Goal: Transaction & Acquisition: Obtain resource

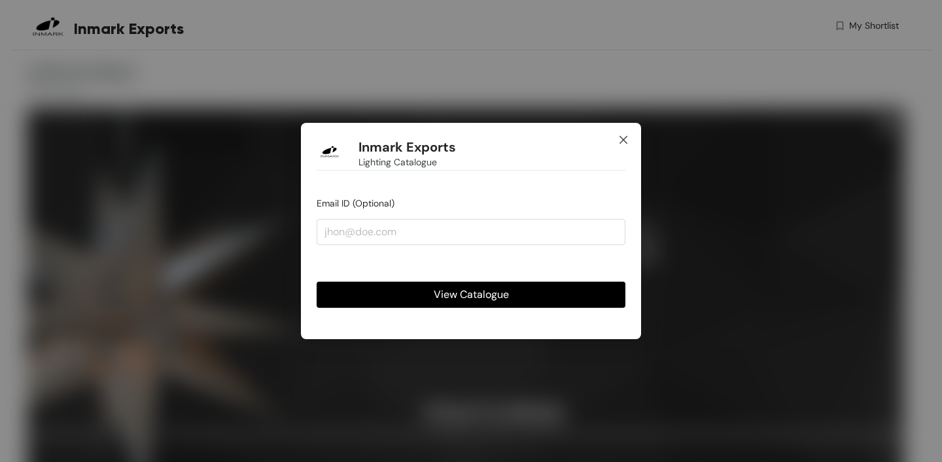
click at [629, 142] on span "Close" at bounding box center [622, 140] width 35 height 35
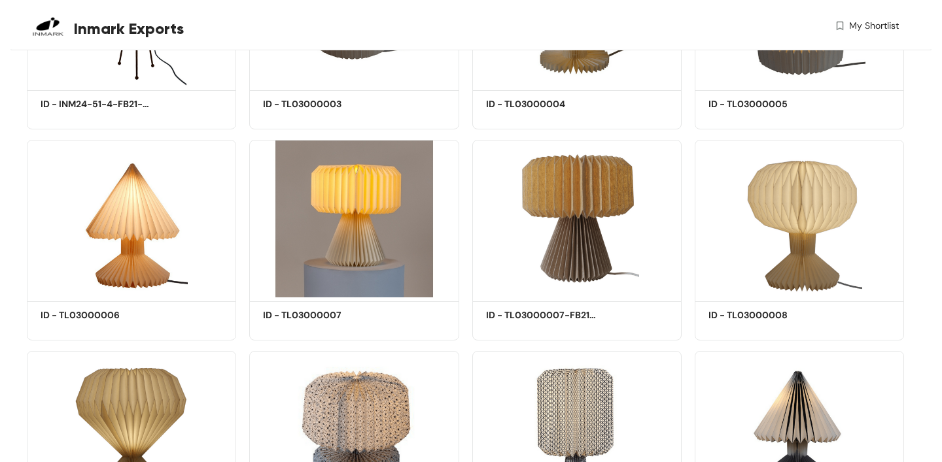
scroll to position [3866, 0]
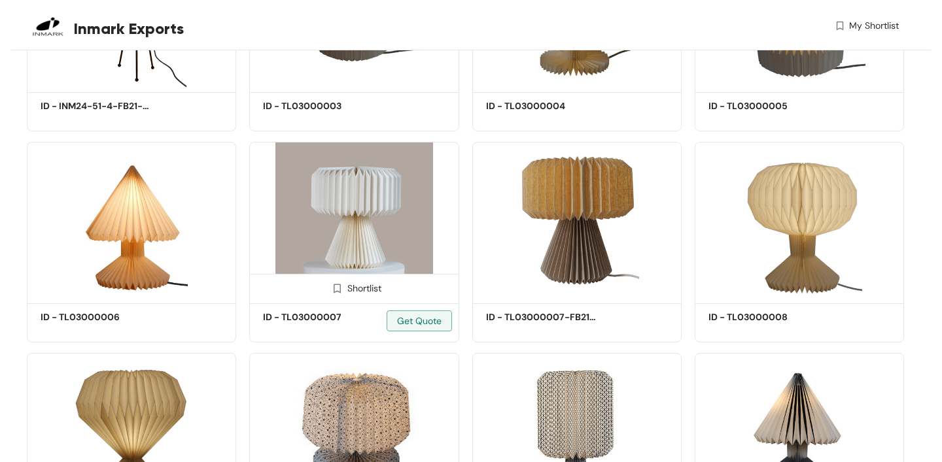
click at [397, 239] on img at bounding box center [353, 221] width 209 height 158
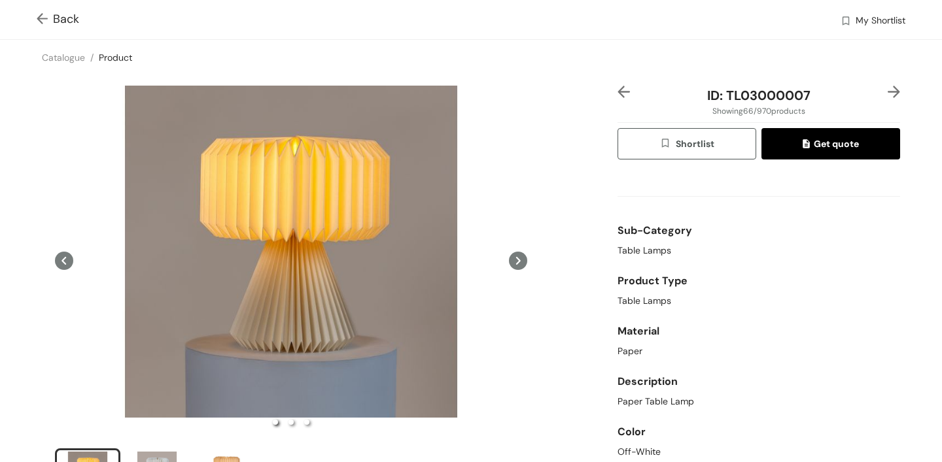
click at [525, 261] on icon at bounding box center [518, 261] width 18 height 18
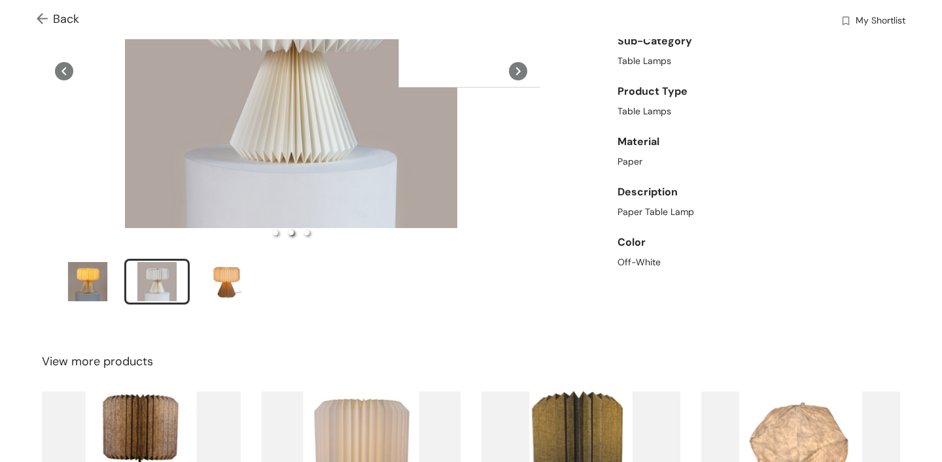
scroll to position [201, 0]
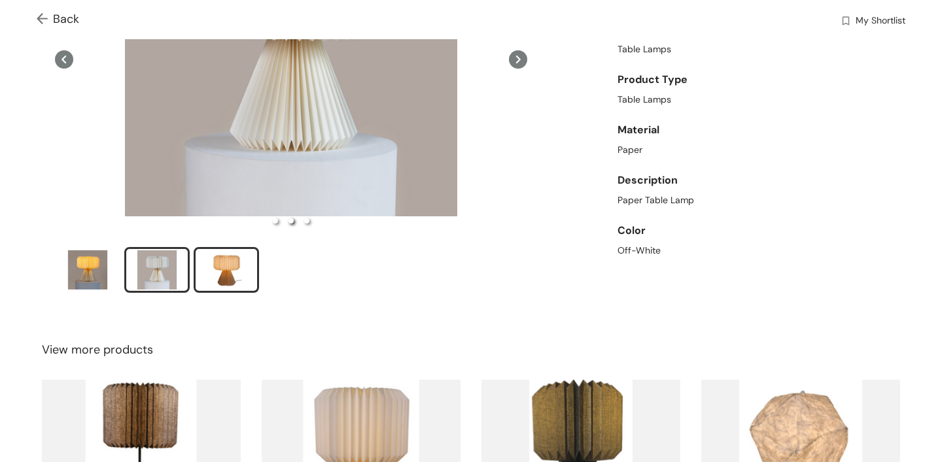
click at [231, 268] on div "slide item 3" at bounding box center [226, 269] width 59 height 39
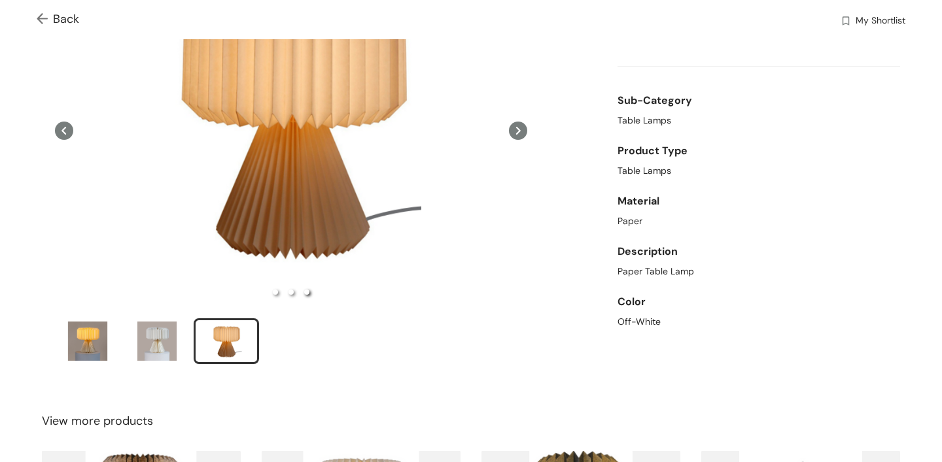
scroll to position [116, 0]
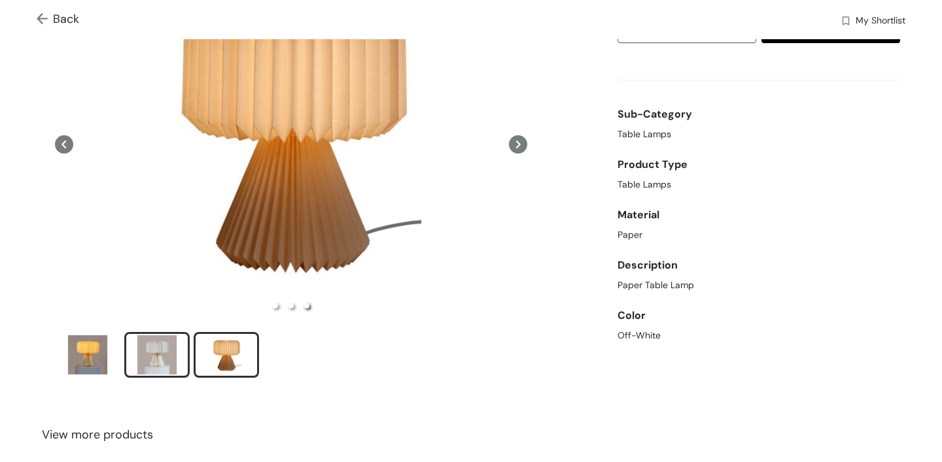
click at [152, 374] on div "slide item 2" at bounding box center [157, 354] width 59 height 39
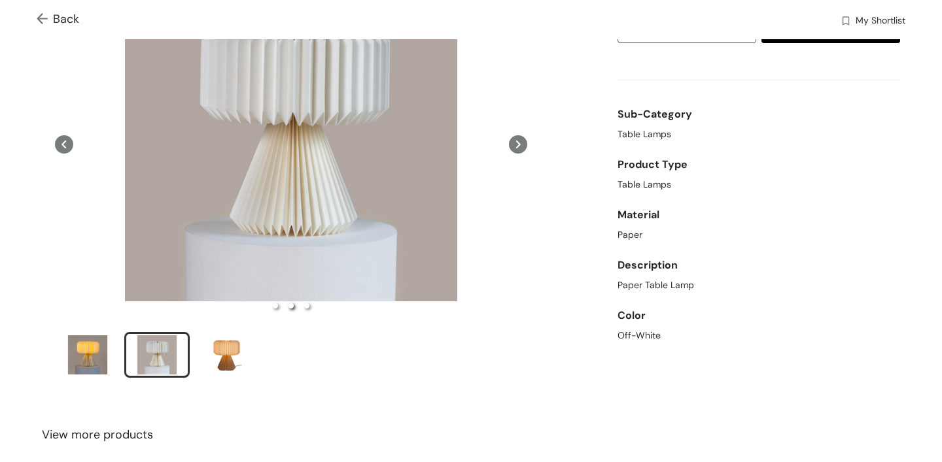
click at [44, 15] on img at bounding box center [45, 20] width 16 height 14
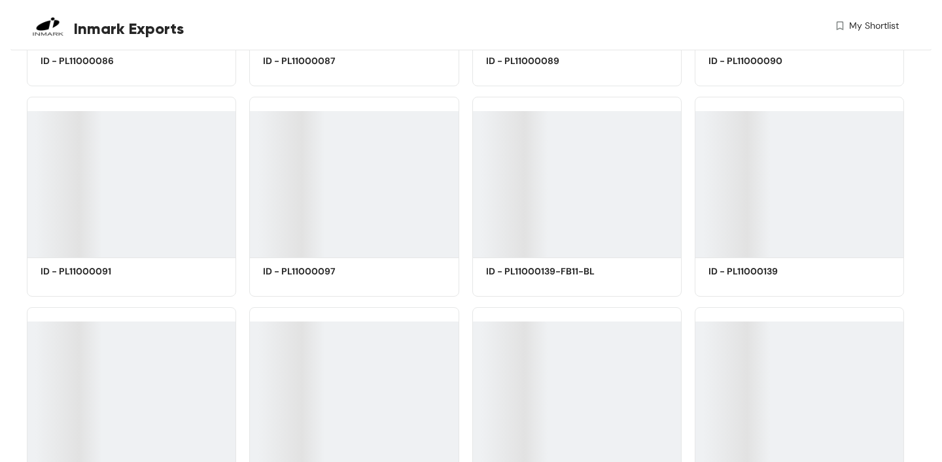
scroll to position [11066, 0]
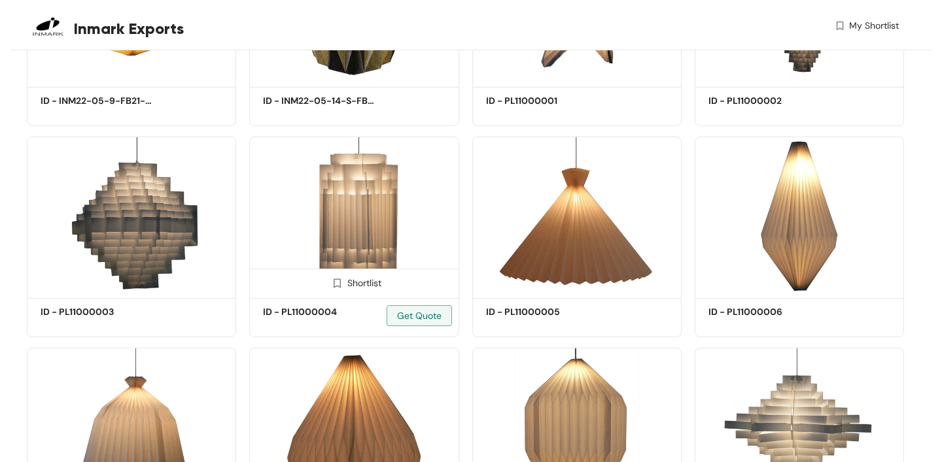
click at [373, 217] on img at bounding box center [353, 216] width 209 height 158
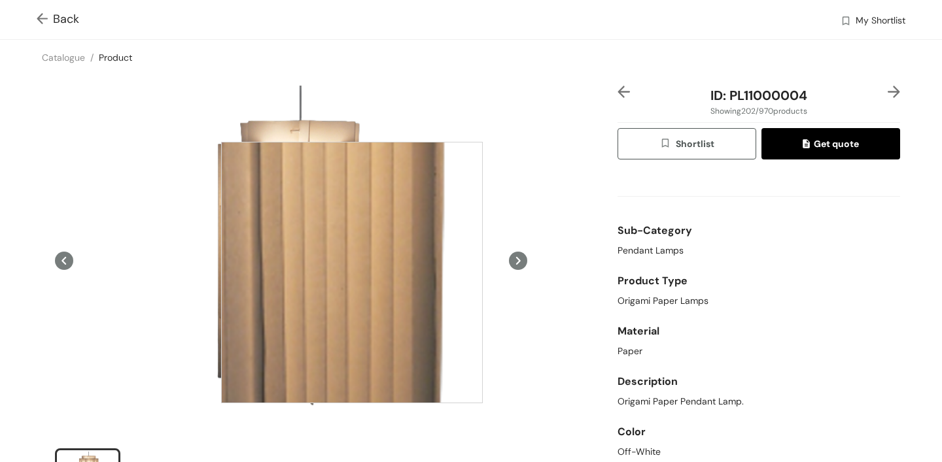
click at [352, 273] on div at bounding box center [352, 273] width 262 height 262
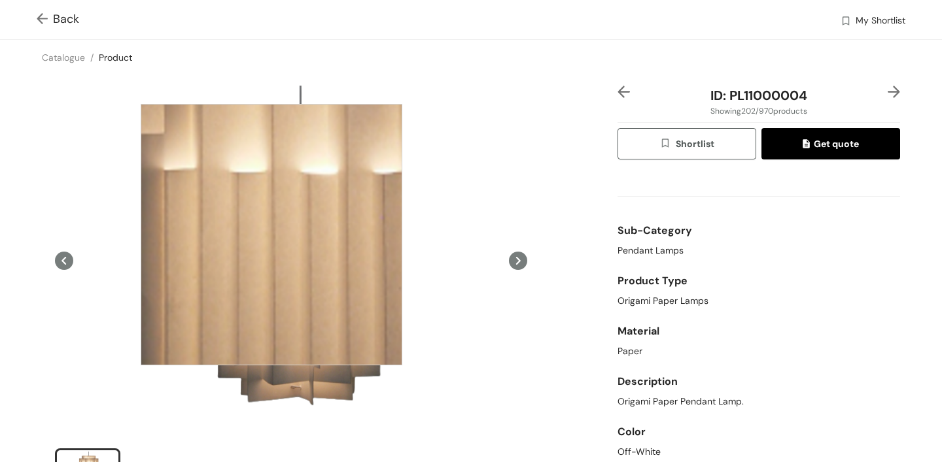
click at [271, 235] on div at bounding box center [272, 235] width 262 height 262
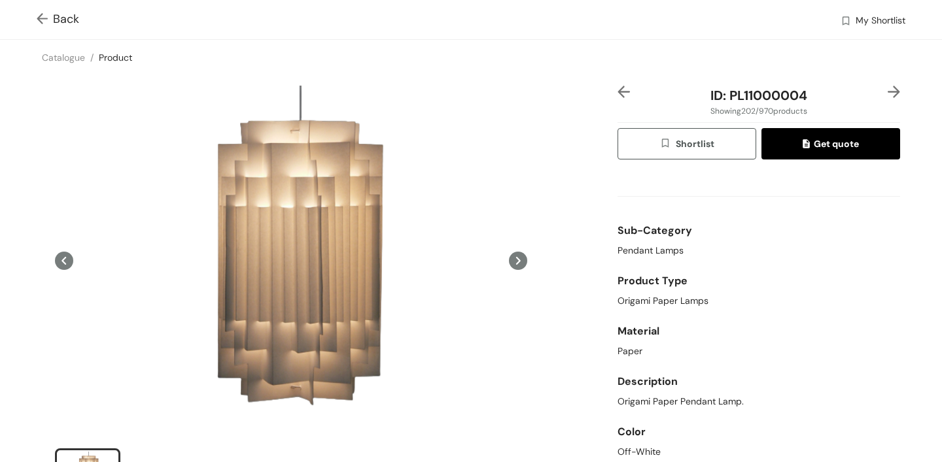
click at [518, 262] on icon at bounding box center [518, 261] width 5 height 8
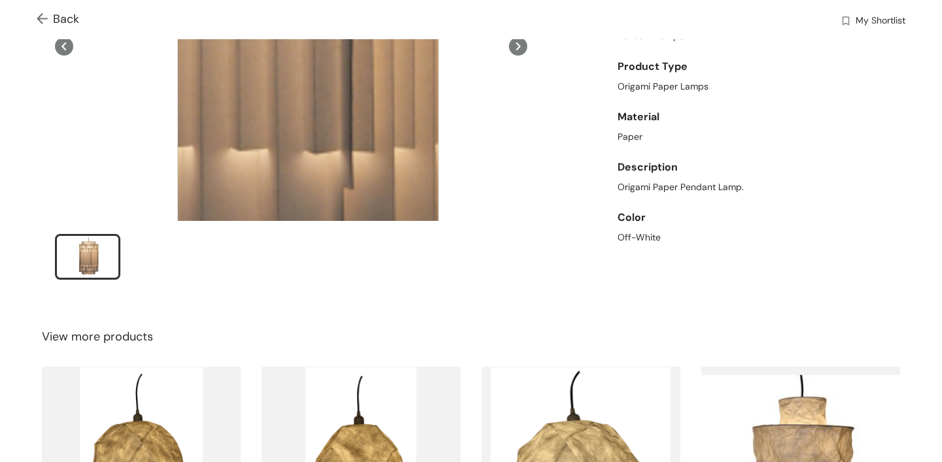
scroll to position [216, 0]
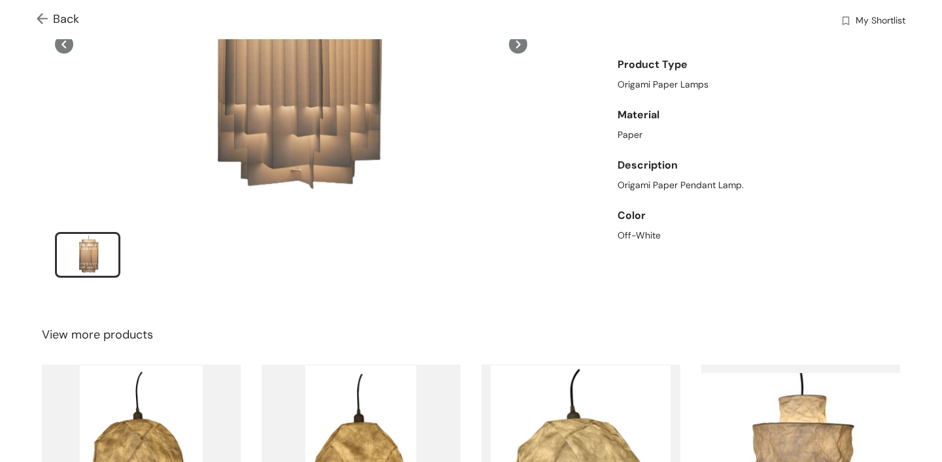
click at [88, 253] on div "slide item 1" at bounding box center [87, 254] width 59 height 39
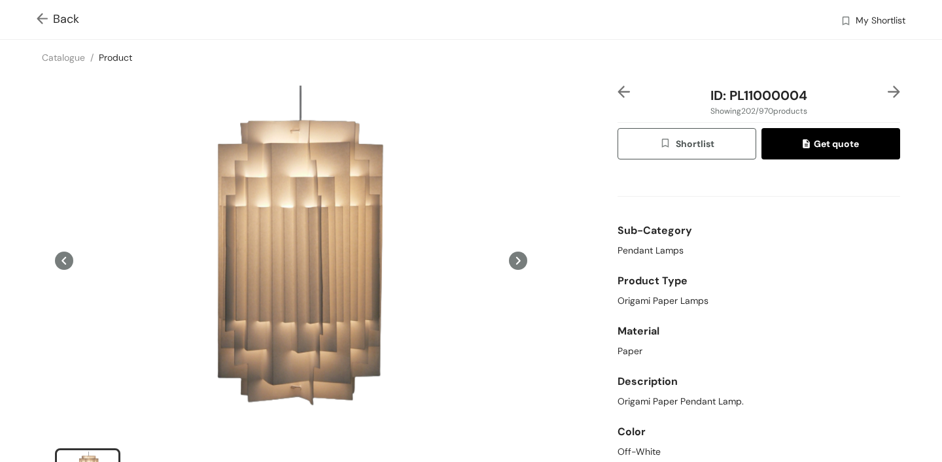
scroll to position [0, 0]
click at [34, 12] on div "Back My Shortlist" at bounding box center [471, 19] width 942 height 39
click at [37, 17] on img at bounding box center [45, 20] width 16 height 14
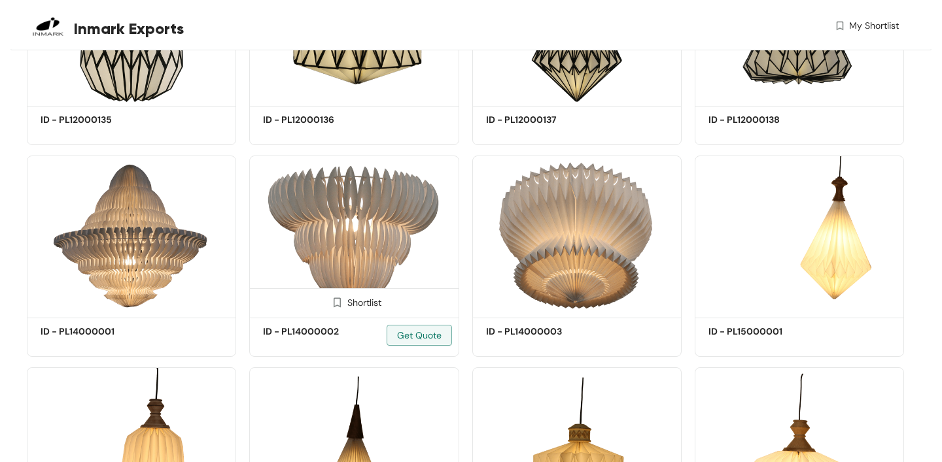
scroll to position [15911, 0]
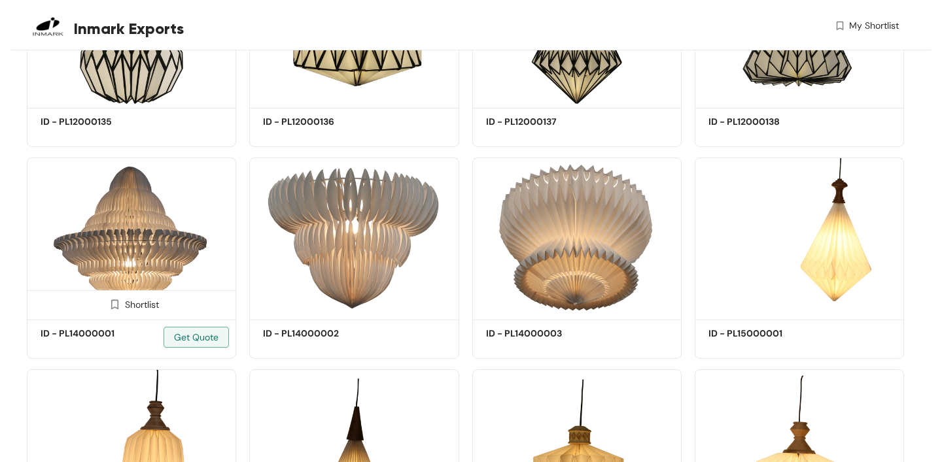
click at [139, 262] on img at bounding box center [131, 237] width 209 height 158
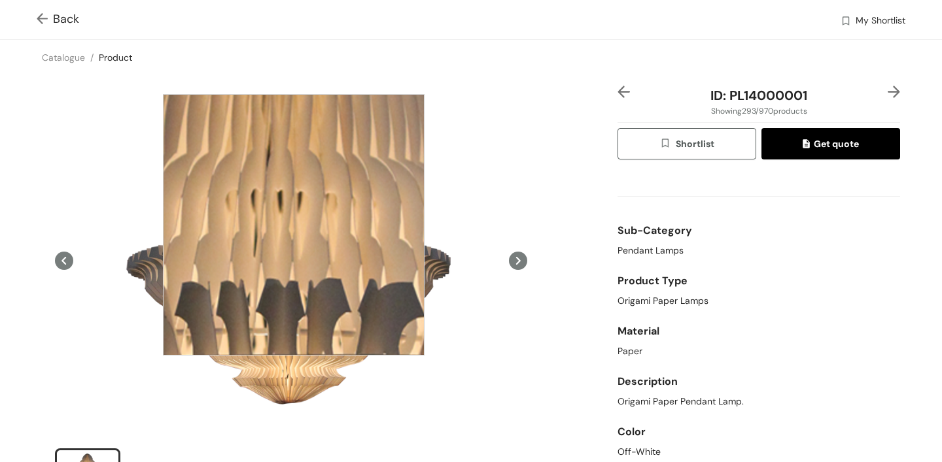
click at [294, 225] on div at bounding box center [294, 225] width 262 height 262
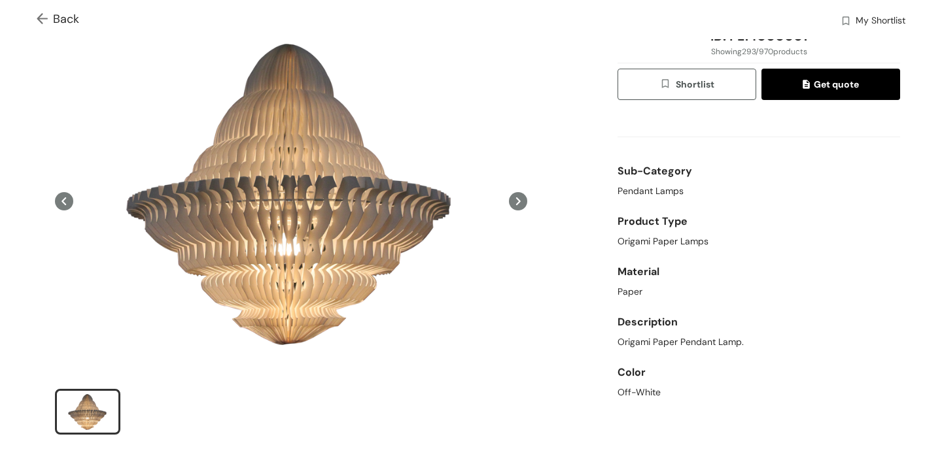
scroll to position [66, 0]
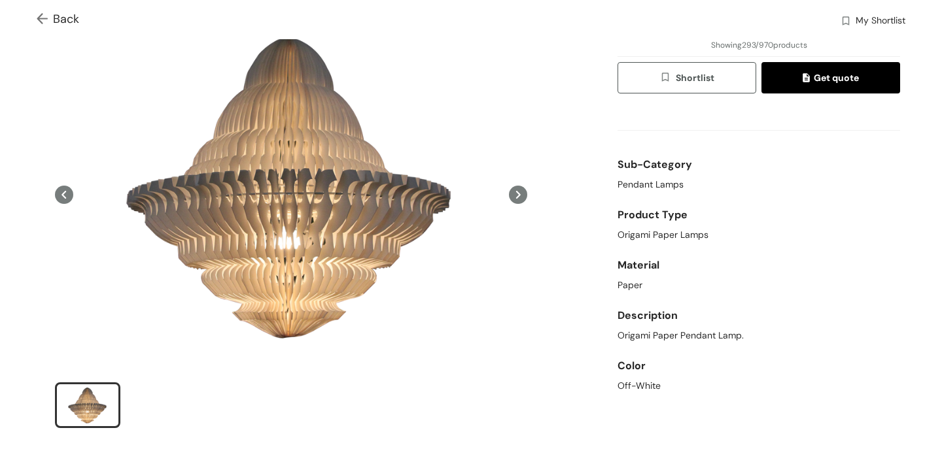
click at [44, 13] on img at bounding box center [45, 20] width 16 height 14
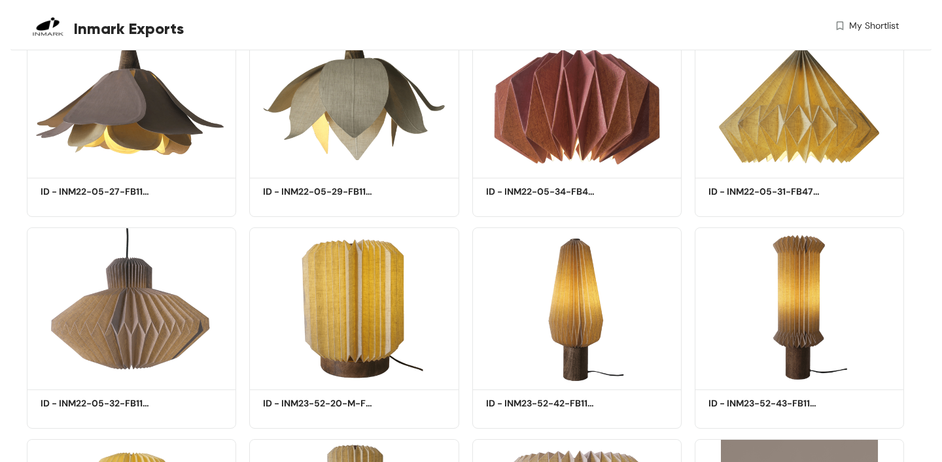
scroll to position [25364, 0]
click at [132, 139] on img at bounding box center [131, 95] width 209 height 158
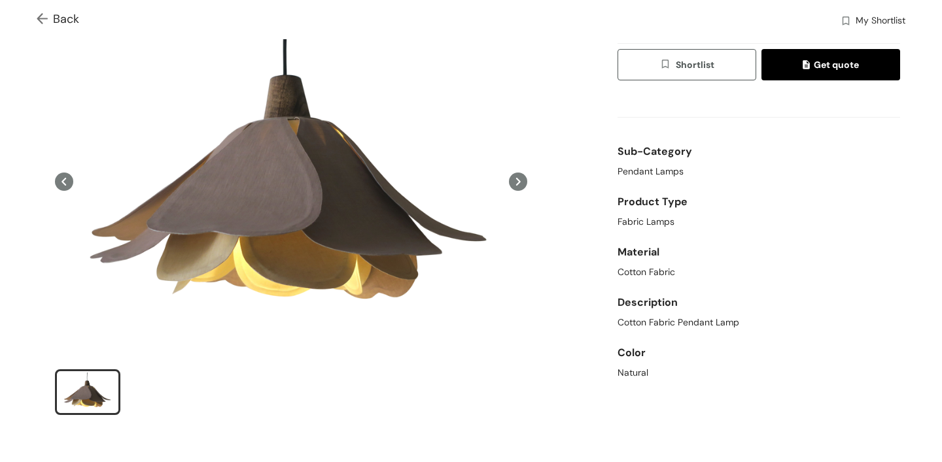
scroll to position [82, 0]
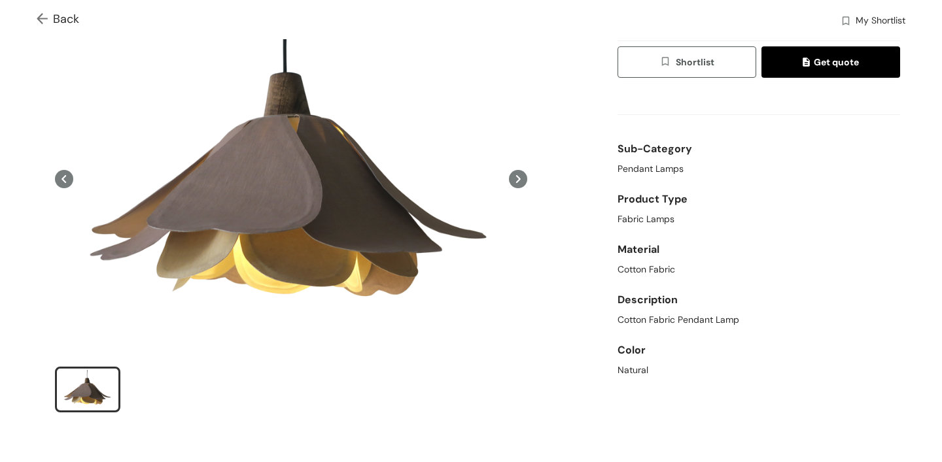
click at [45, 19] on img at bounding box center [45, 20] width 16 height 14
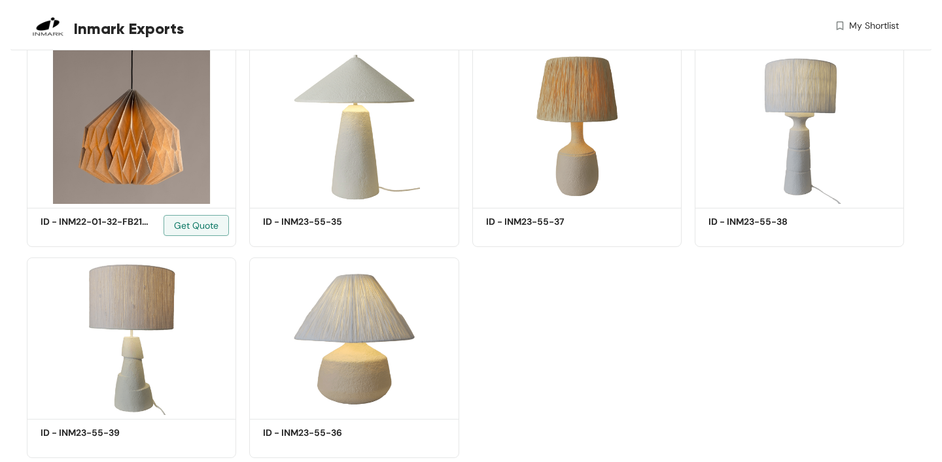
scroll to position [51575, 0]
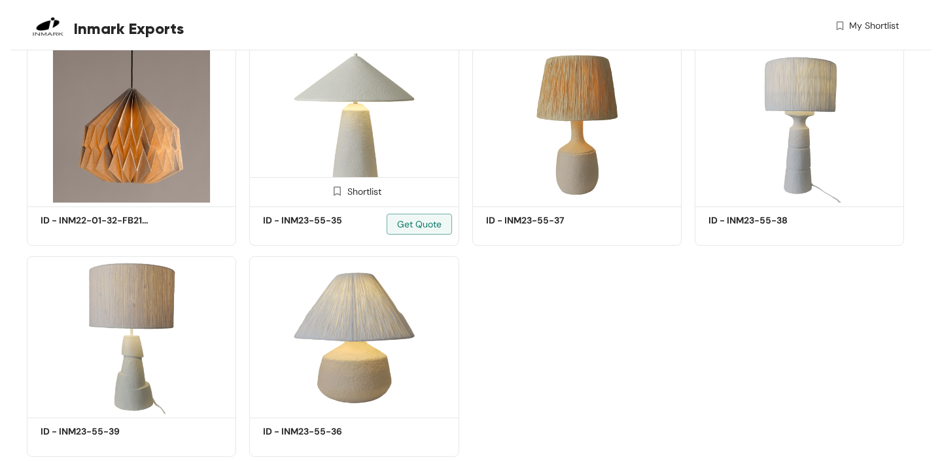
click at [339, 148] on img at bounding box center [353, 123] width 209 height 158
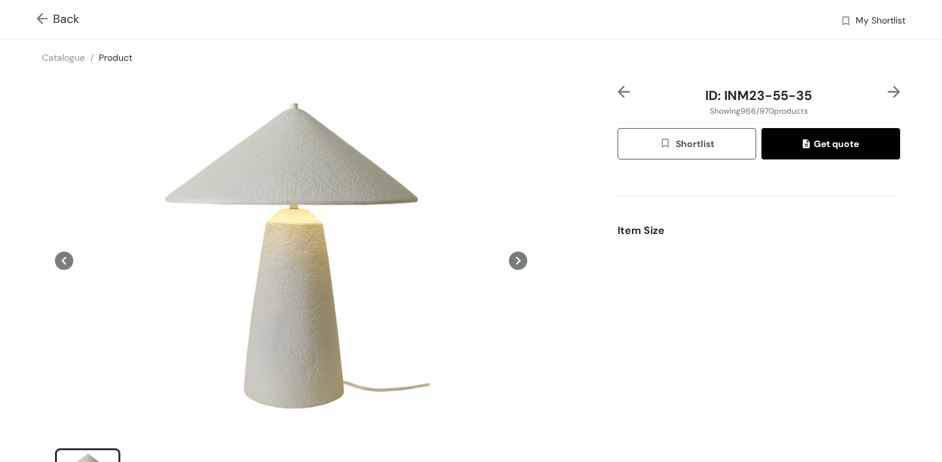
click at [624, 91] on img at bounding box center [623, 92] width 12 height 12
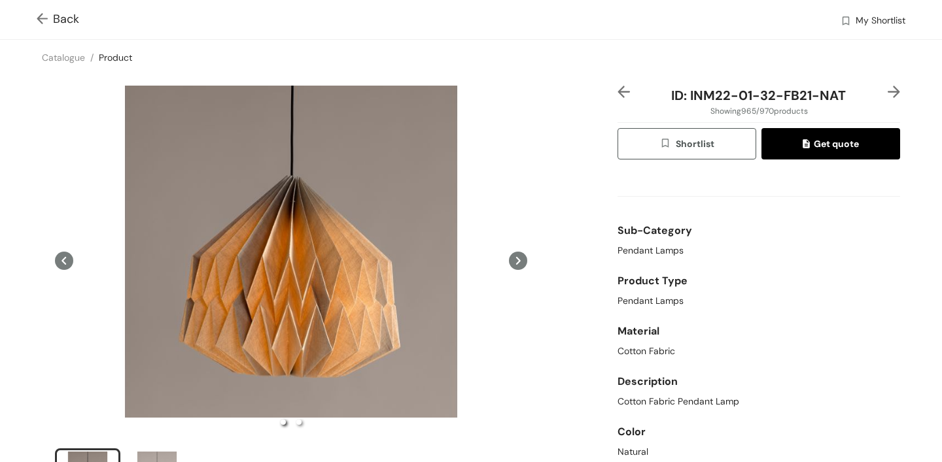
click at [61, 12] on span "Back" at bounding box center [58, 19] width 43 height 18
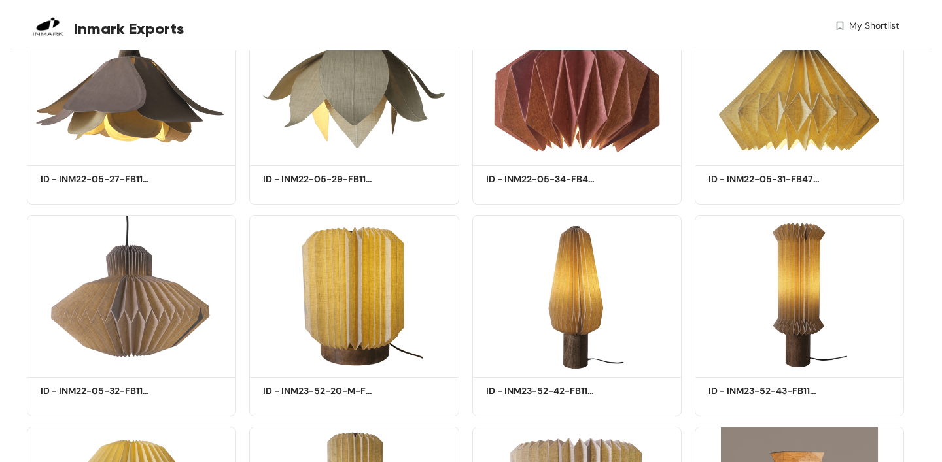
scroll to position [25386, 0]
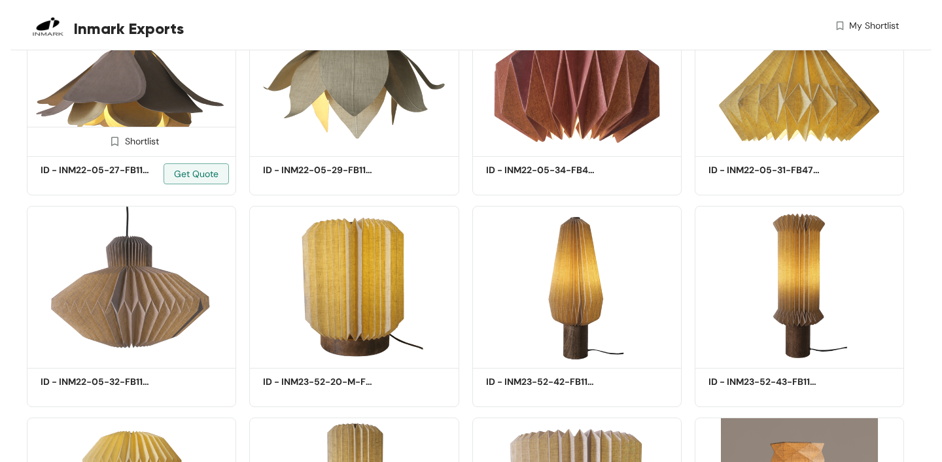
click at [158, 94] on img at bounding box center [131, 73] width 209 height 158
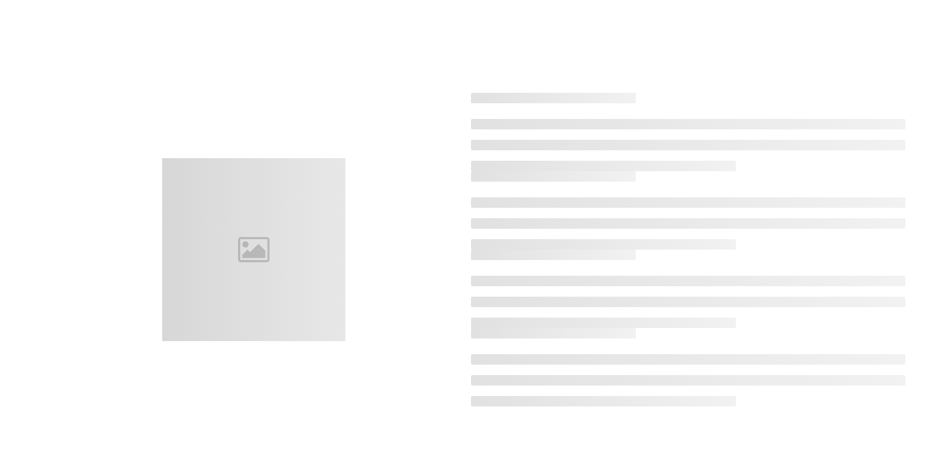
click at [158, 94] on div at bounding box center [470, 249] width 905 height 462
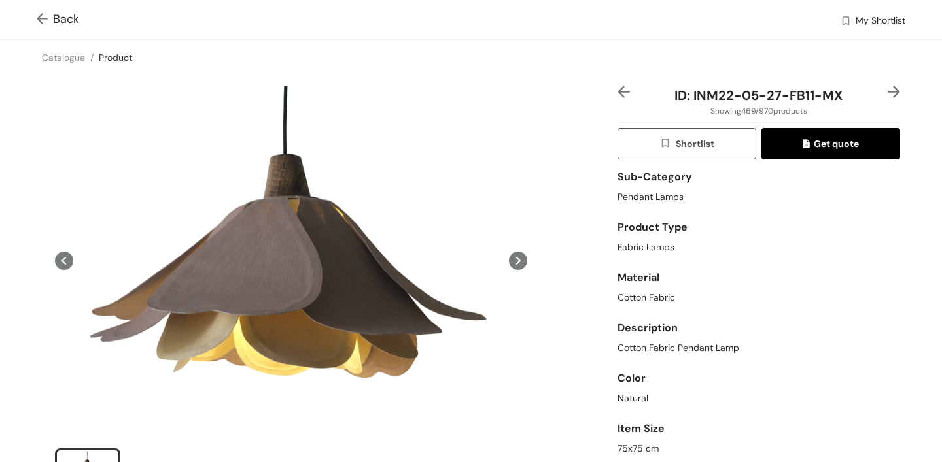
click at [896, 97] on img at bounding box center [893, 92] width 12 height 12
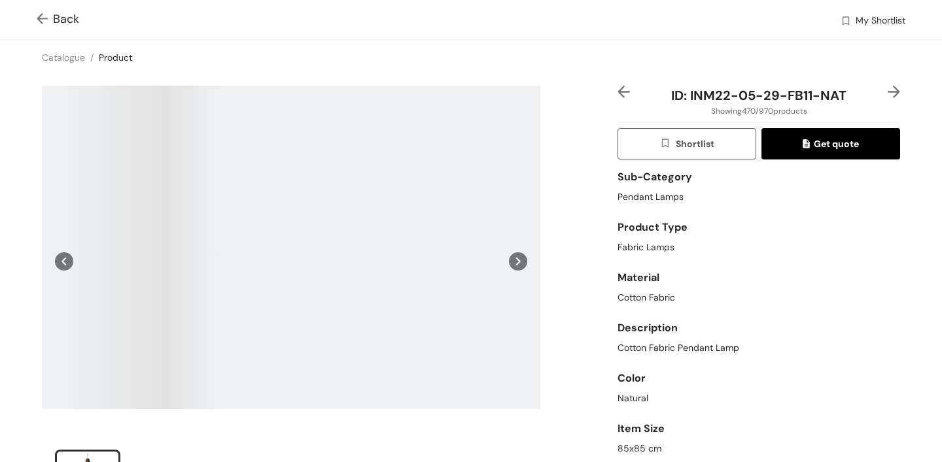
click at [896, 95] on img at bounding box center [893, 92] width 12 height 12
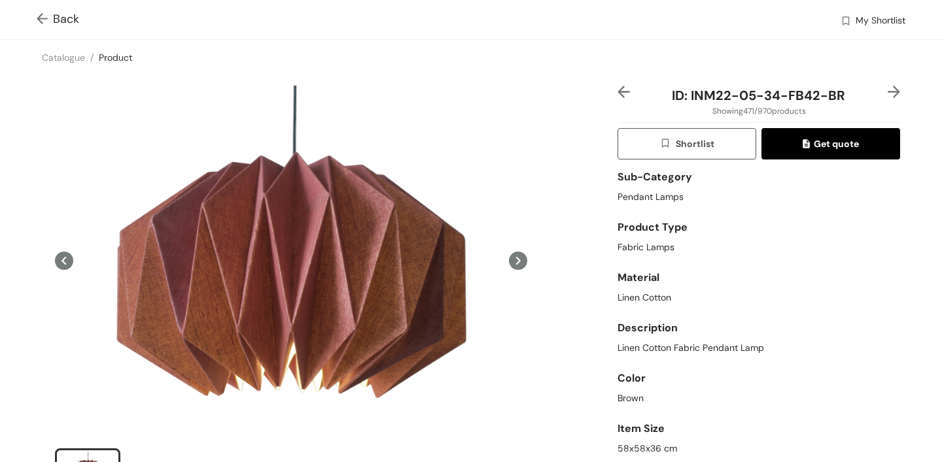
click at [112, 55] on link "Product" at bounding box center [115, 58] width 33 height 12
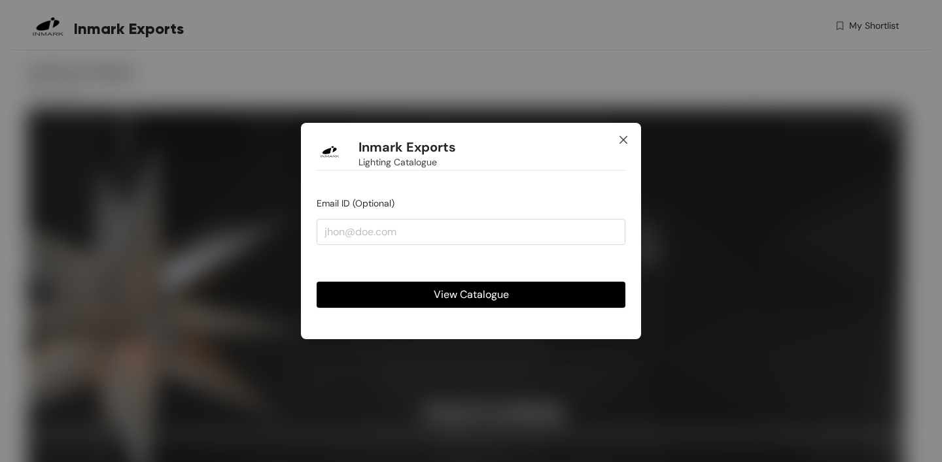
click at [627, 141] on span "Close" at bounding box center [622, 140] width 35 height 35
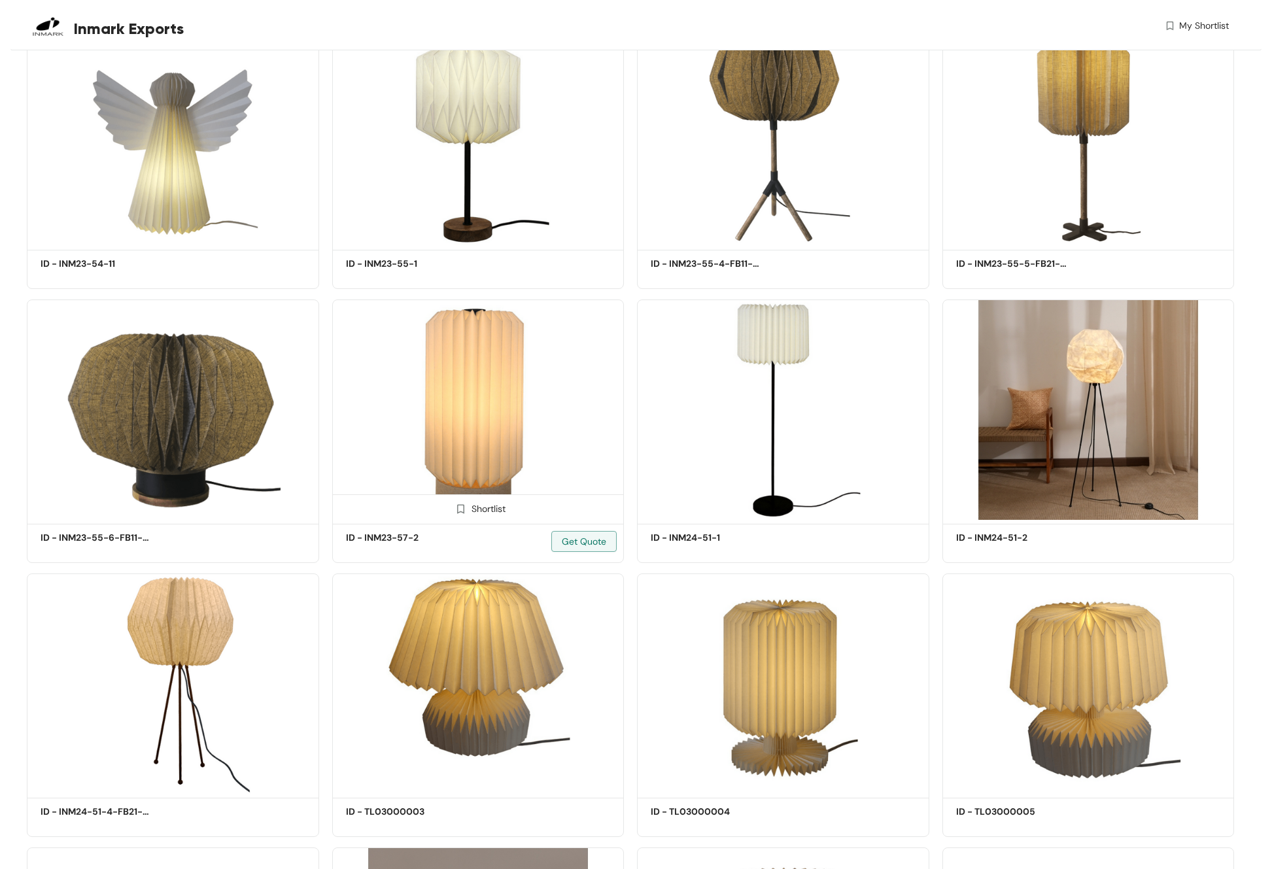
scroll to position [4183, 0]
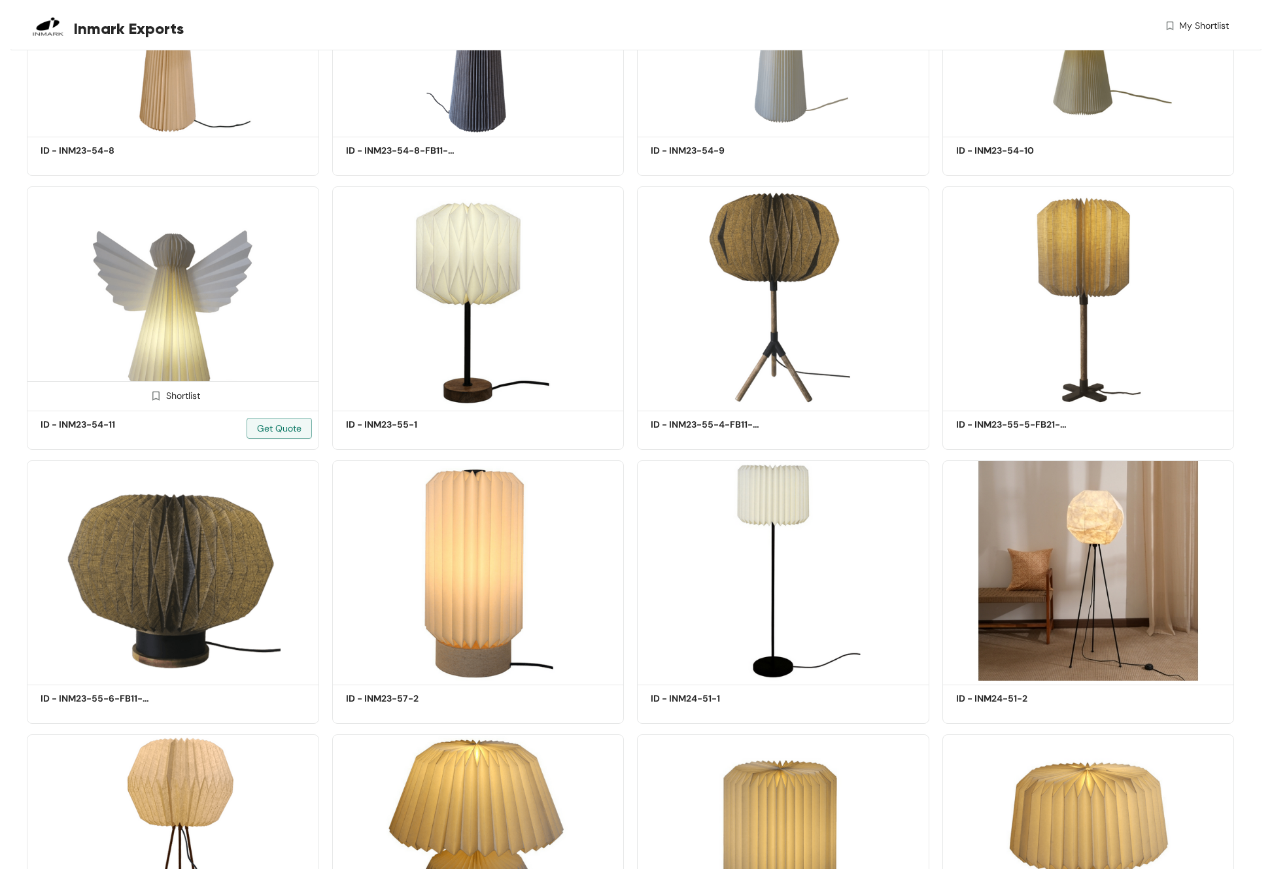
click at [166, 313] on img at bounding box center [173, 296] width 292 height 220
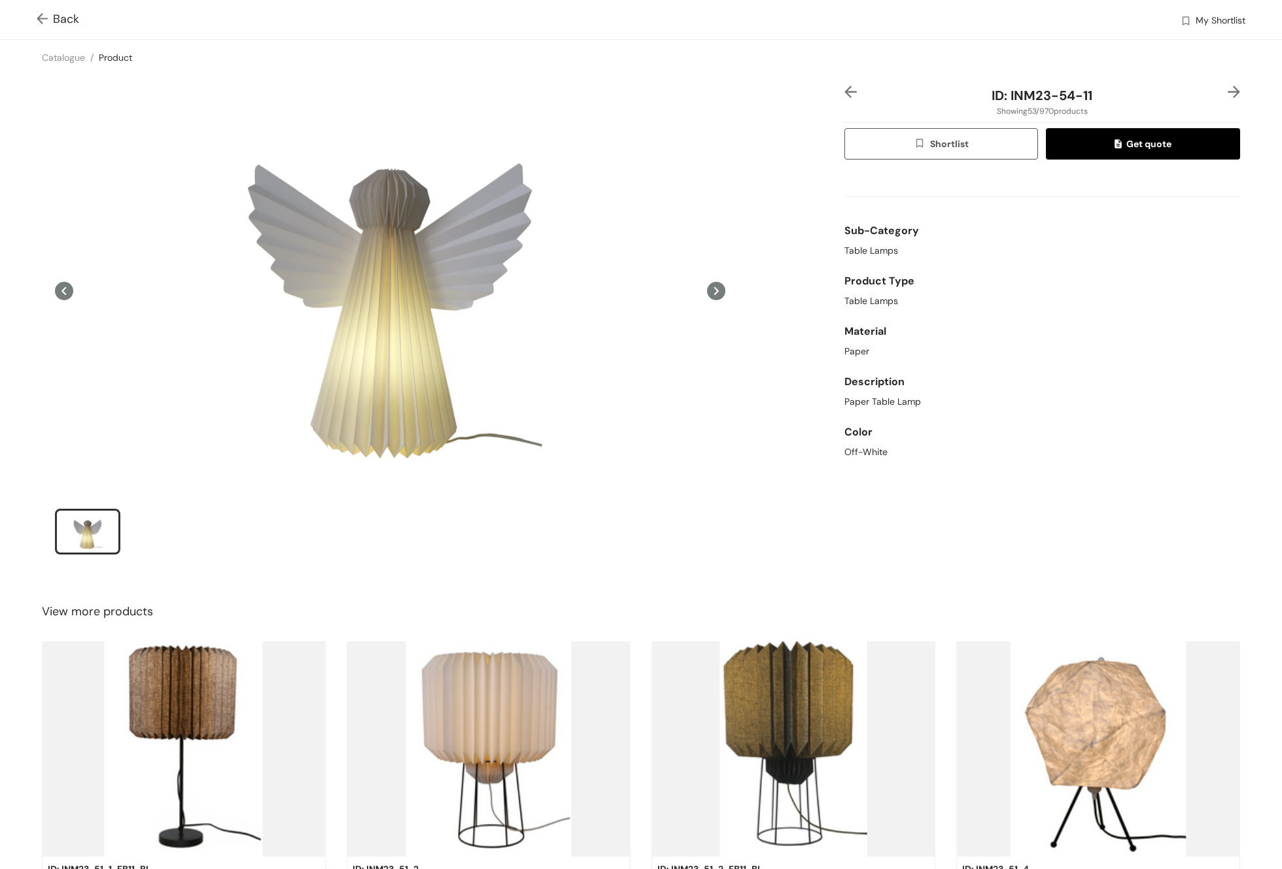
click at [72, 291] on icon at bounding box center [64, 291] width 18 height 18
click at [842, 86] on div "ID: INM23-54-11 Showing 53 / 970 products Shortlist Get quote Sub-Category Tabl…" at bounding box center [1042, 329] width 401 height 486
drag, startPoint x: 843, startPoint y: 94, endPoint x: 823, endPoint y: 90, distance: 19.9
click at [844, 93] on img at bounding box center [850, 92] width 12 height 12
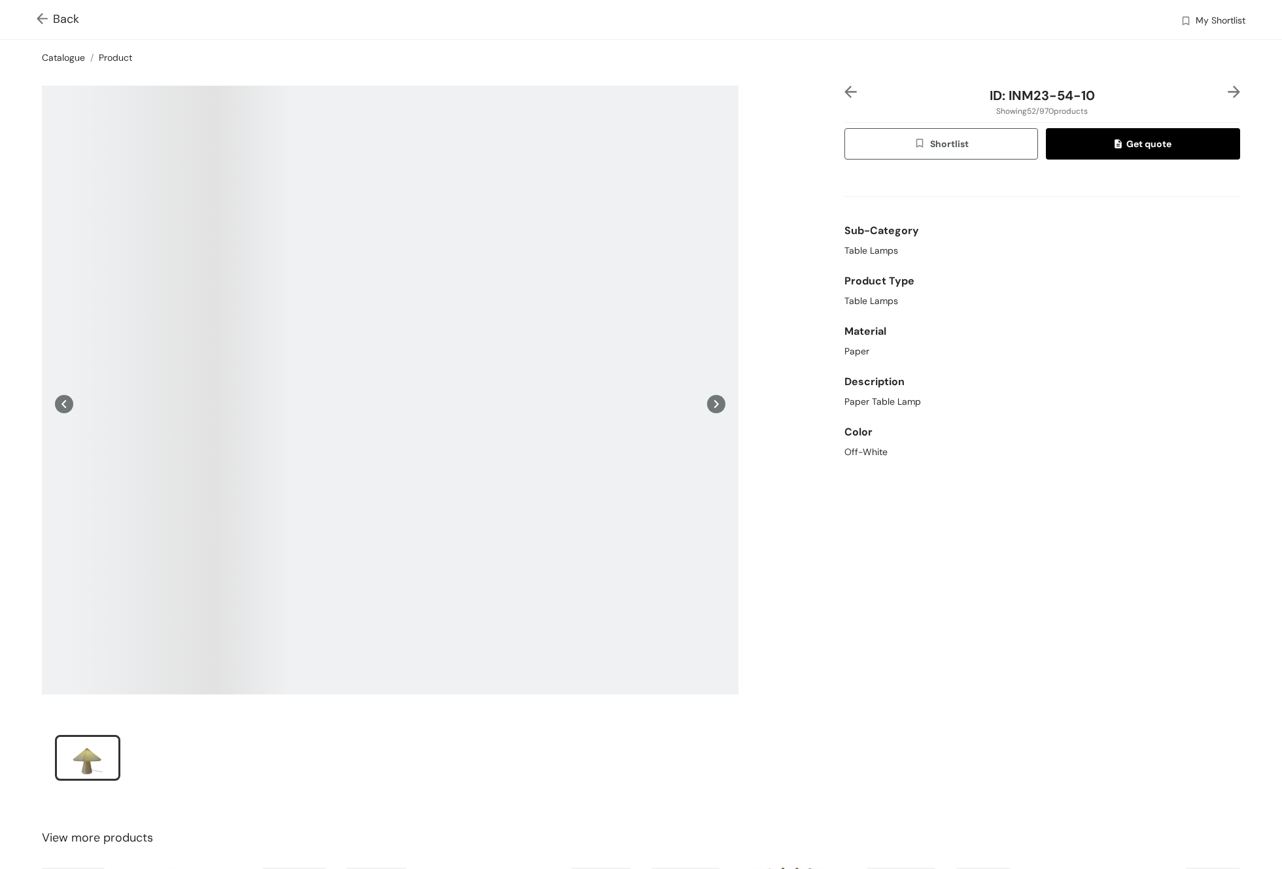
click at [73, 57] on link "Catalogue" at bounding box center [63, 58] width 43 height 12
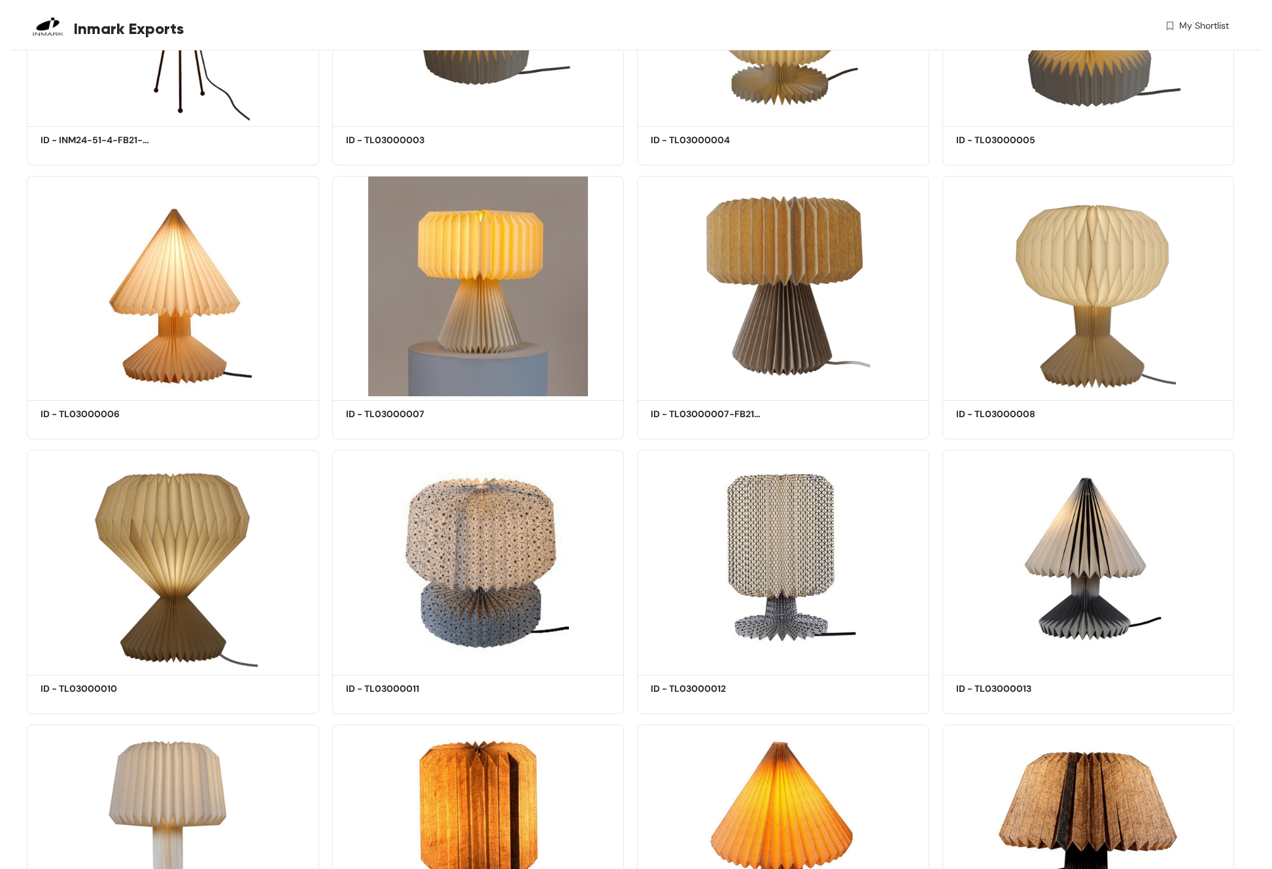
scroll to position [4785, 0]
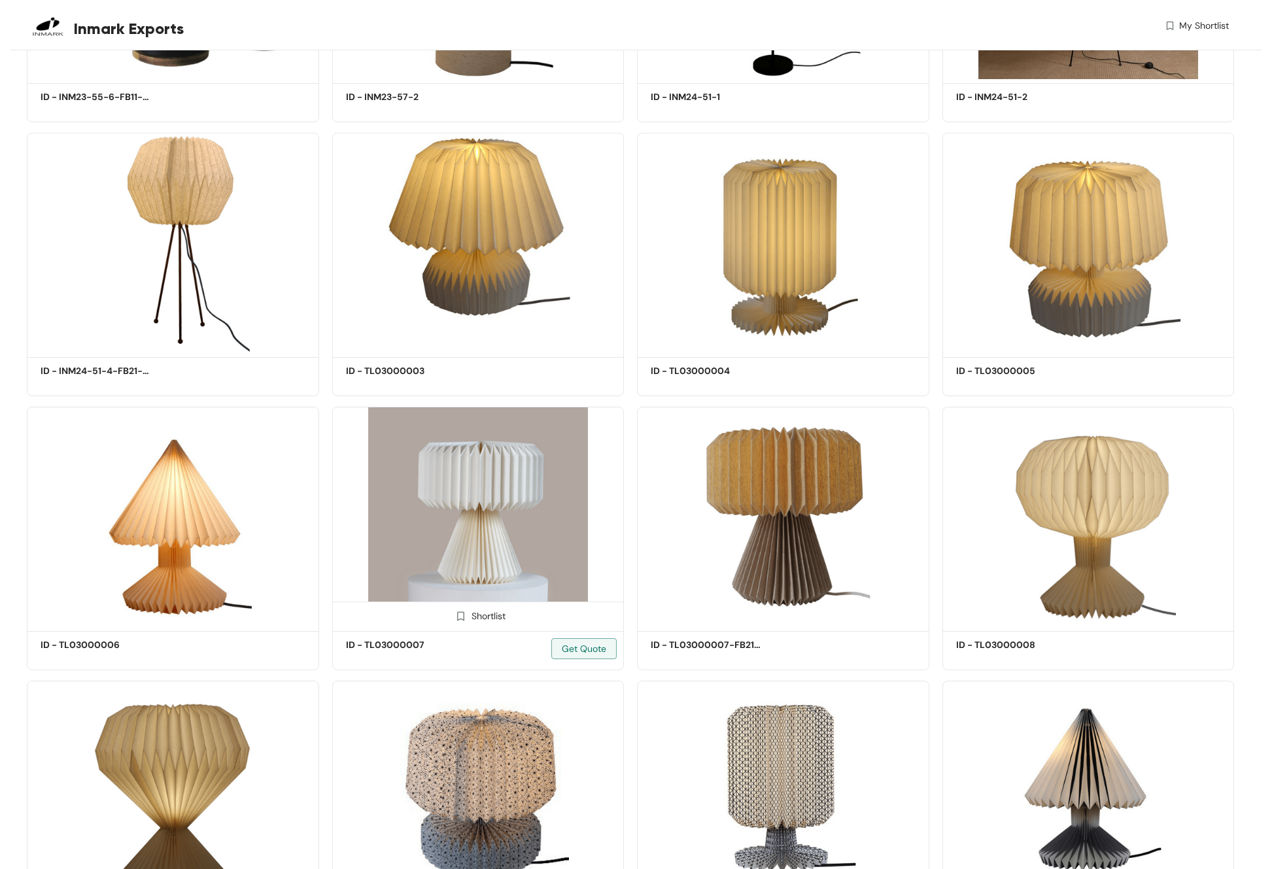
click at [463, 462] on img at bounding box center [460, 616] width 12 height 12
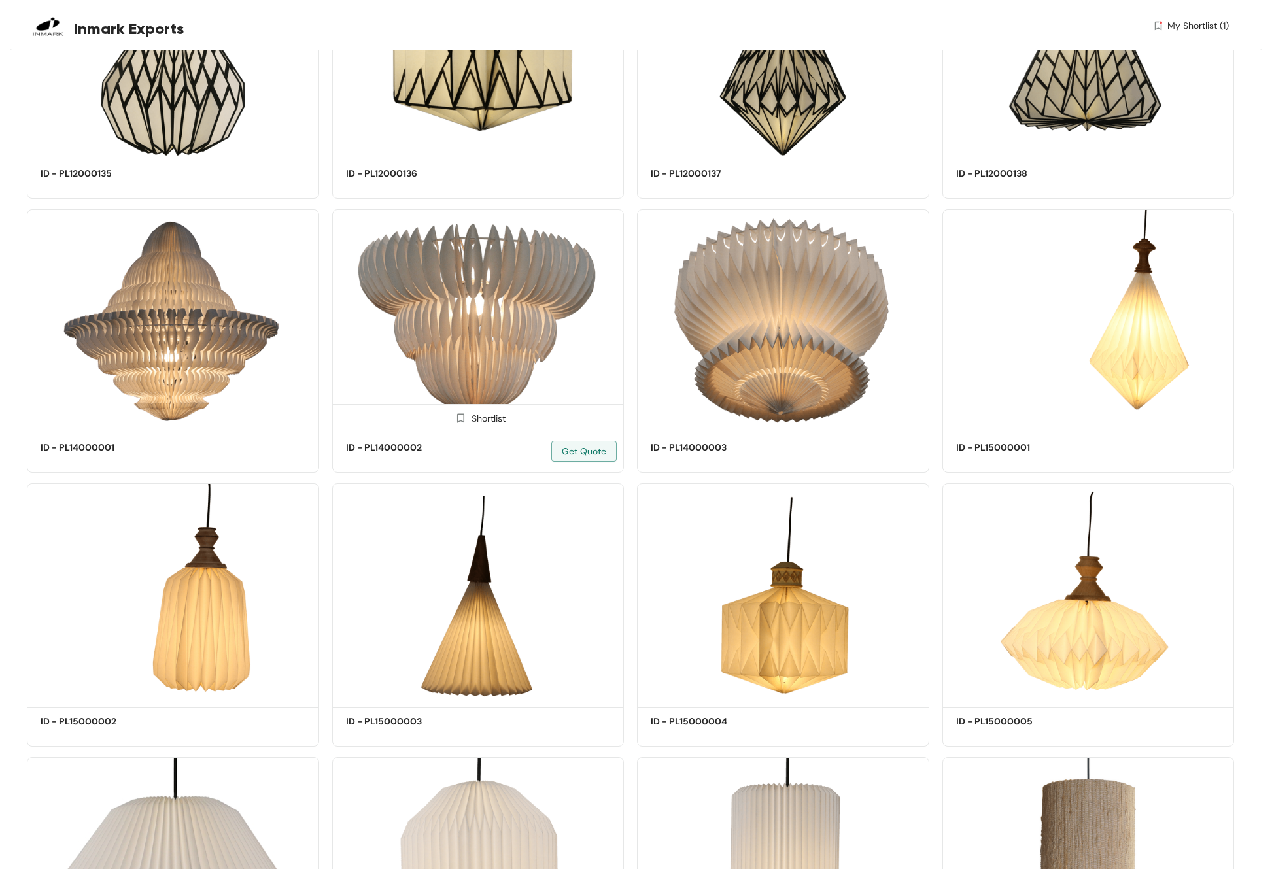
scroll to position [20726, 0]
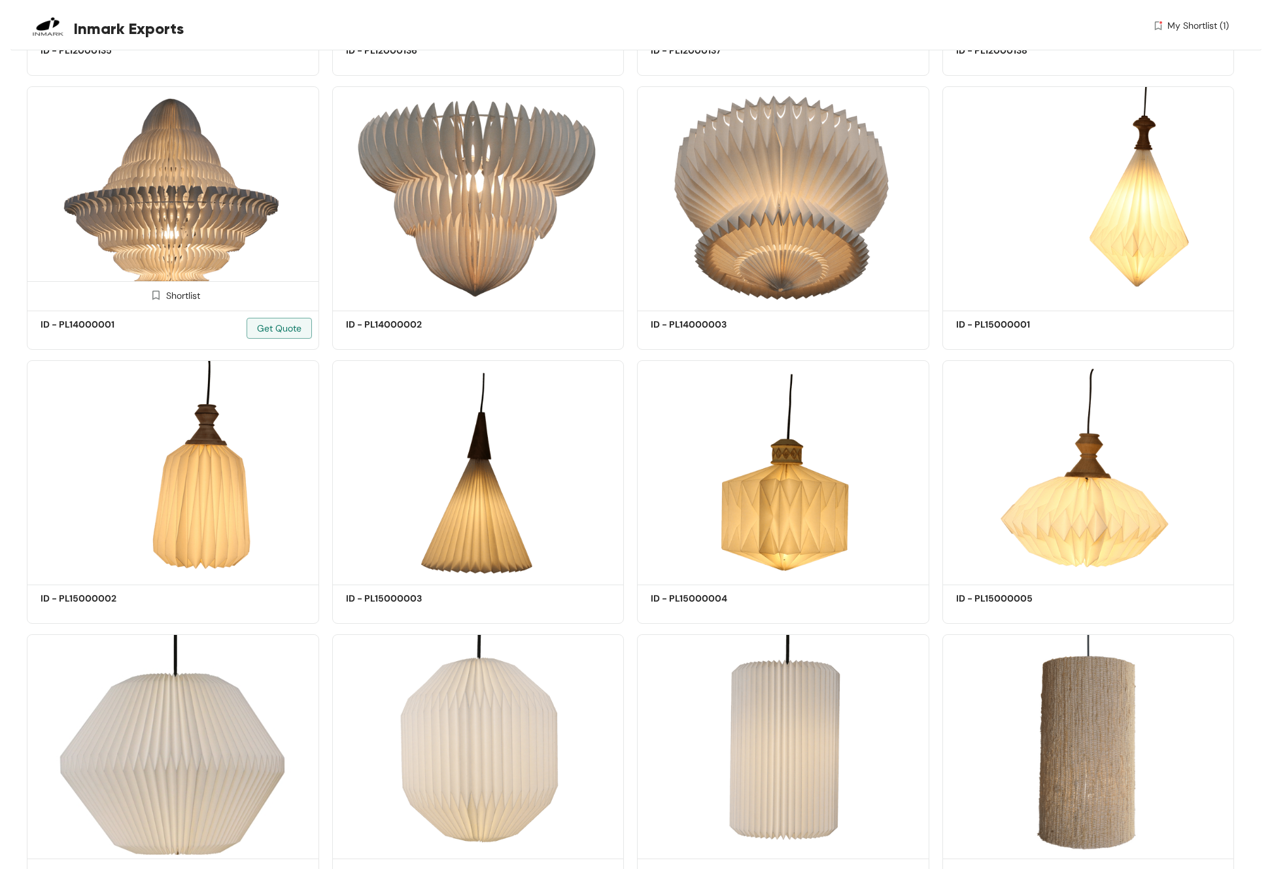
click at [160, 290] on img at bounding box center [156, 295] width 12 height 12
click at [463, 289] on img at bounding box center [460, 295] width 12 height 12
click at [763, 291] on img at bounding box center [766, 295] width 12 height 12
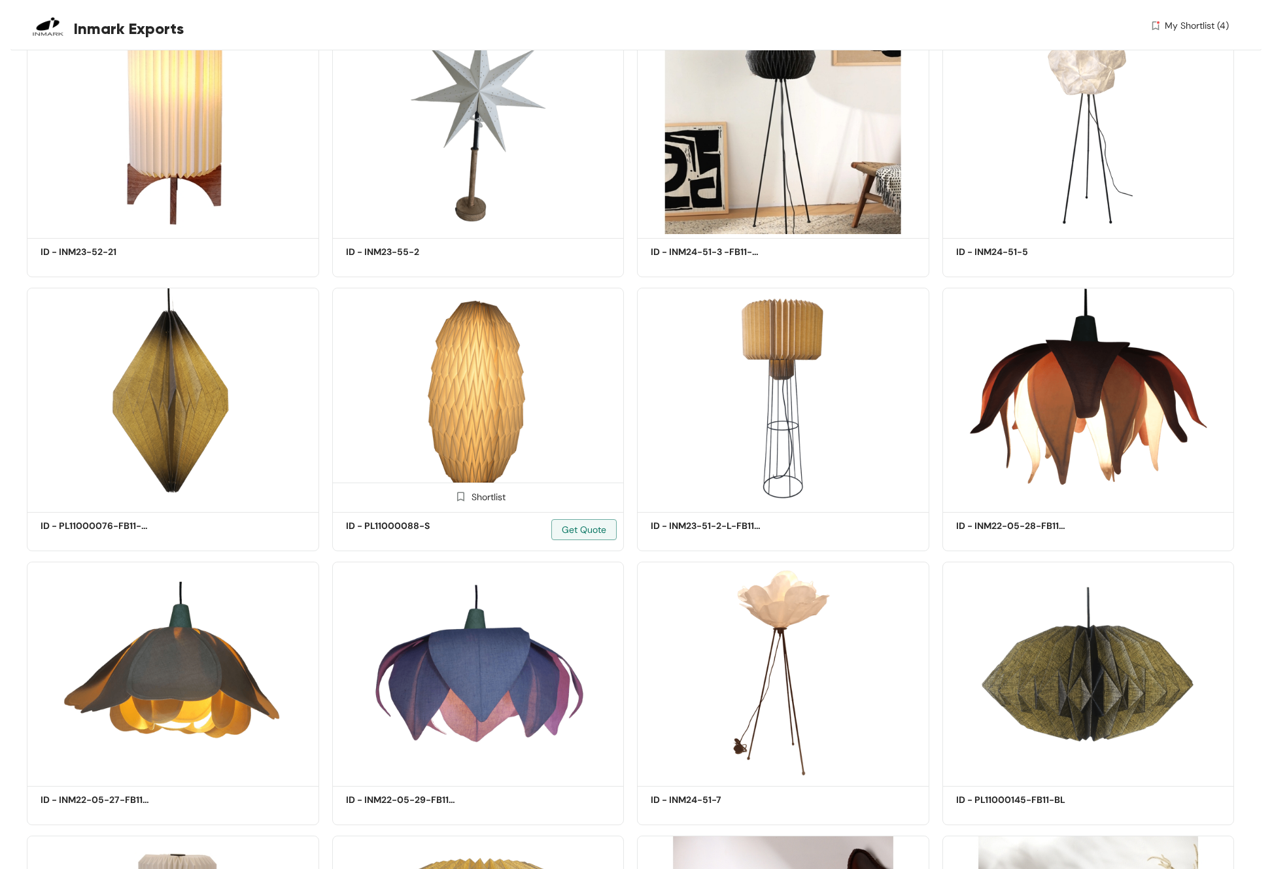
scroll to position [28642, 0]
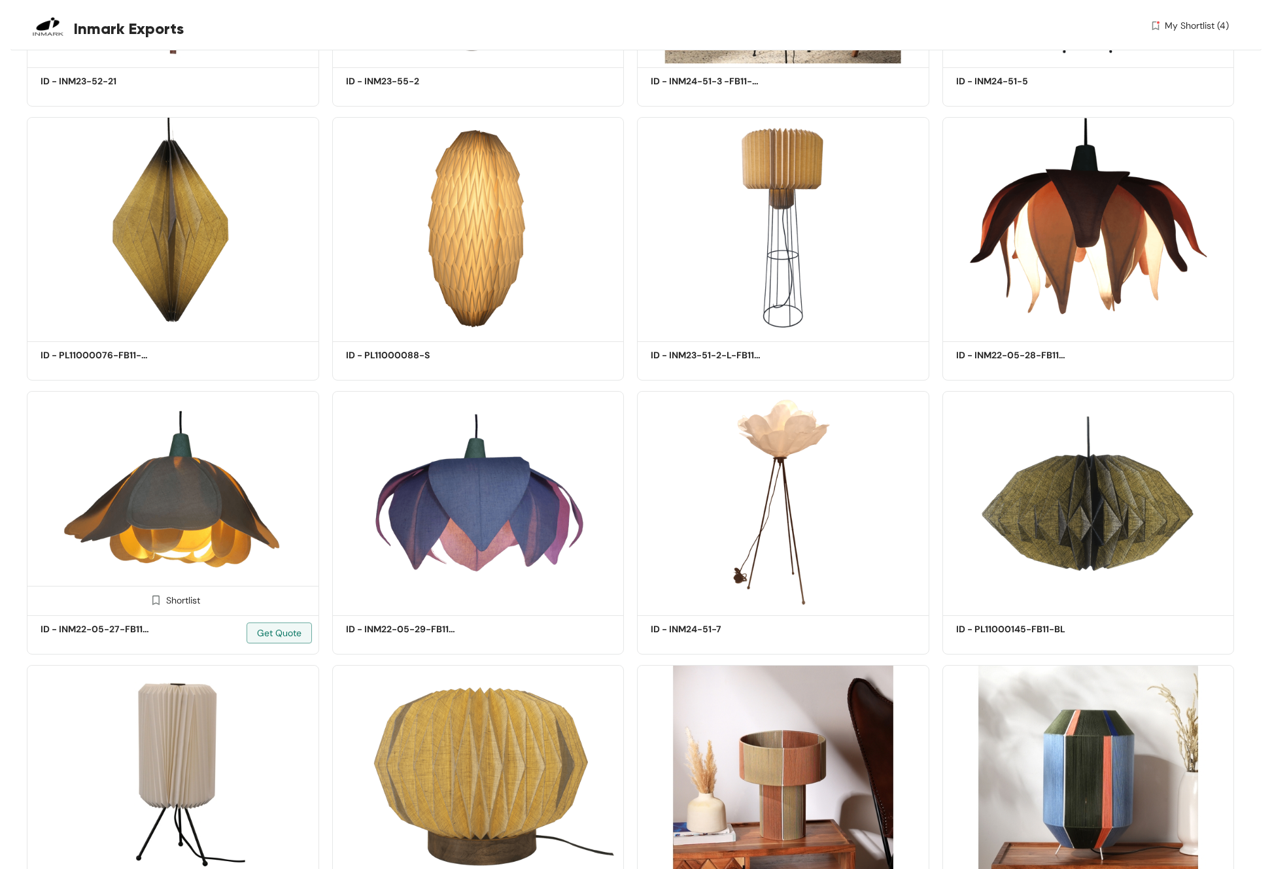
click at [154, 462] on img at bounding box center [156, 600] width 12 height 12
click at [462, 462] on img at bounding box center [460, 600] width 12 height 12
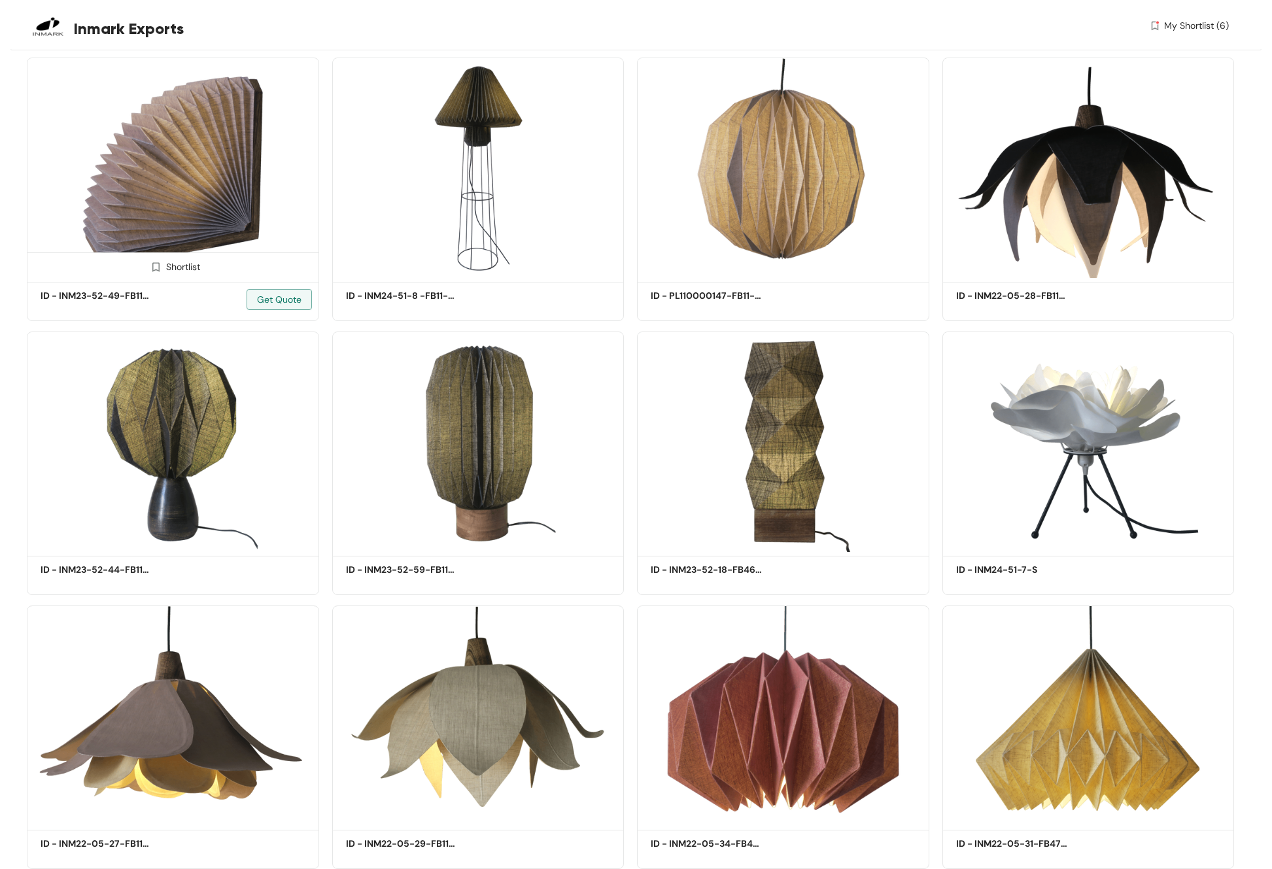
scroll to position [32105, 0]
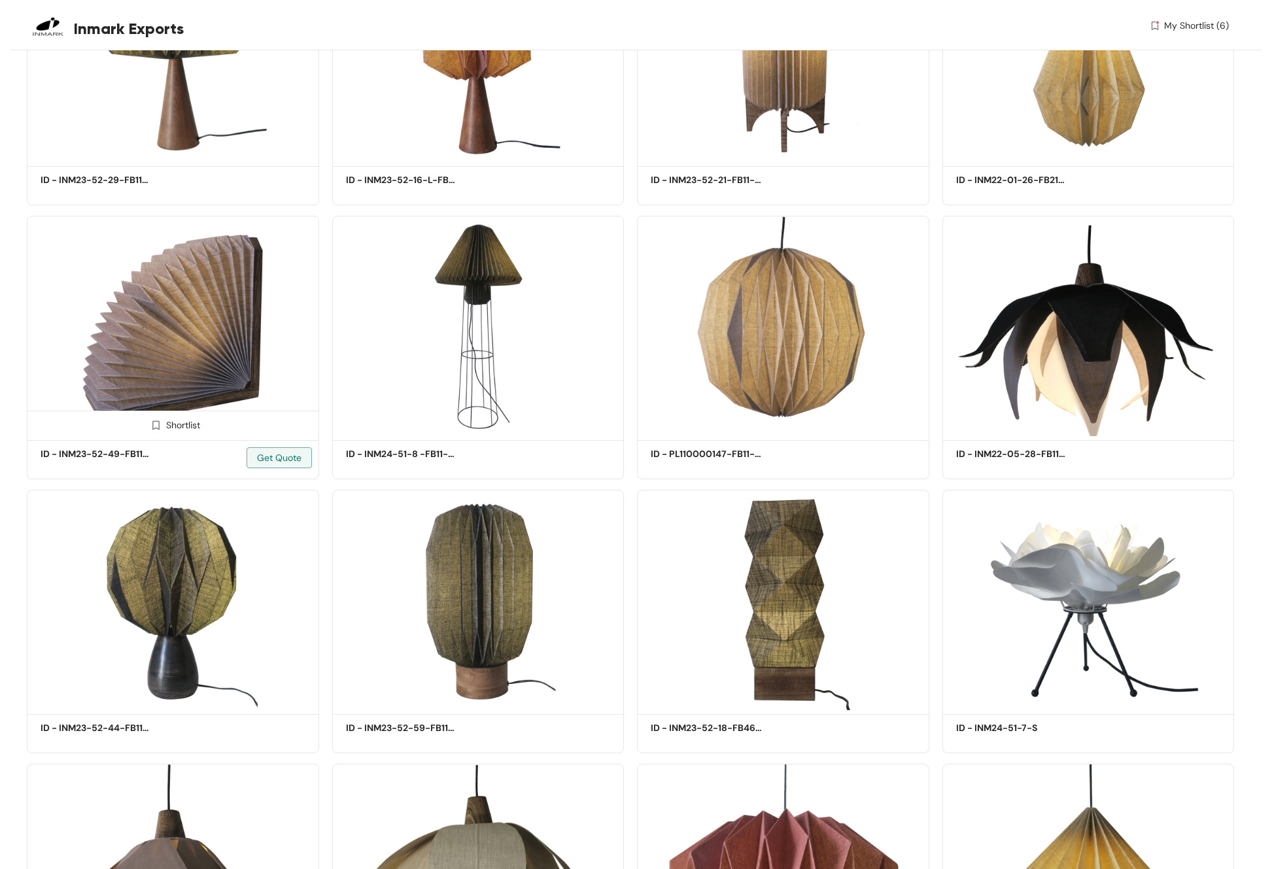
click at [160, 419] on img at bounding box center [156, 425] width 12 height 12
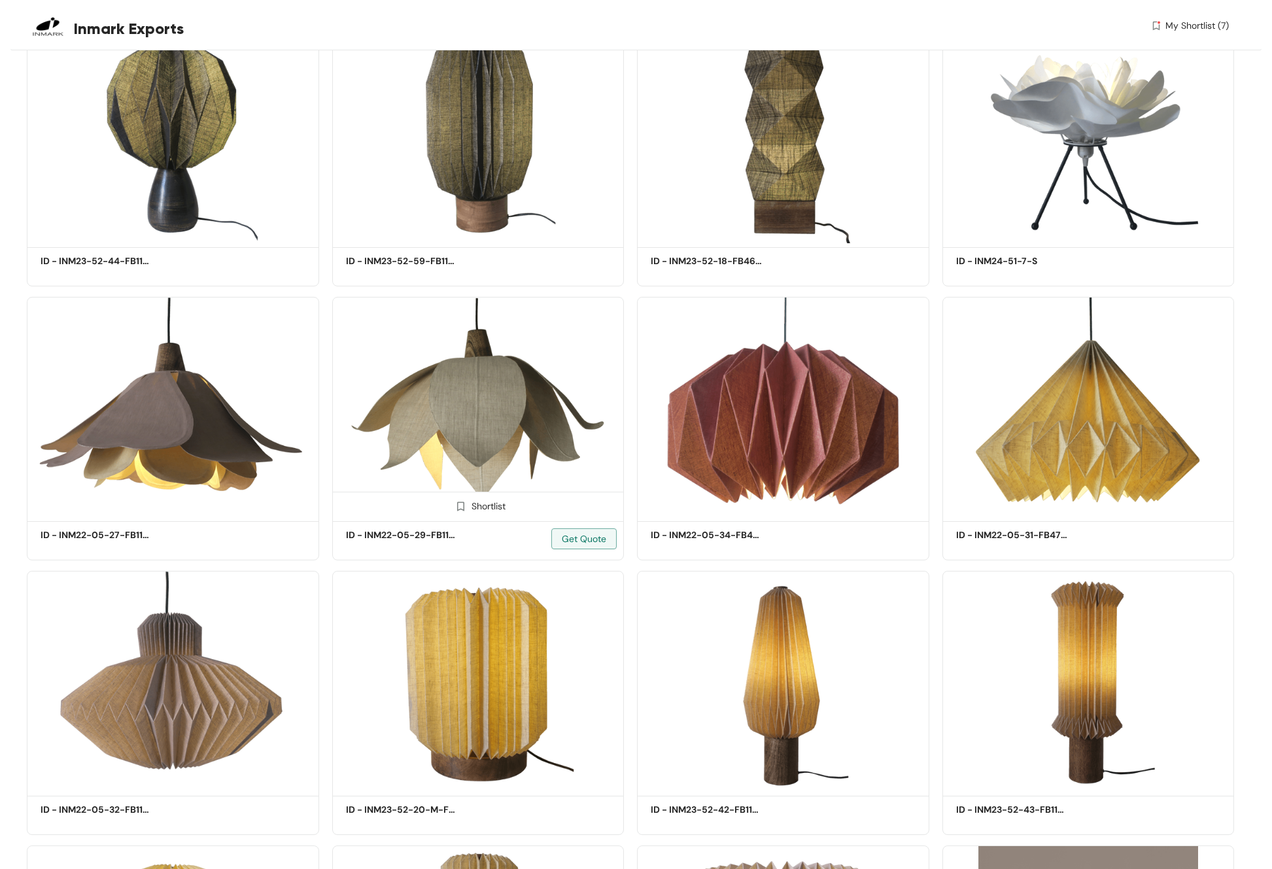
scroll to position [32830, 0]
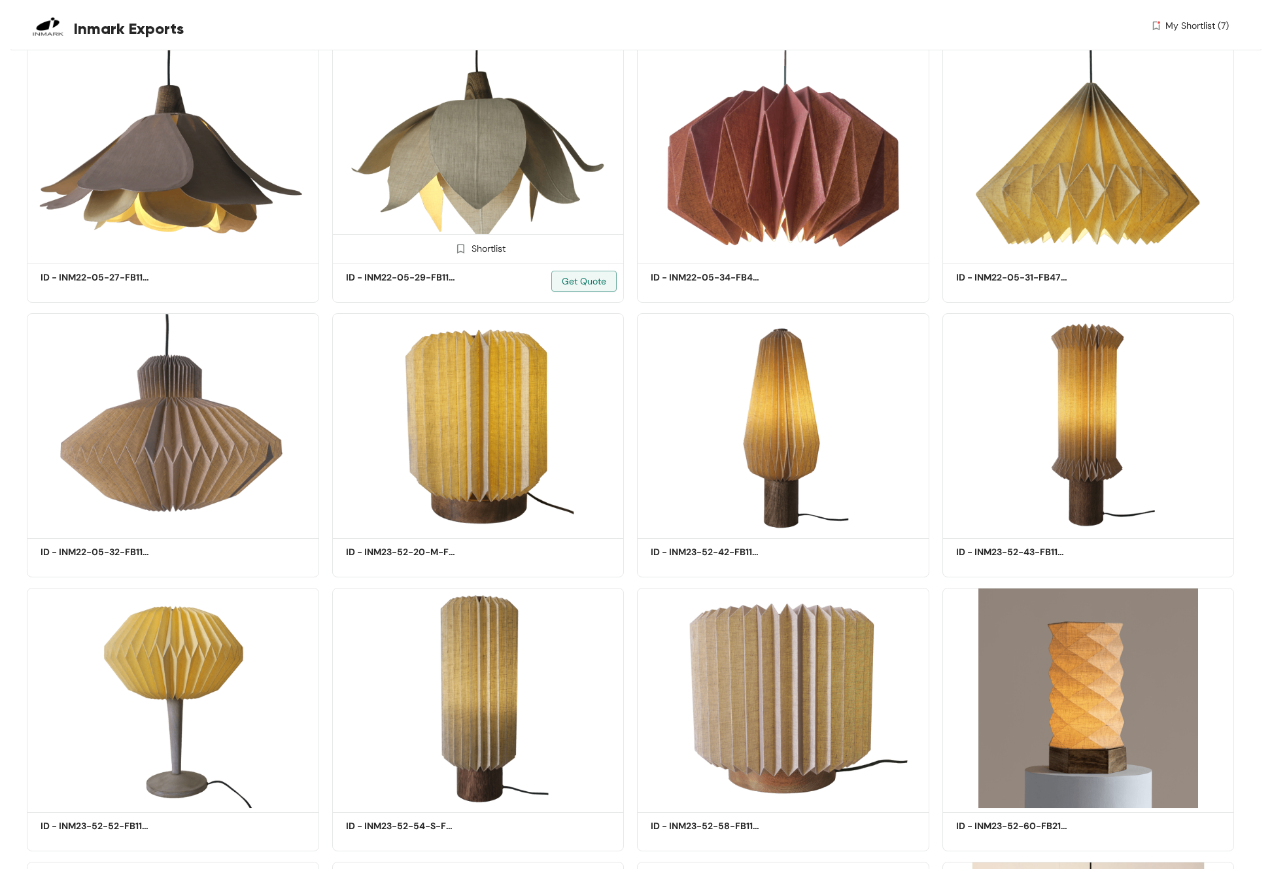
click at [464, 243] on img at bounding box center [460, 249] width 12 height 12
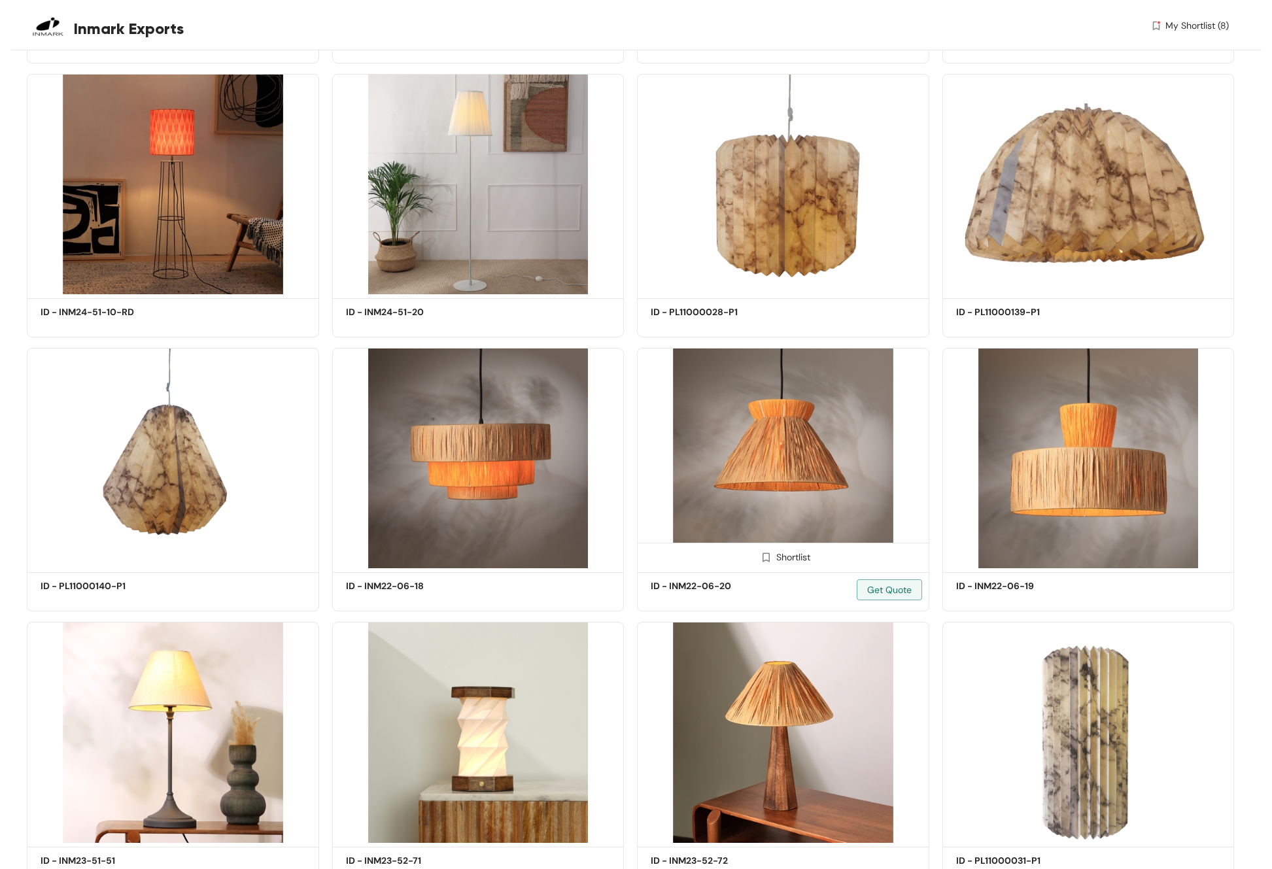
scroll to position [40044, 0]
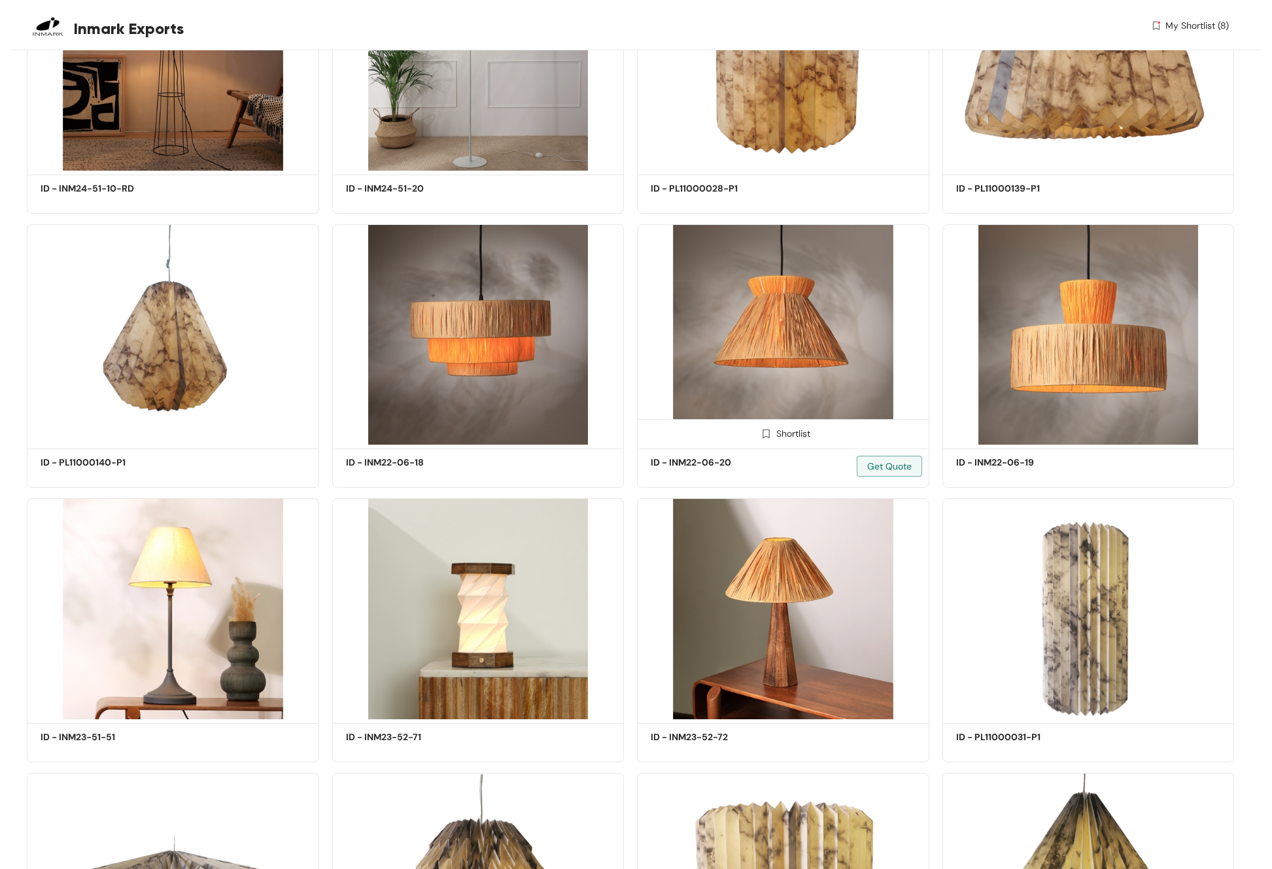
click at [765, 428] on img at bounding box center [766, 434] width 12 height 12
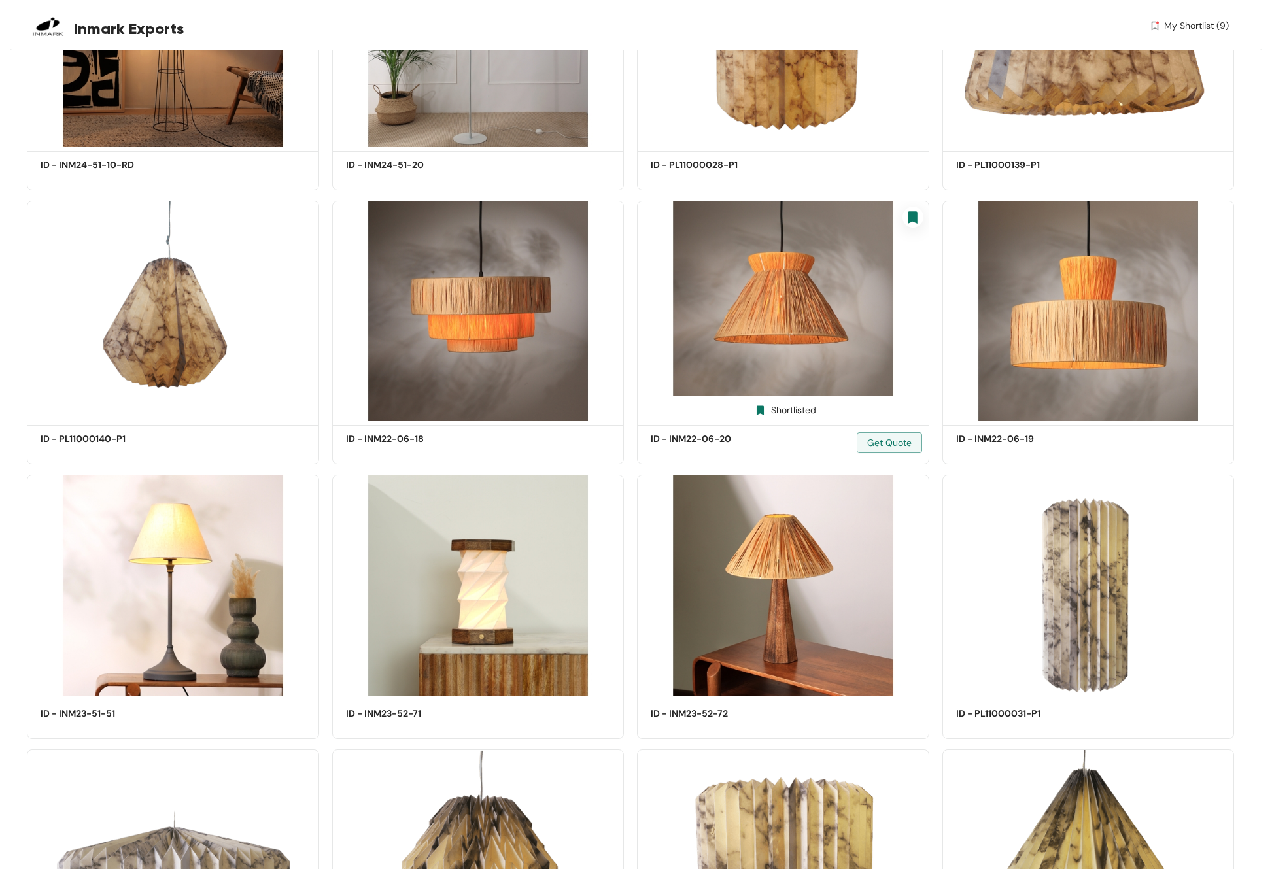
scroll to position [40117, 0]
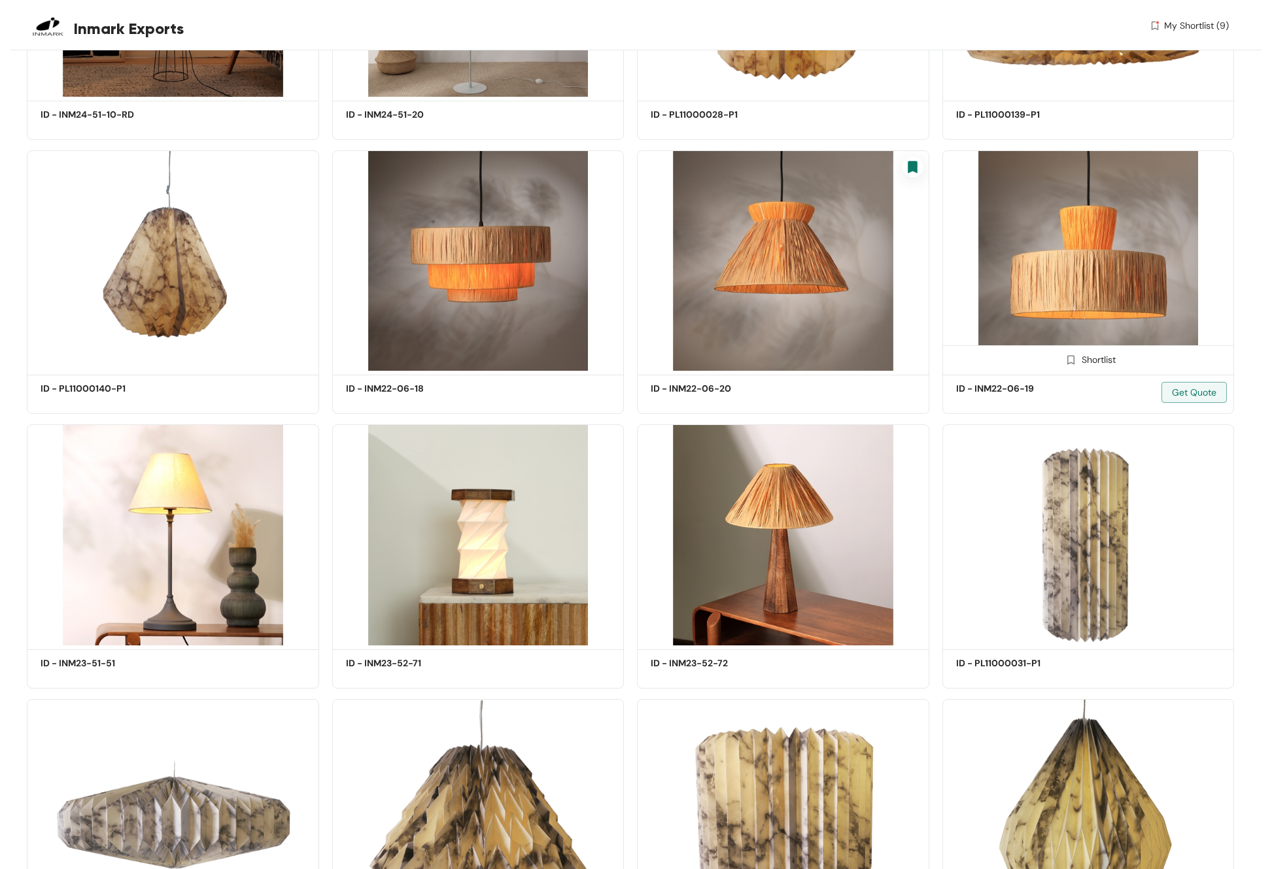
click at [941, 354] on img at bounding box center [1070, 360] width 12 height 12
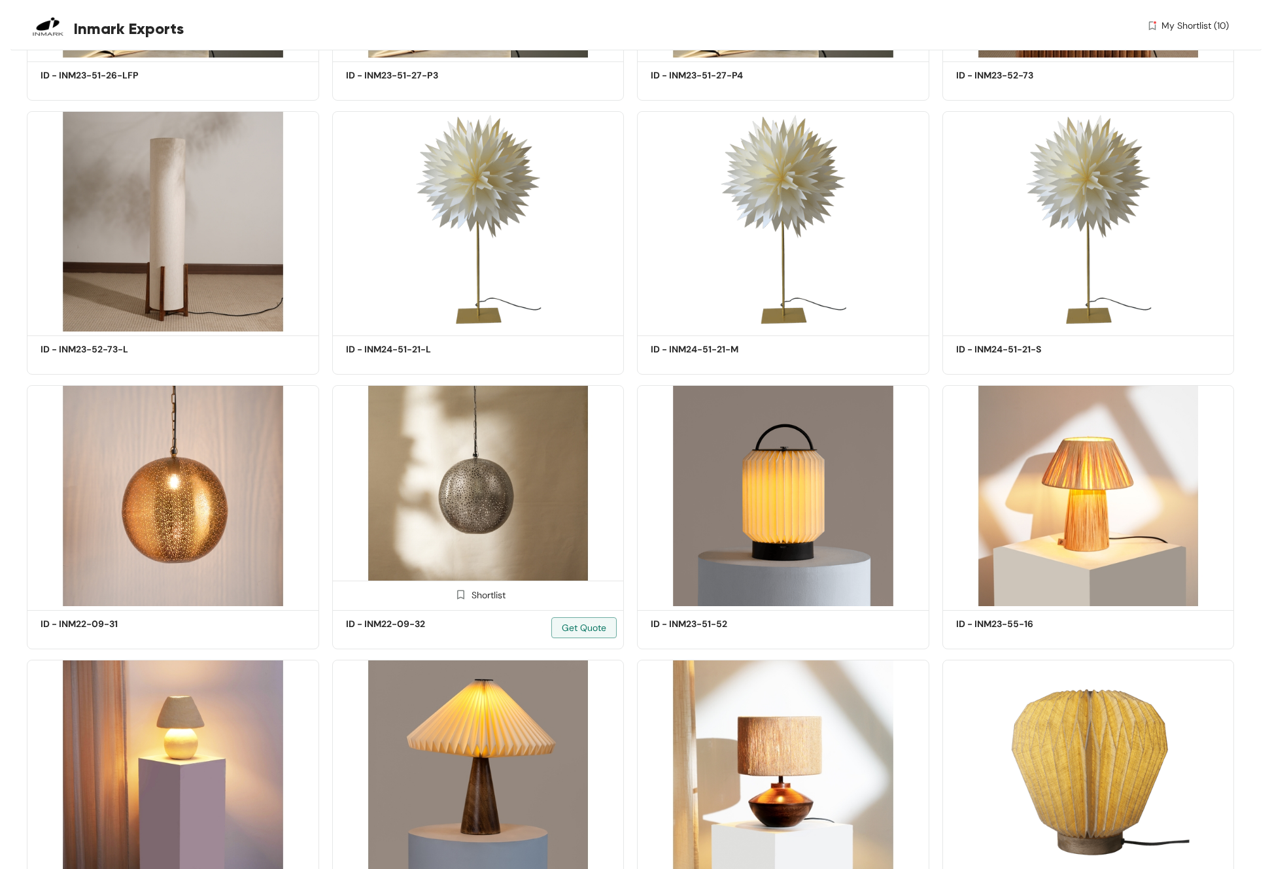
scroll to position [42888, 0]
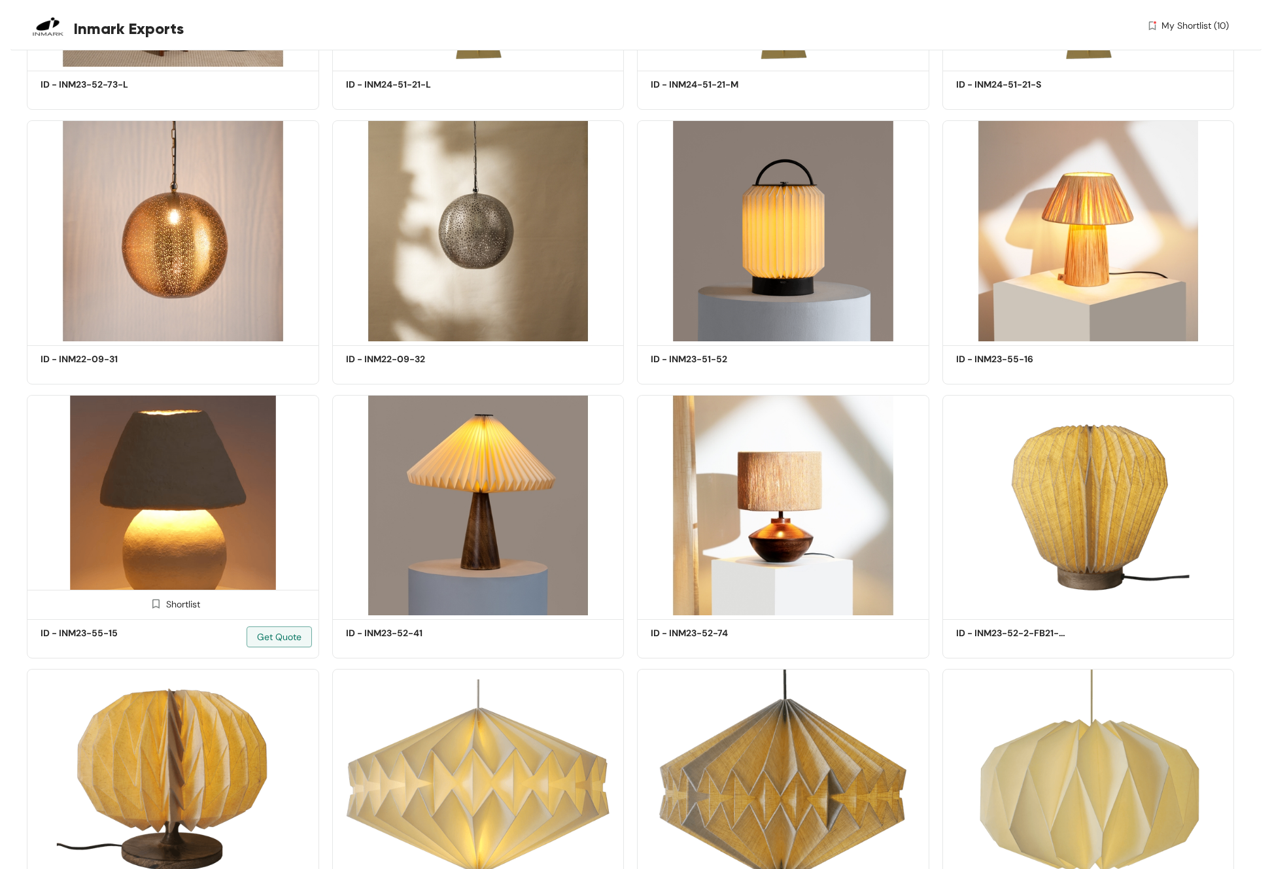
click at [155, 462] on img at bounding box center [156, 604] width 12 height 12
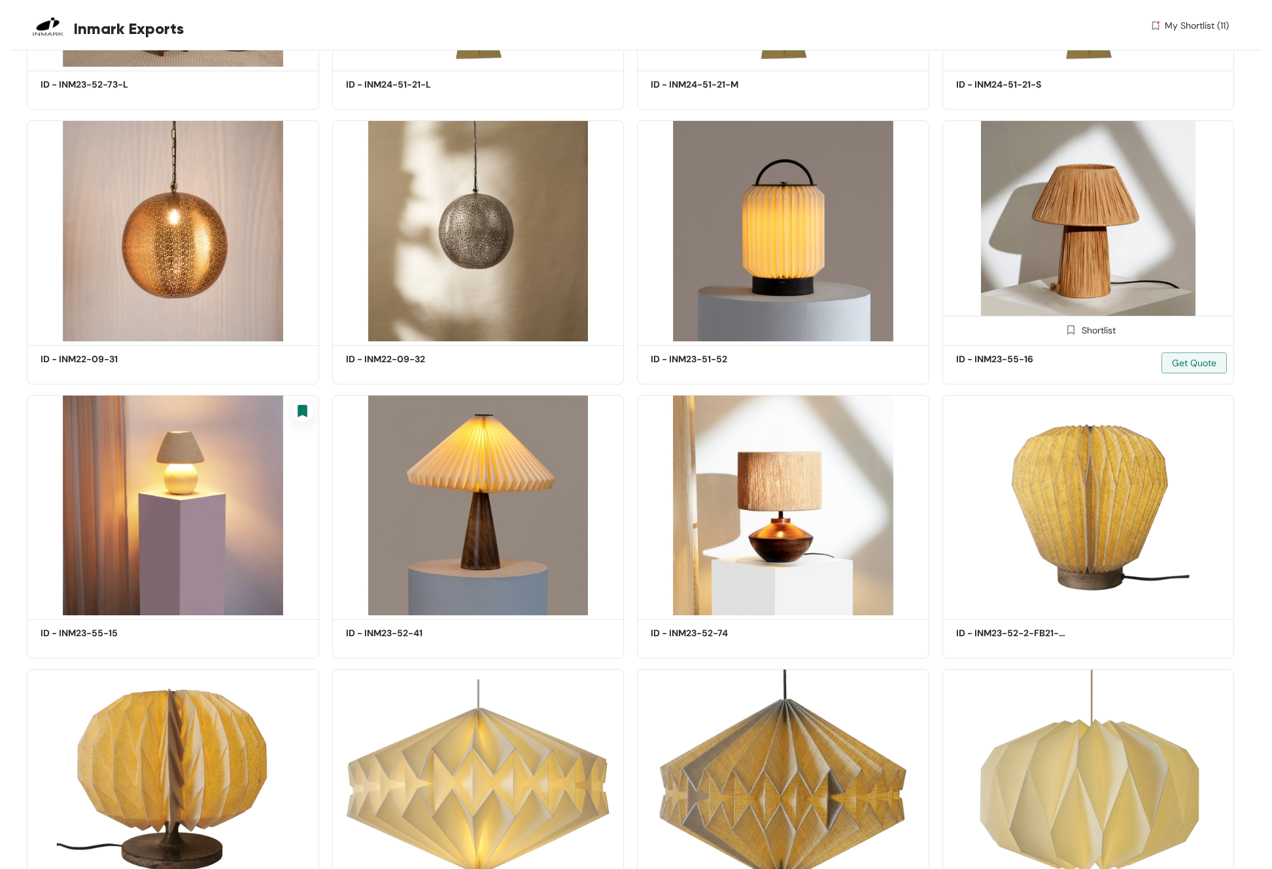
click at [941, 324] on img at bounding box center [1070, 330] width 12 height 12
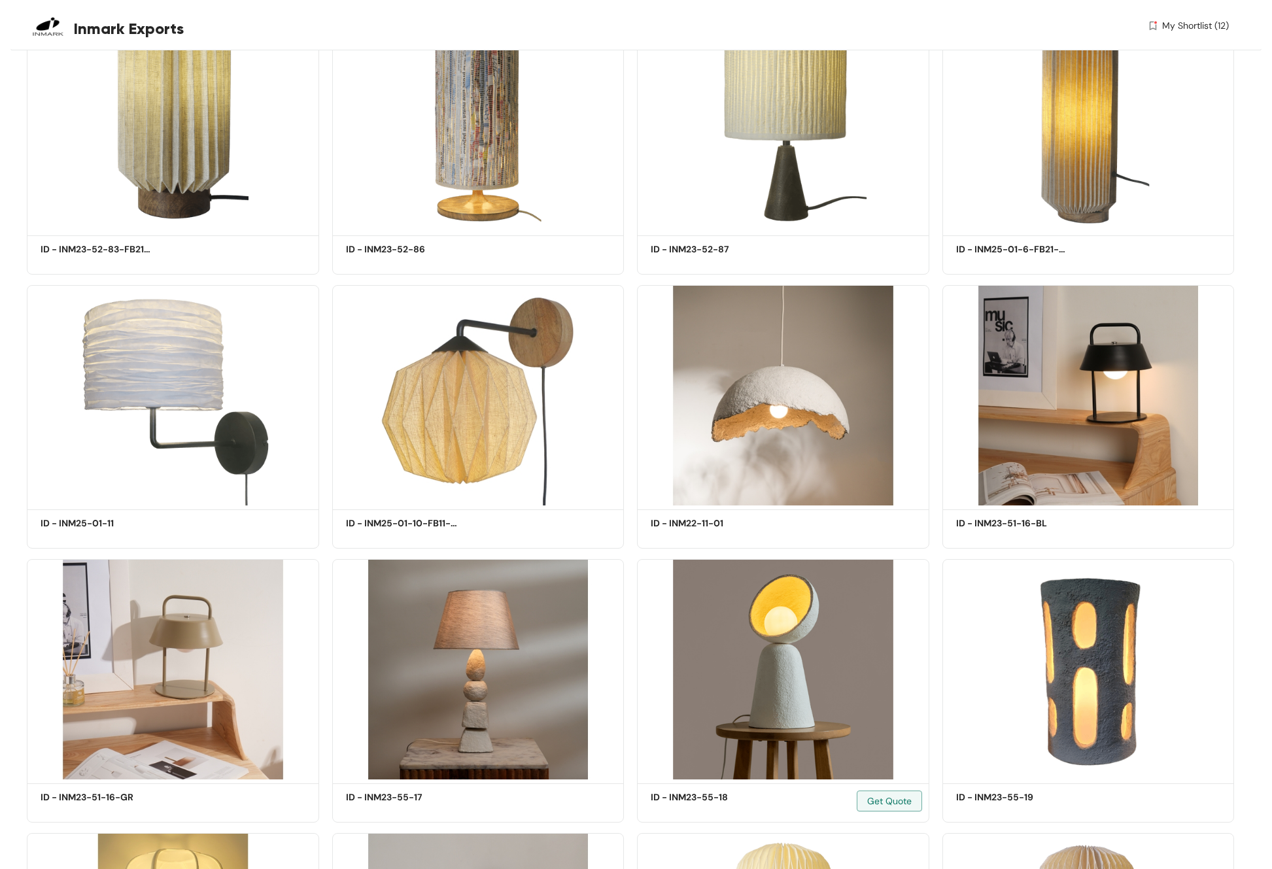
scroll to position [48777, 0]
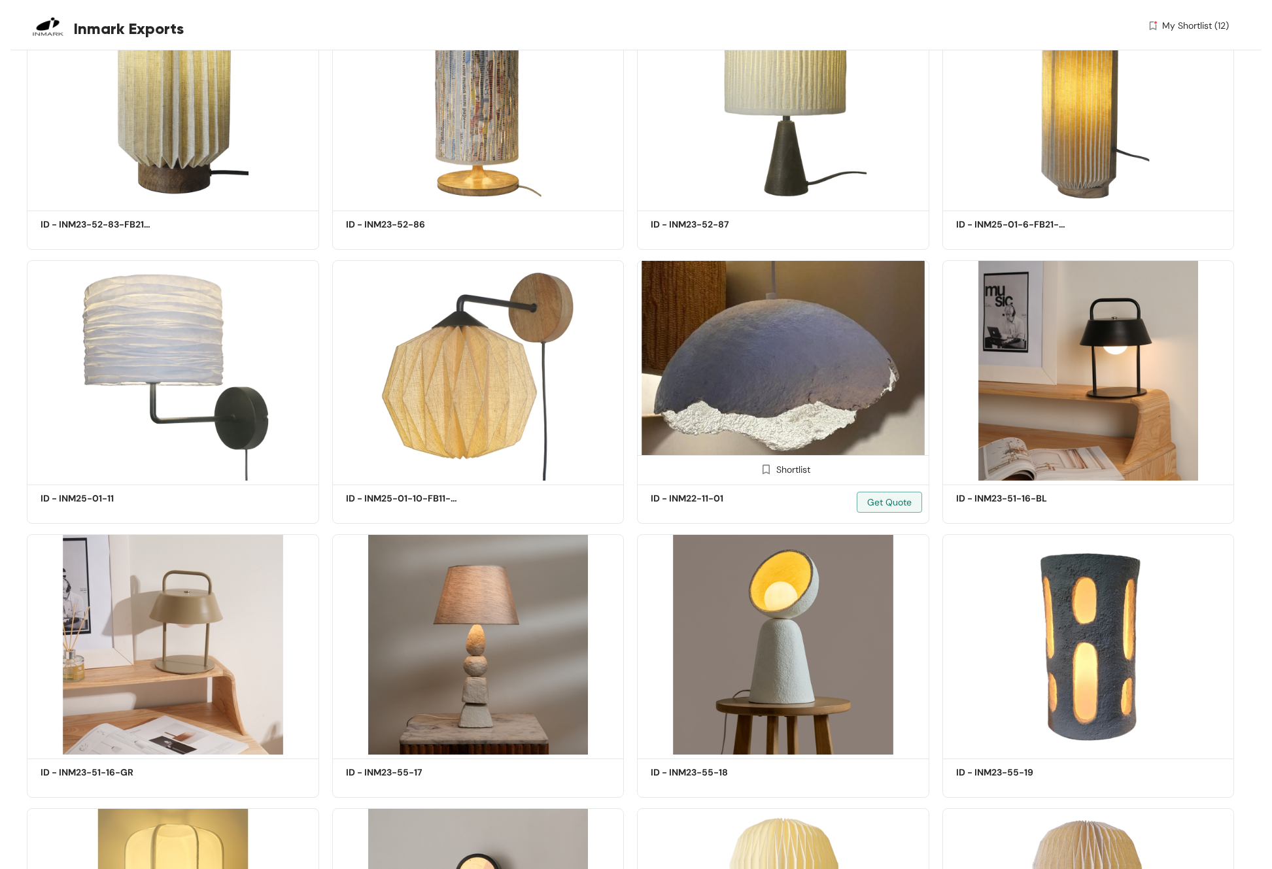
click at [770, 462] on img at bounding box center [766, 469] width 12 height 12
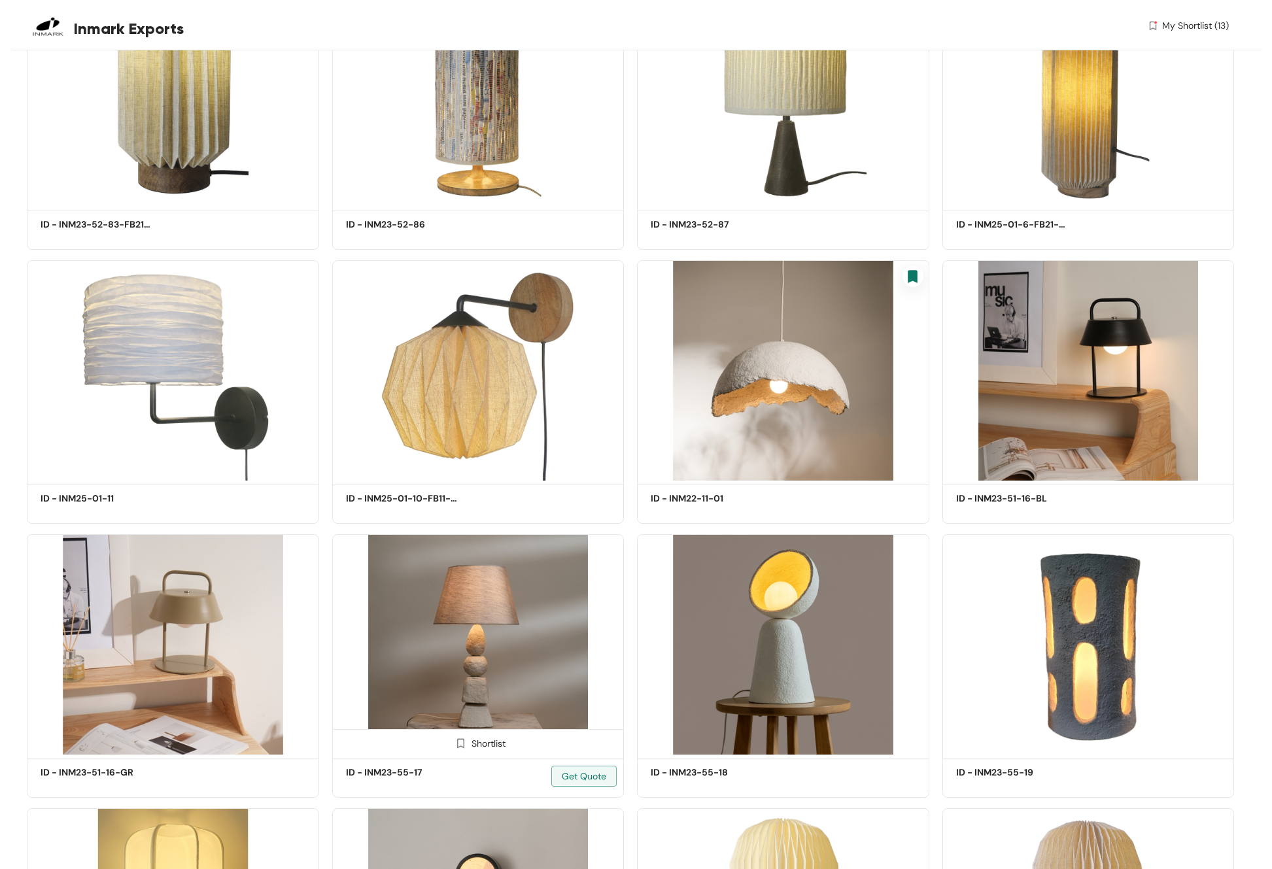
drag, startPoint x: 462, startPoint y: 732, endPoint x: 480, endPoint y: 731, distance: 17.7
click at [462, 462] on img at bounding box center [460, 743] width 12 height 12
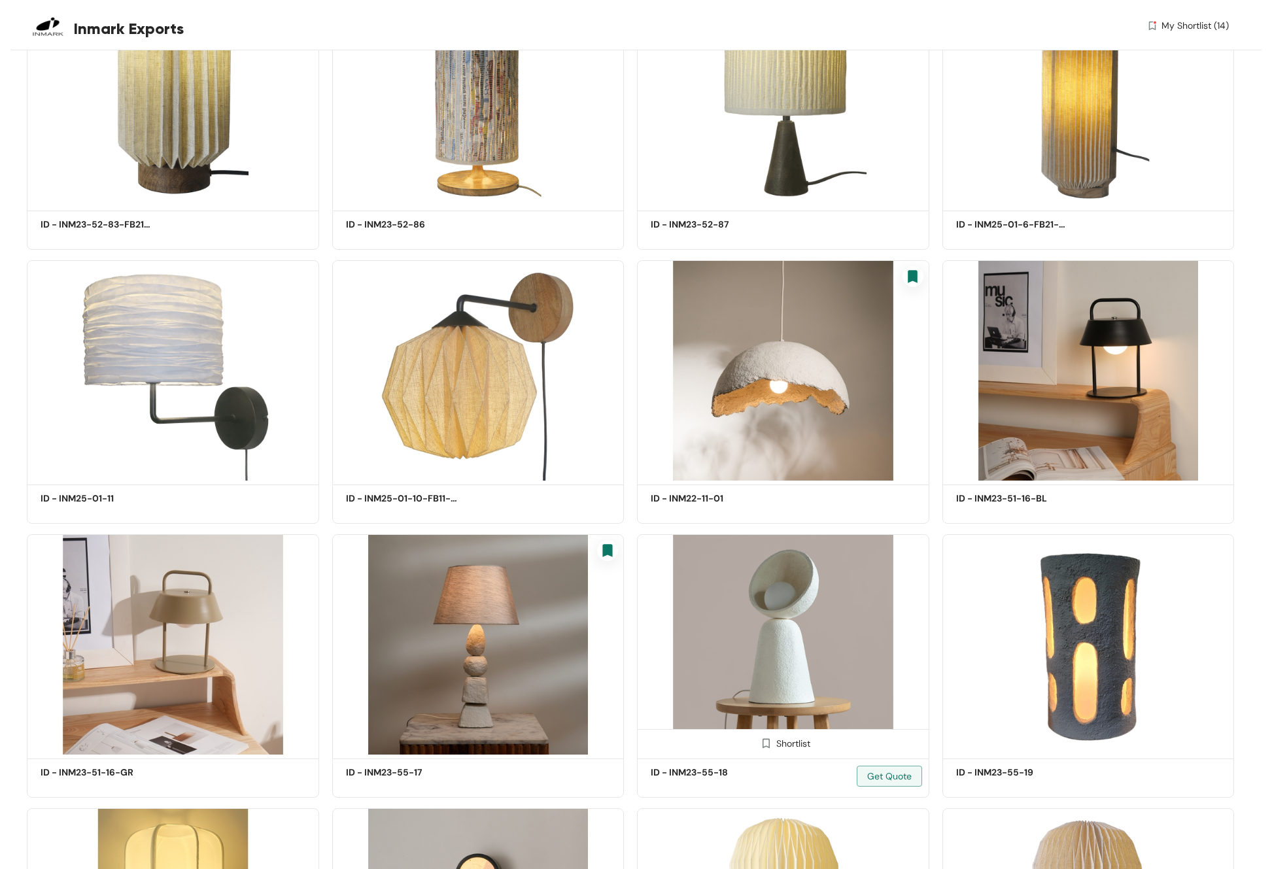
click at [767, 462] on img at bounding box center [766, 743] width 12 height 12
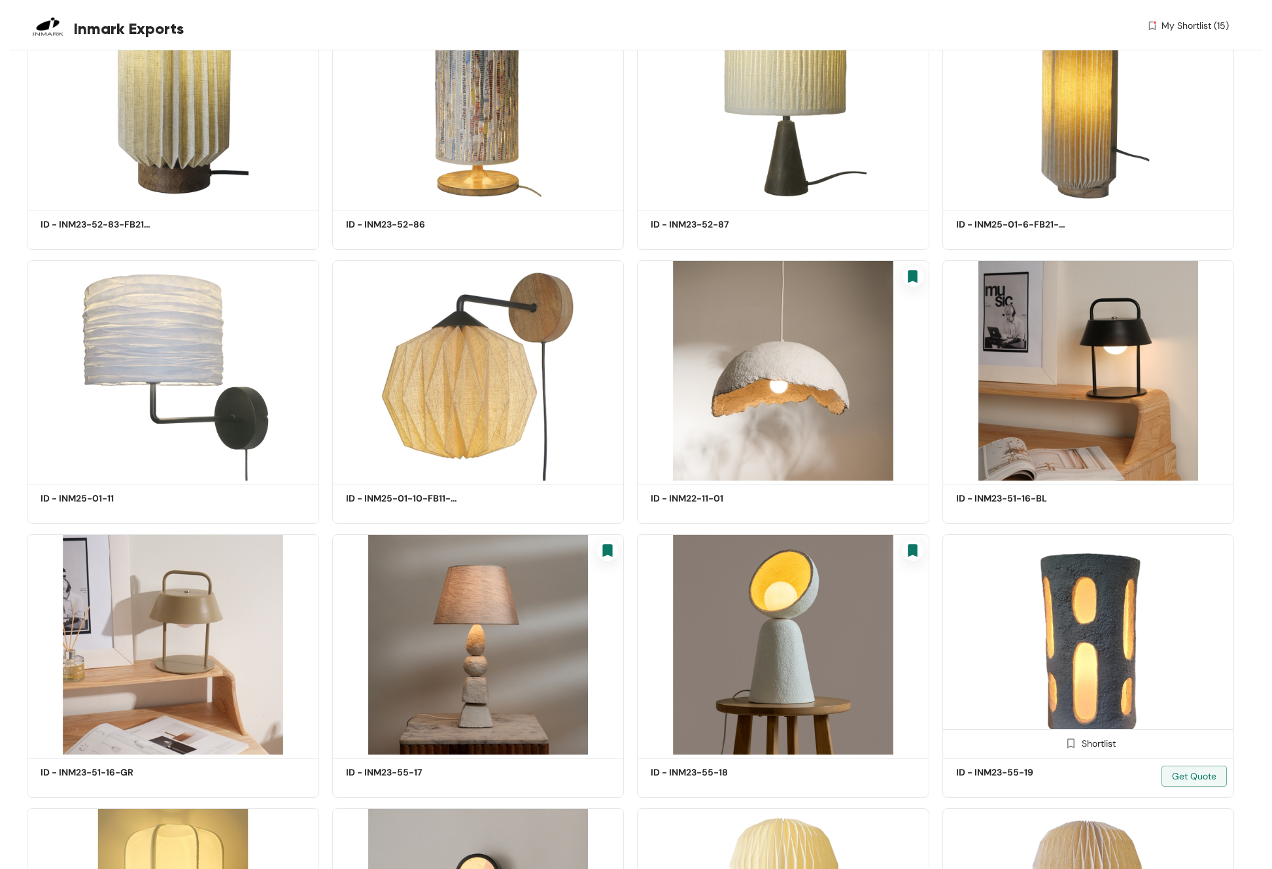
scroll to position [48774, 0]
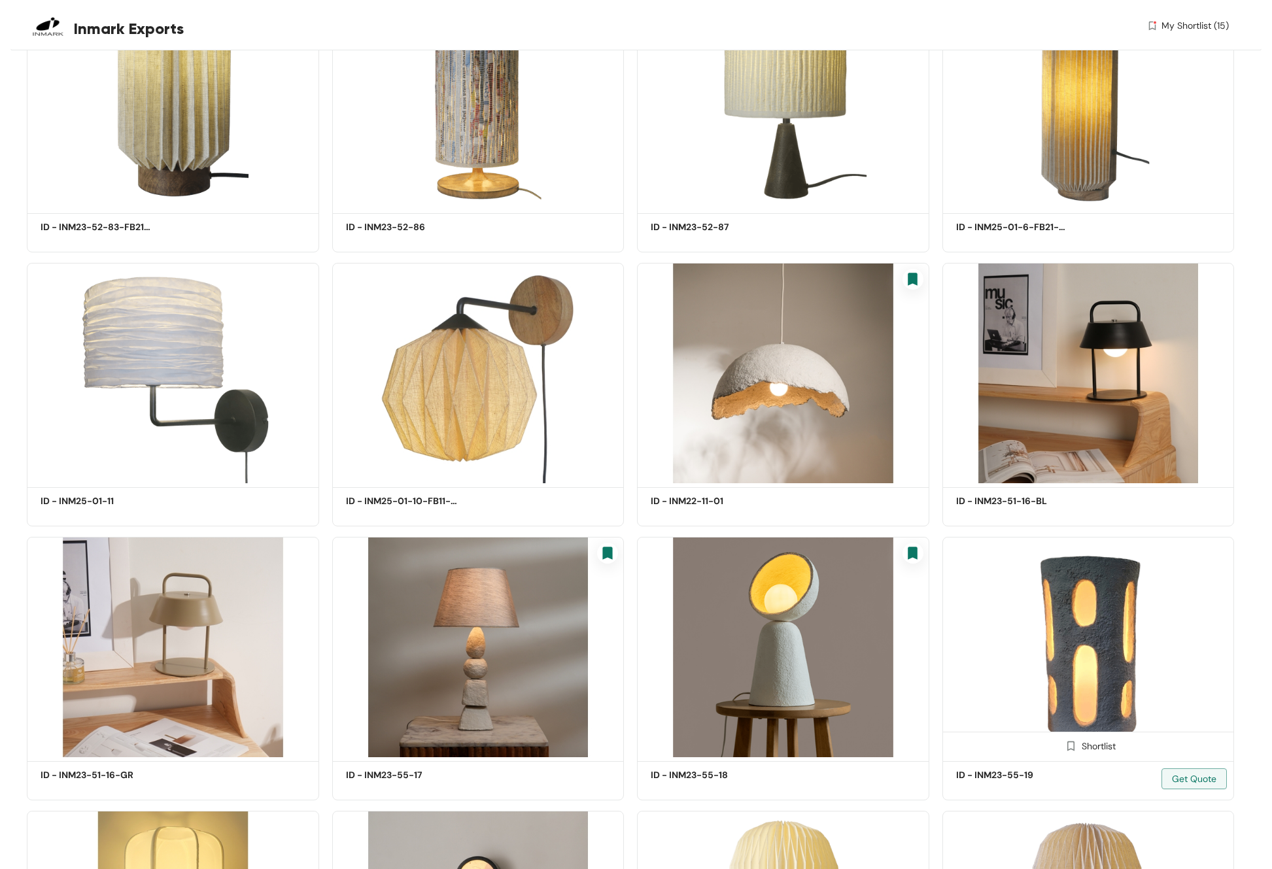
click at [941, 462] on img at bounding box center [1070, 746] width 12 height 12
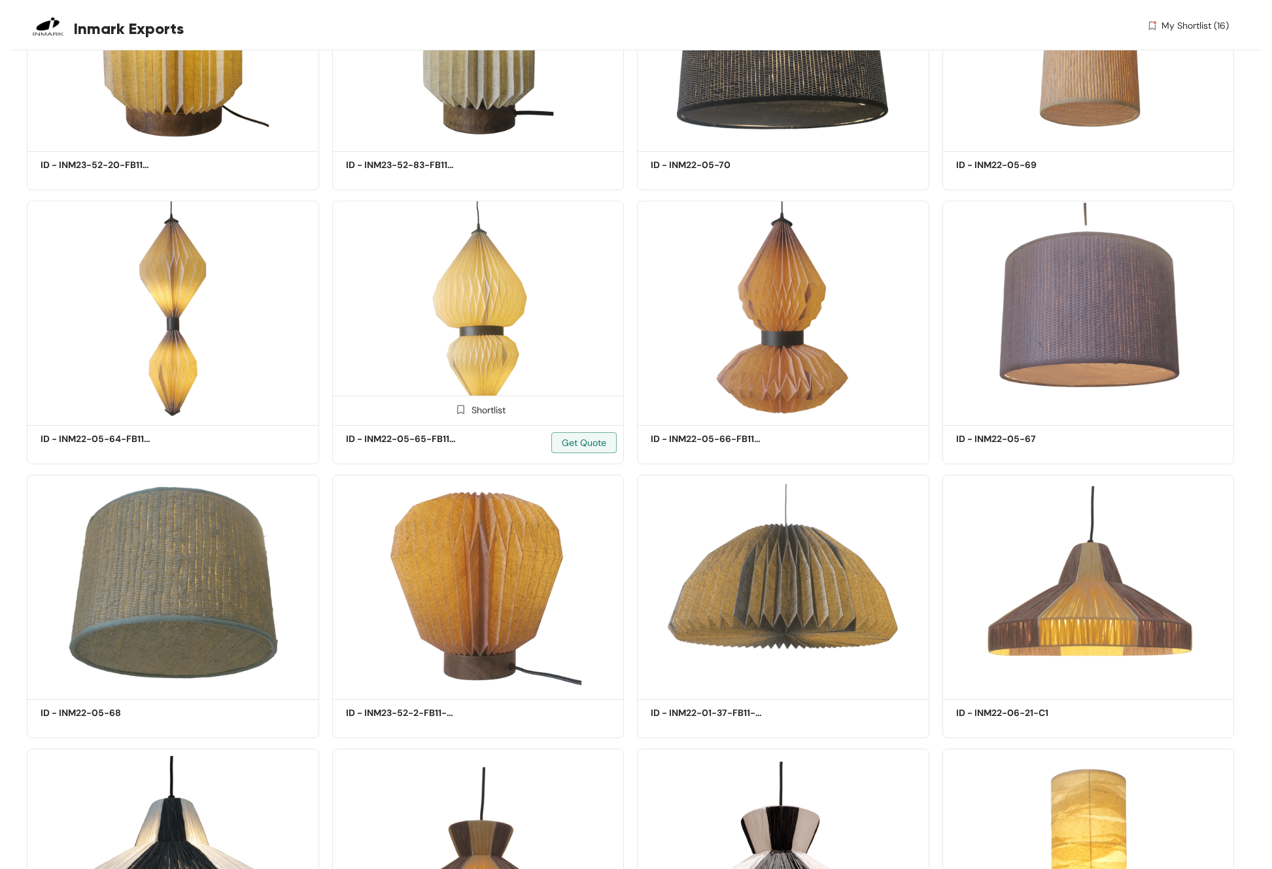
scroll to position [58790, 0]
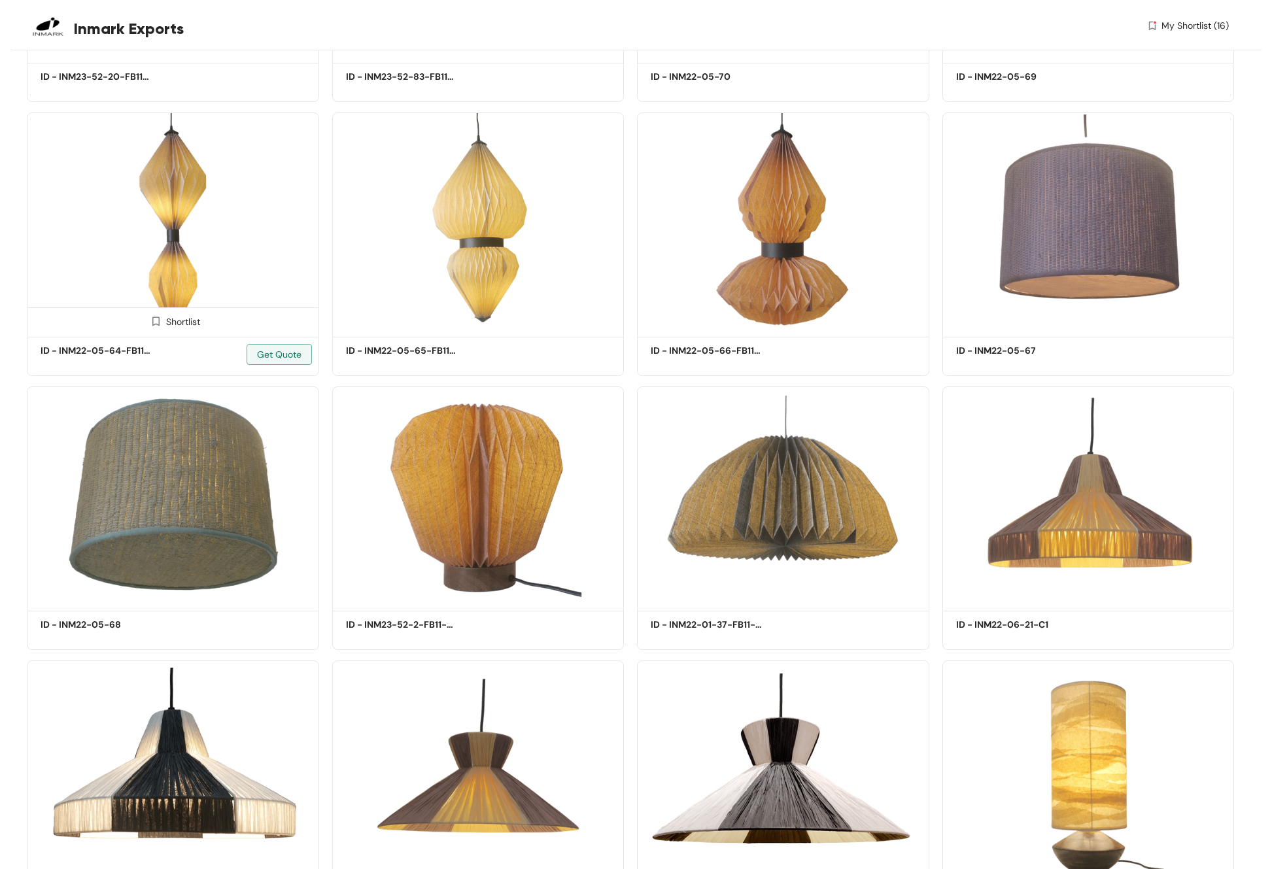
click at [156, 315] on img at bounding box center [156, 321] width 12 height 12
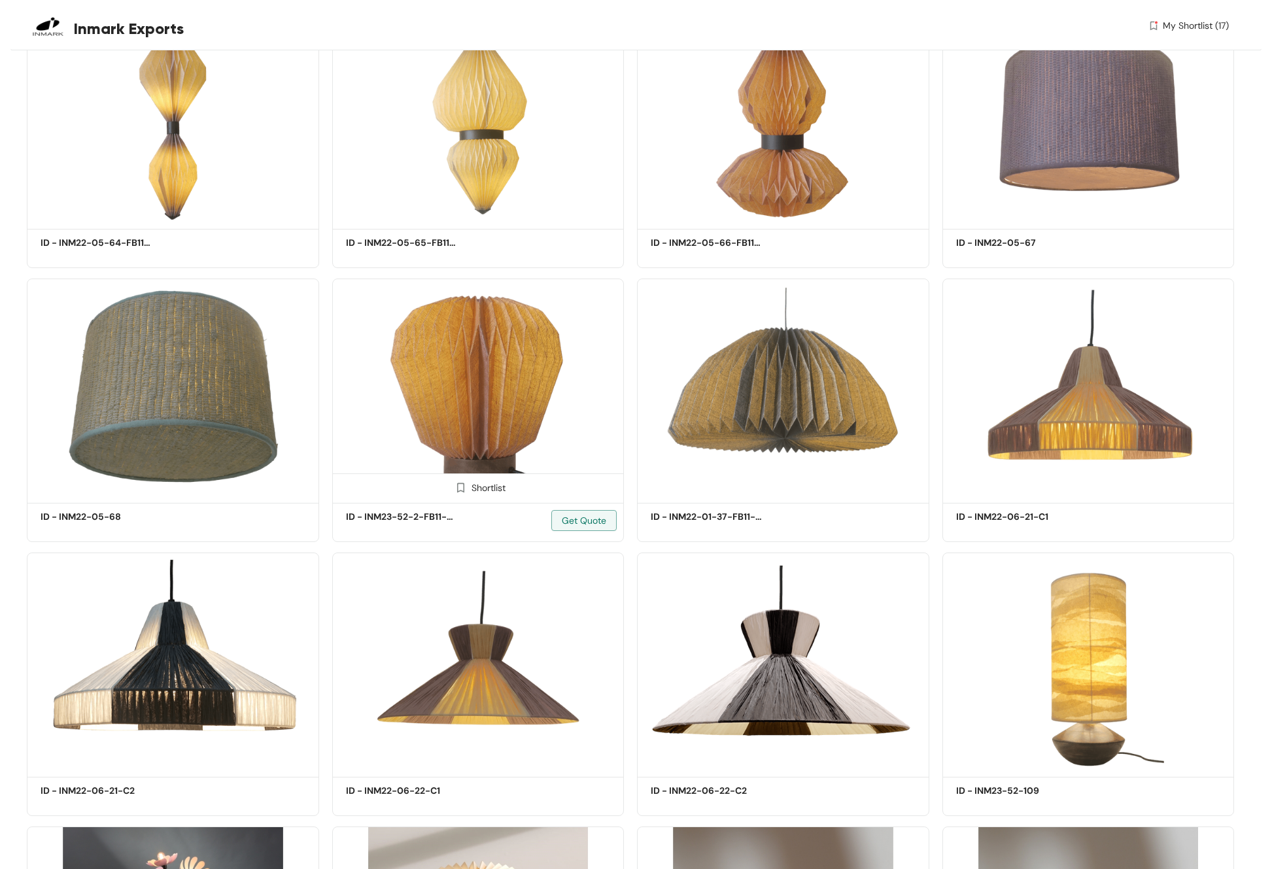
scroll to position [58956, 0]
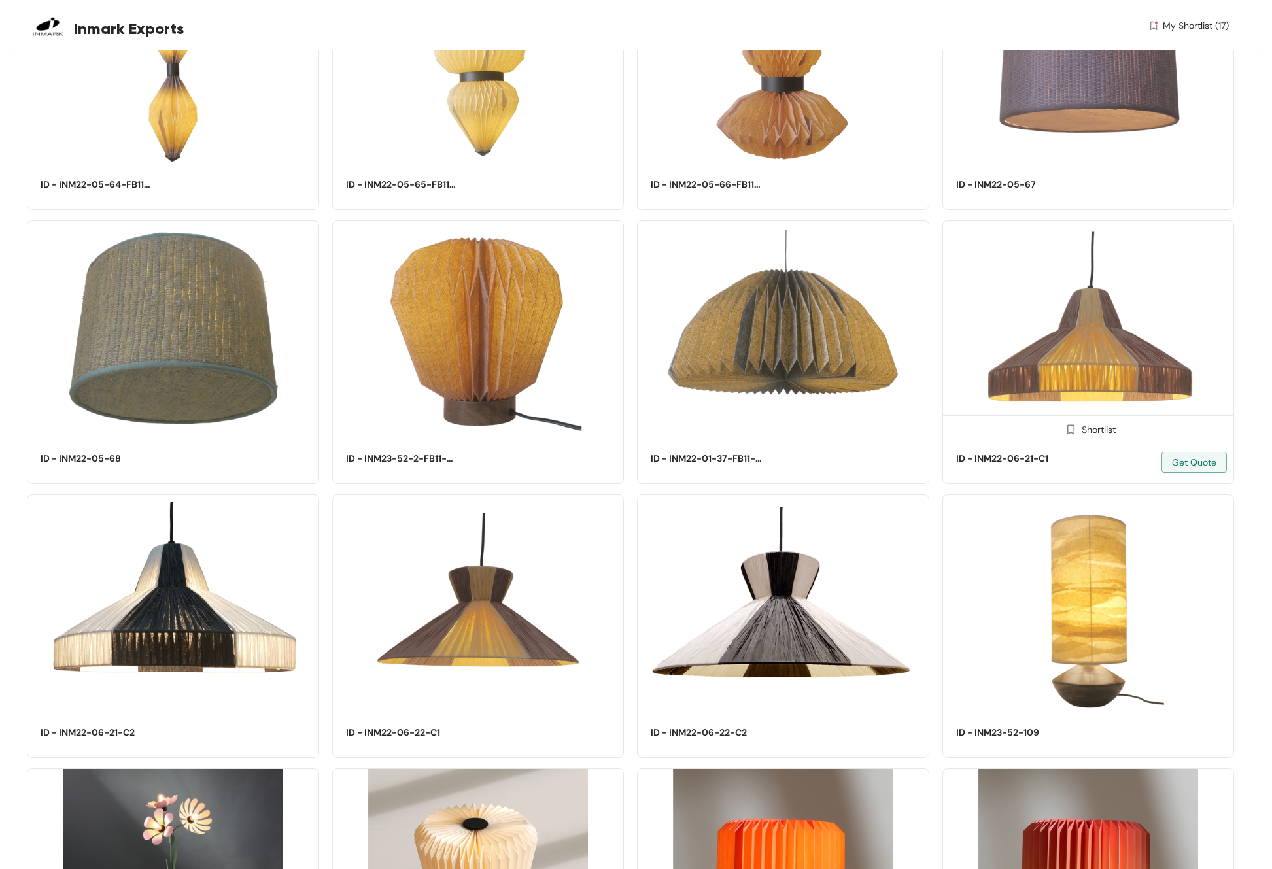
click at [941, 423] on img at bounding box center [1070, 429] width 12 height 12
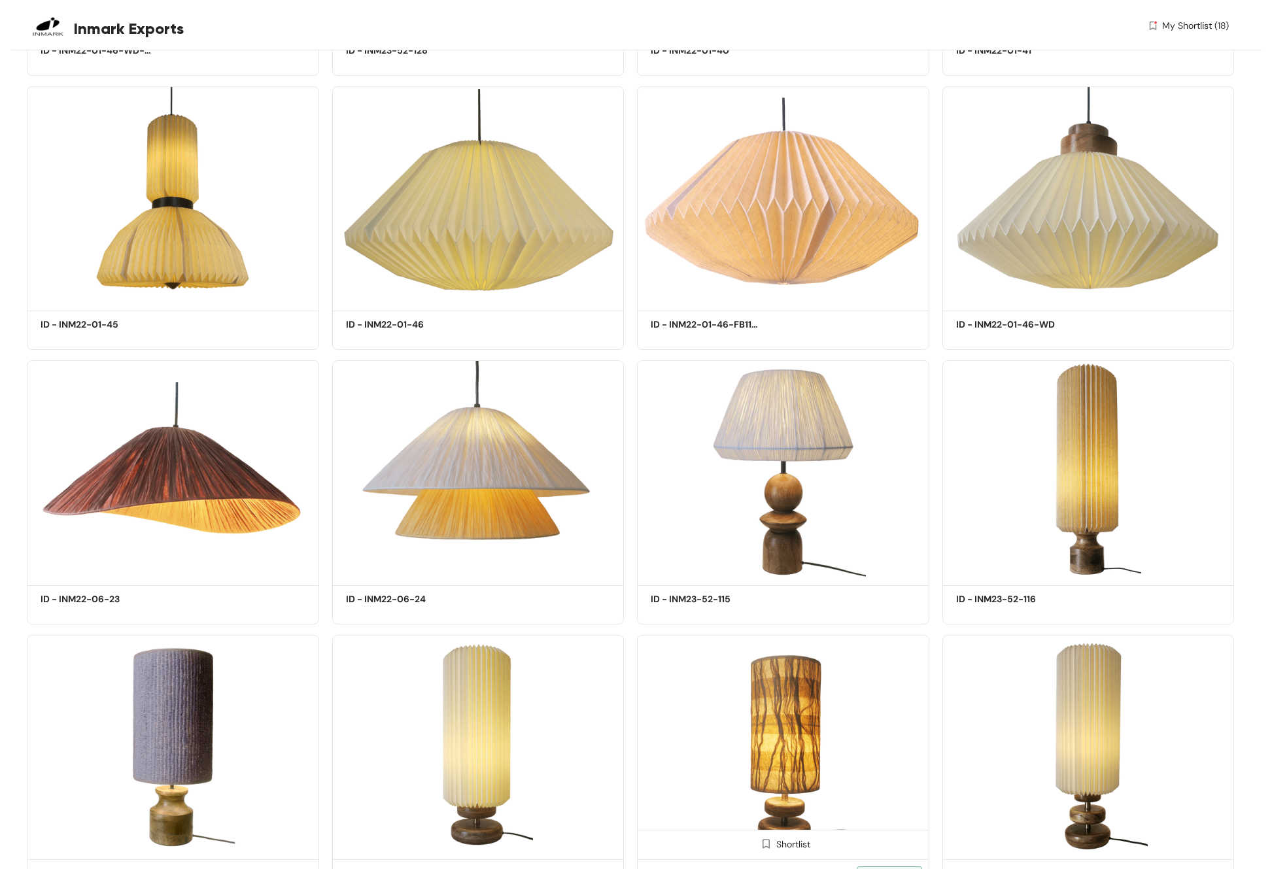
scroll to position [62816, 0]
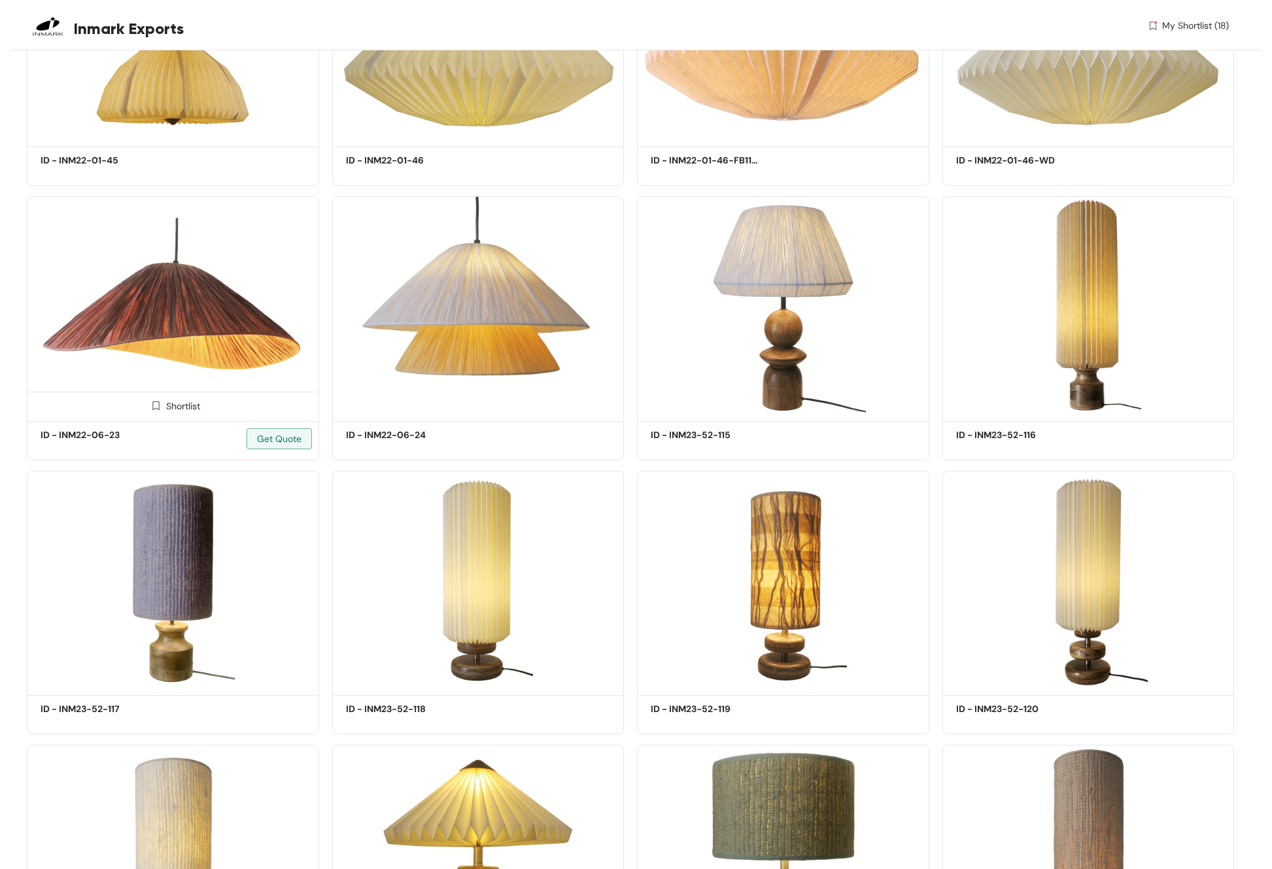
click at [157, 400] on img at bounding box center [156, 406] width 12 height 12
click at [460, 400] on img at bounding box center [460, 406] width 12 height 12
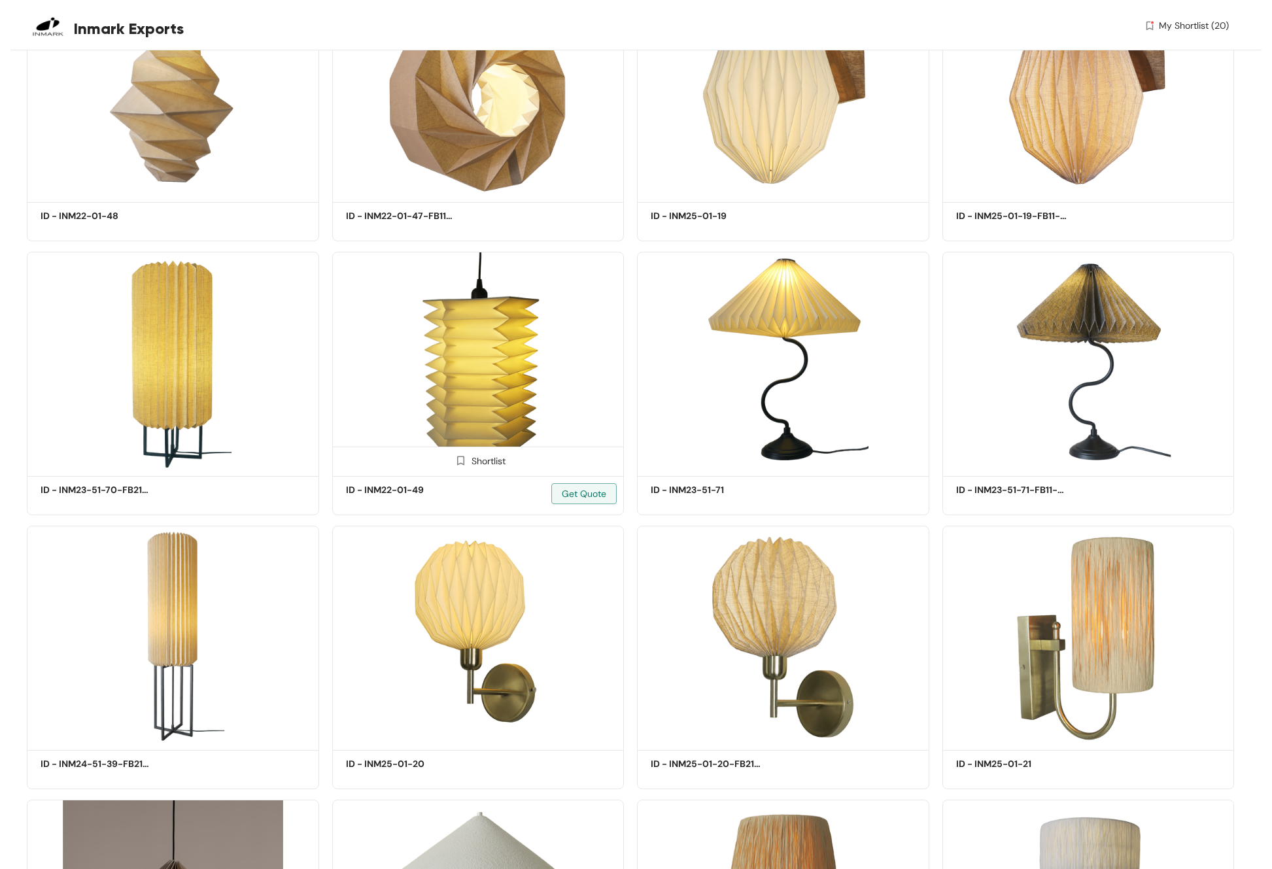
scroll to position [65944, 0]
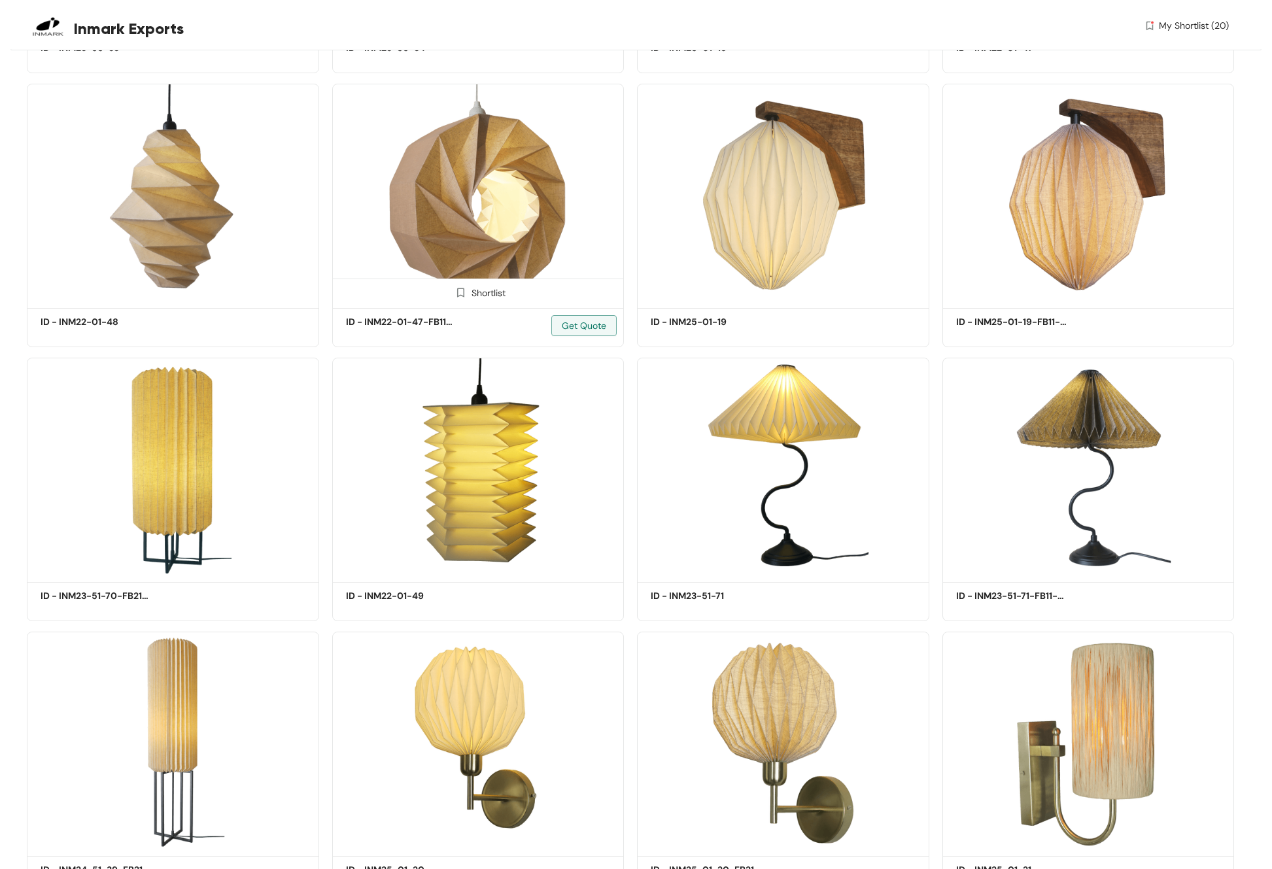
click at [462, 286] on img at bounding box center [460, 292] width 12 height 12
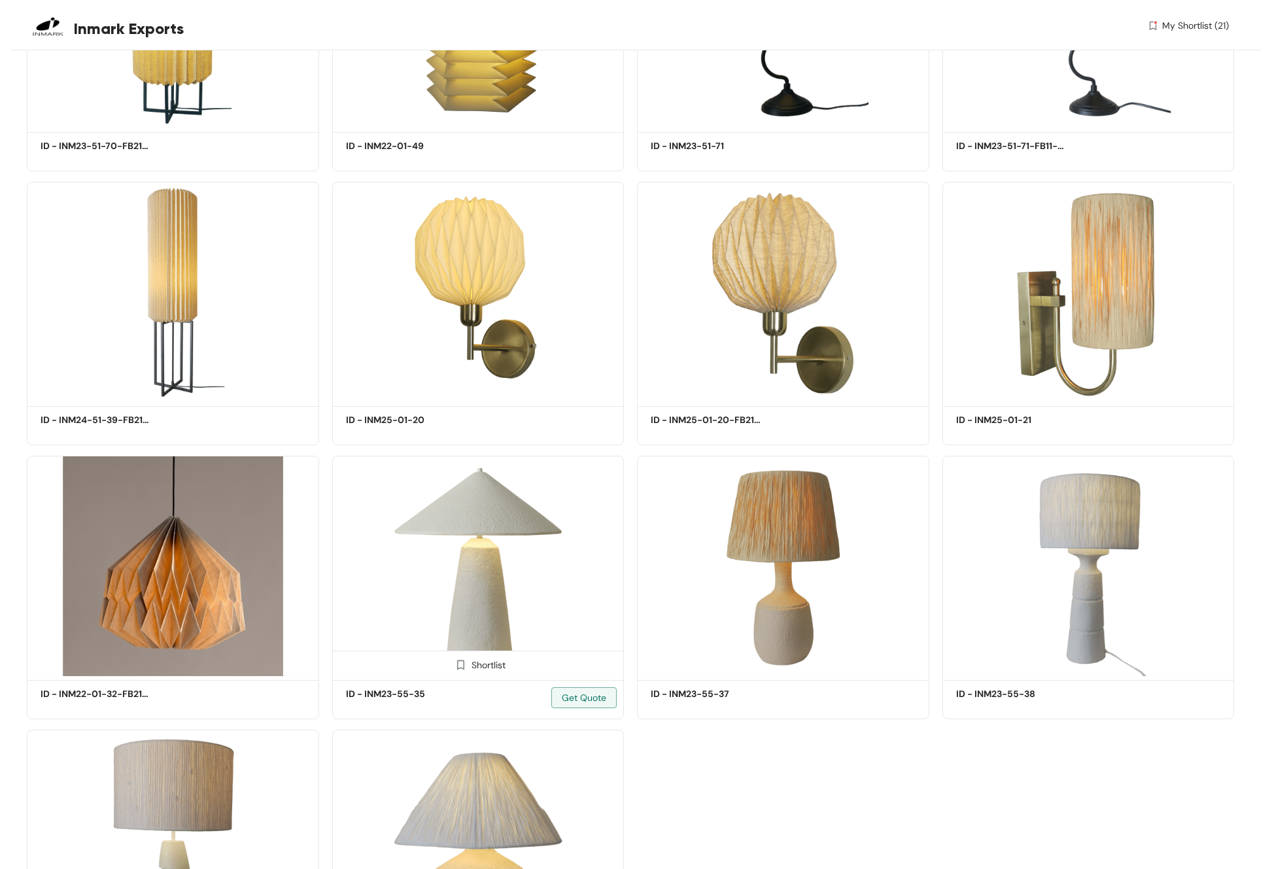
scroll to position [66506, 0]
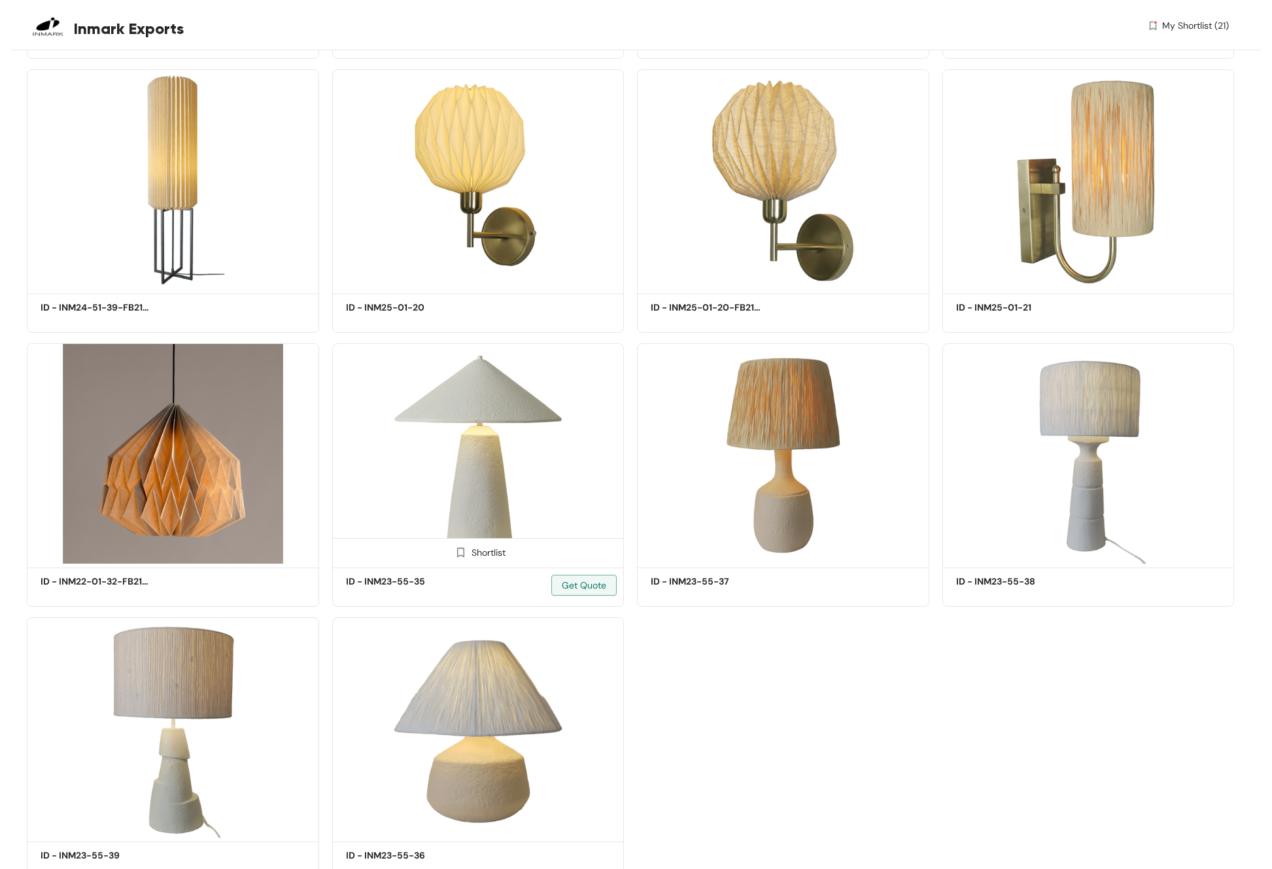
click at [460, 462] on img at bounding box center [460, 552] width 12 height 12
click at [462, 462] on img at bounding box center [460, 827] width 12 height 12
click at [941, 462] on img at bounding box center [1070, 552] width 12 height 12
click at [941, 26] on span "My Shortlist (24)" at bounding box center [1194, 26] width 70 height 14
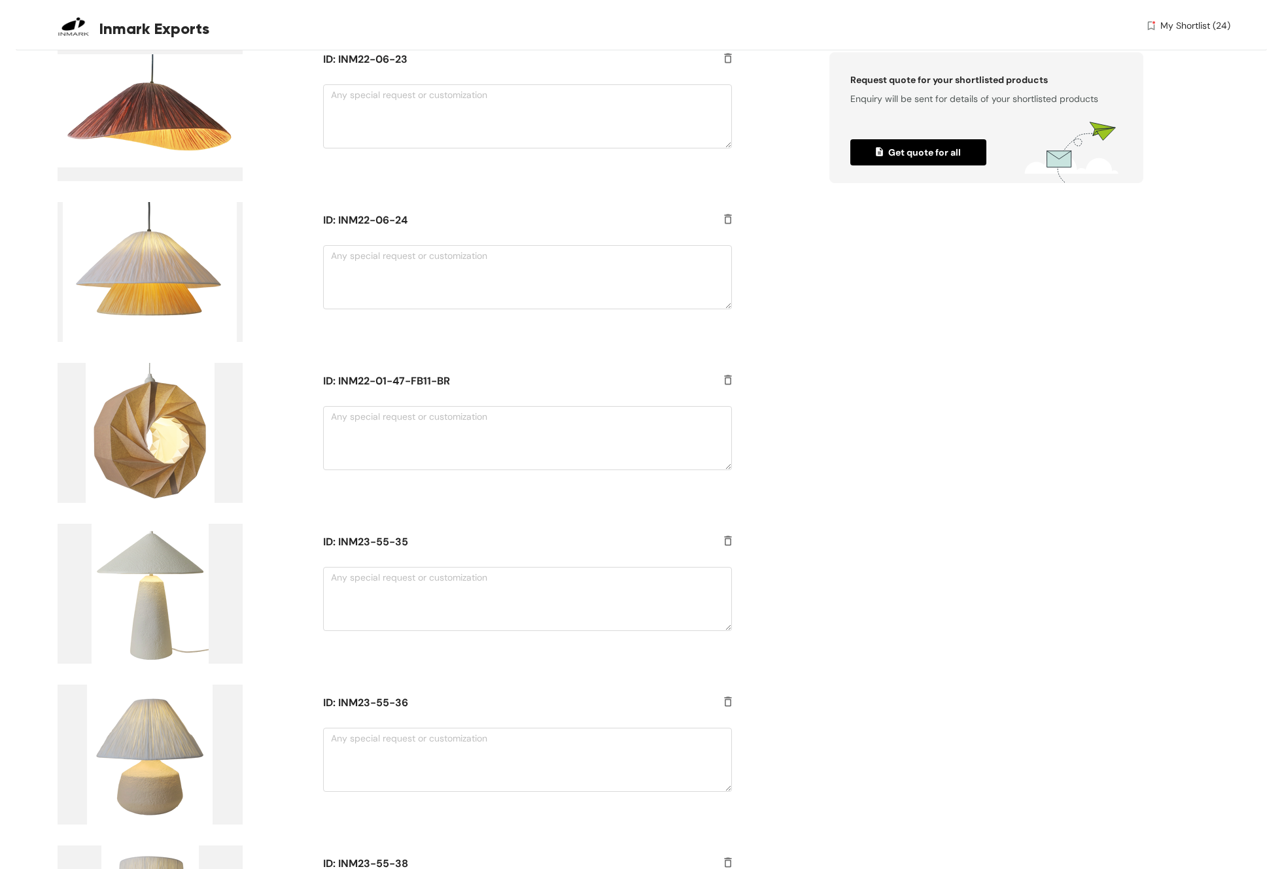
scroll to position [3137, 0]
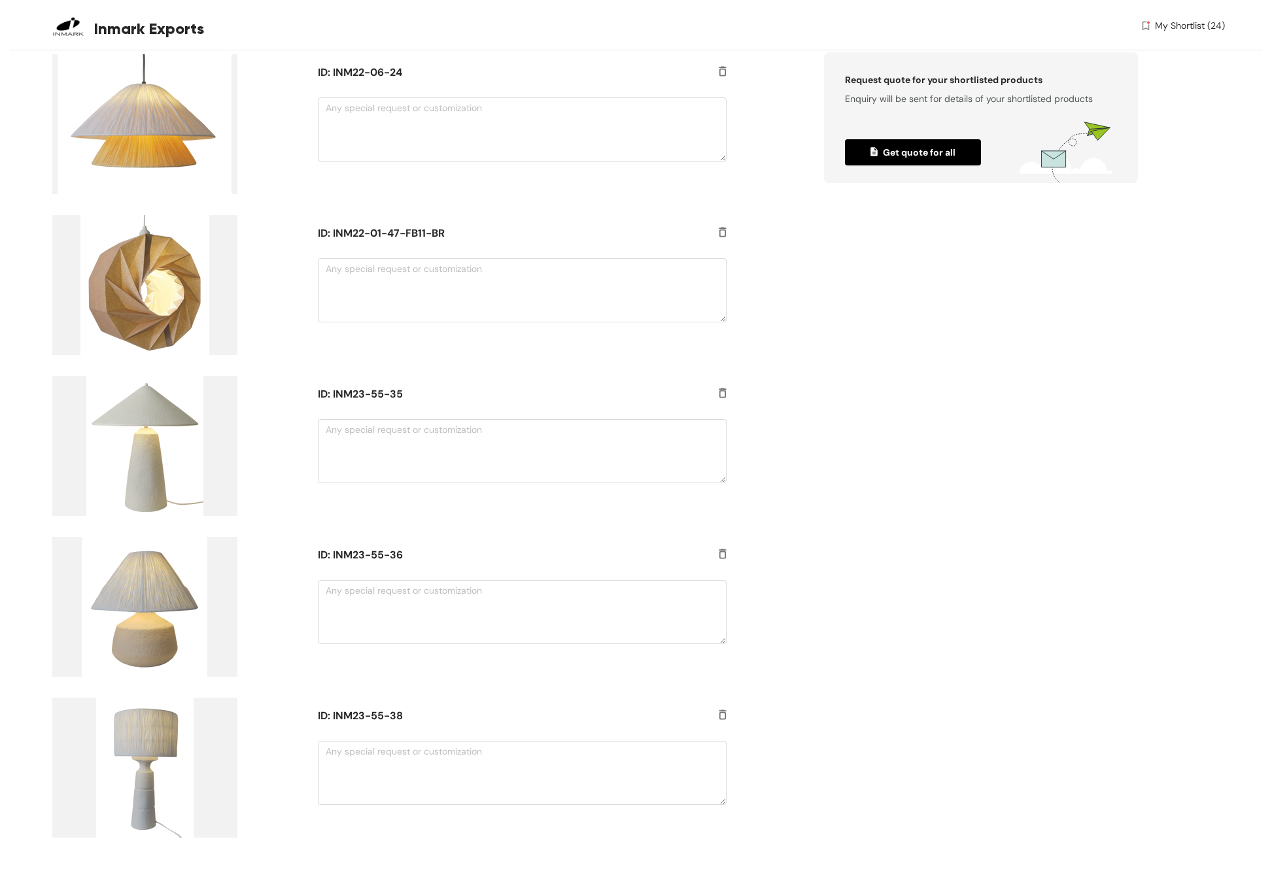
click at [927, 150] on span "Get quote for all" at bounding box center [912, 152] width 85 height 14
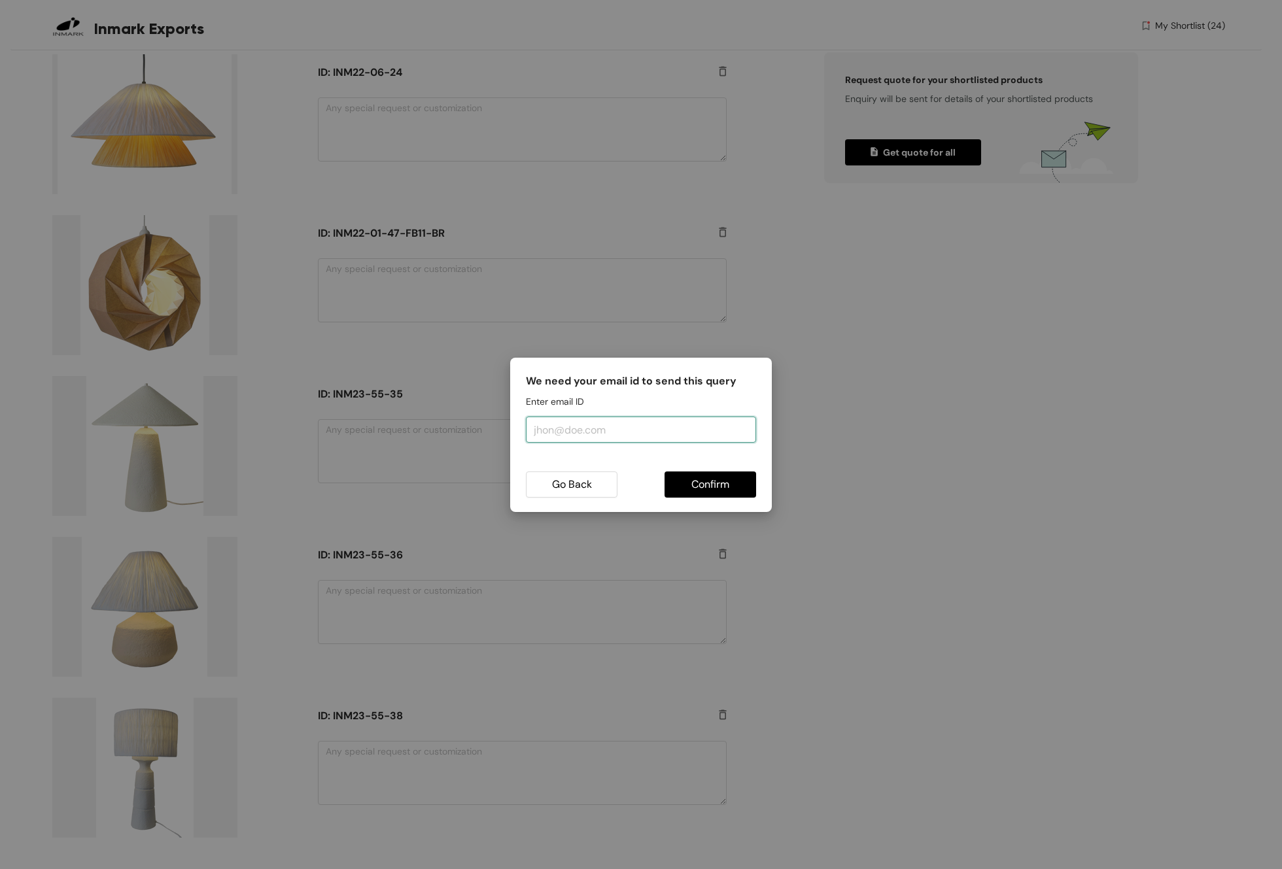
click at [664, 436] on input "email" at bounding box center [641, 430] width 230 height 26
type input "luhmncove@gmail.com"
click at [710, 462] on button "Confirm" at bounding box center [710, 484] width 92 height 26
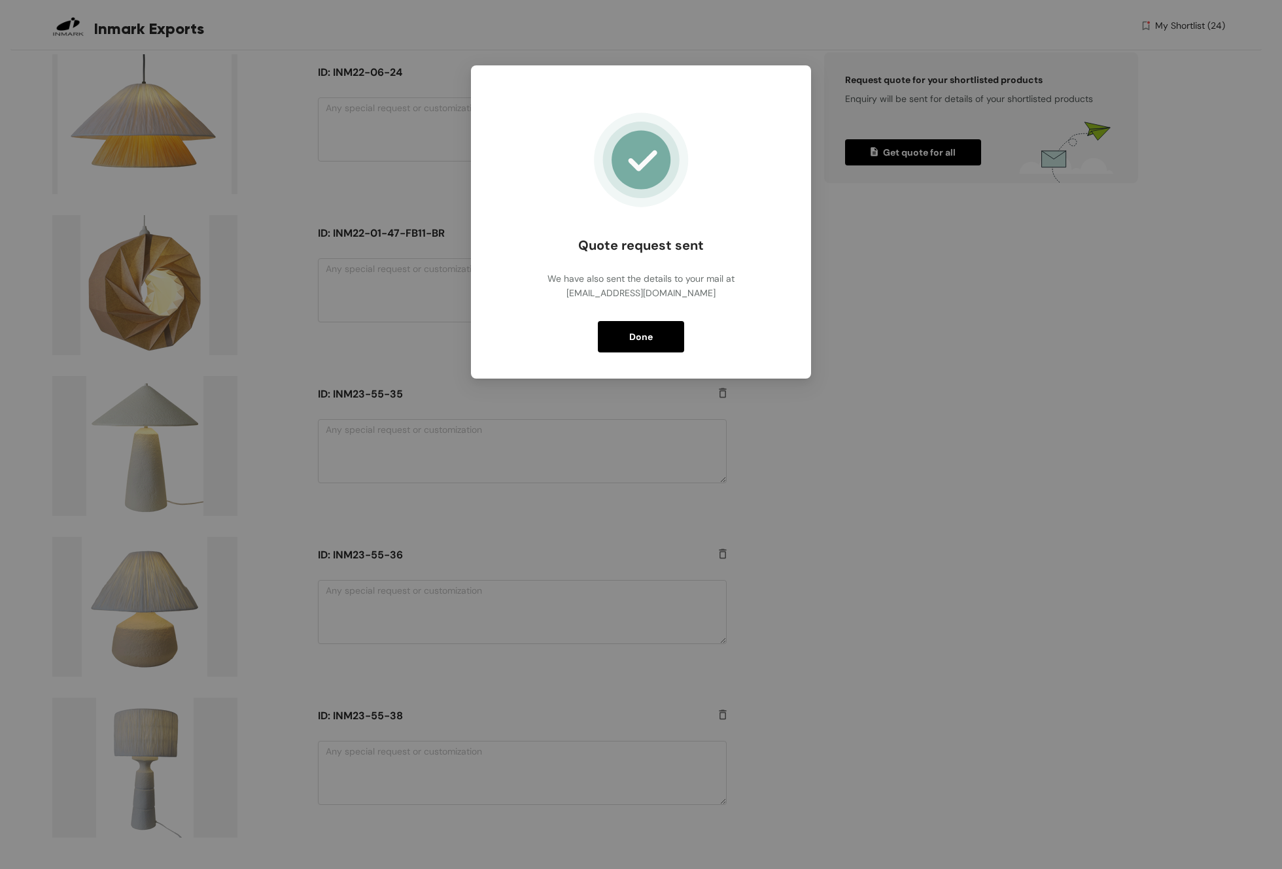
click at [662, 338] on button "Done" at bounding box center [641, 336] width 86 height 31
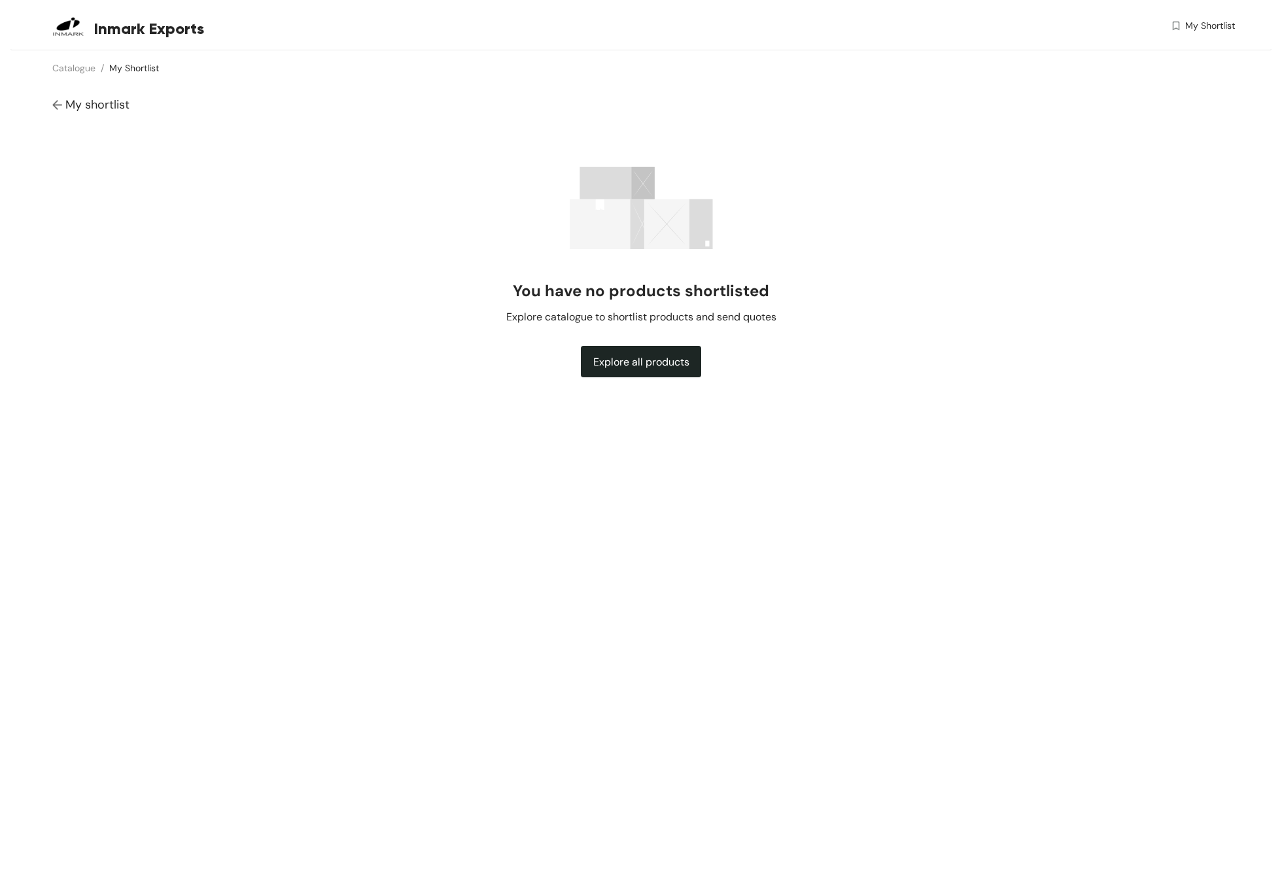
scroll to position [0, 0]
drag, startPoint x: 626, startPoint y: 341, endPoint x: 627, endPoint y: 351, distance: 10.5
click at [626, 341] on div "You have no products shortlisted Explore catalogue to shortlist products and se…" at bounding box center [641, 313] width 270 height 128
click at [630, 359] on span "Explore all products" at bounding box center [641, 362] width 96 height 16
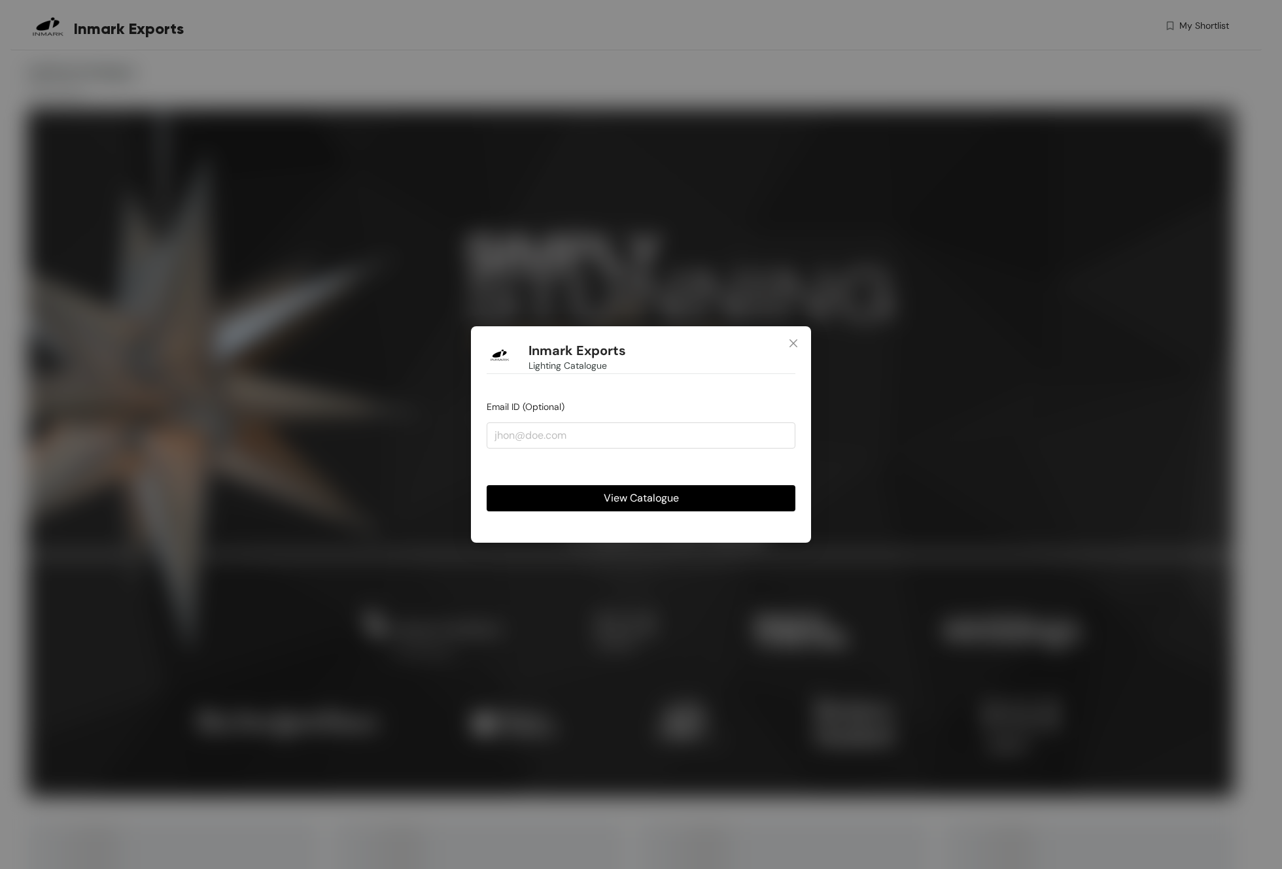
drag, startPoint x: 797, startPoint y: 343, endPoint x: 930, endPoint y: 864, distance: 537.1
click at [797, 343] on icon "close" at bounding box center [793, 343] width 10 height 10
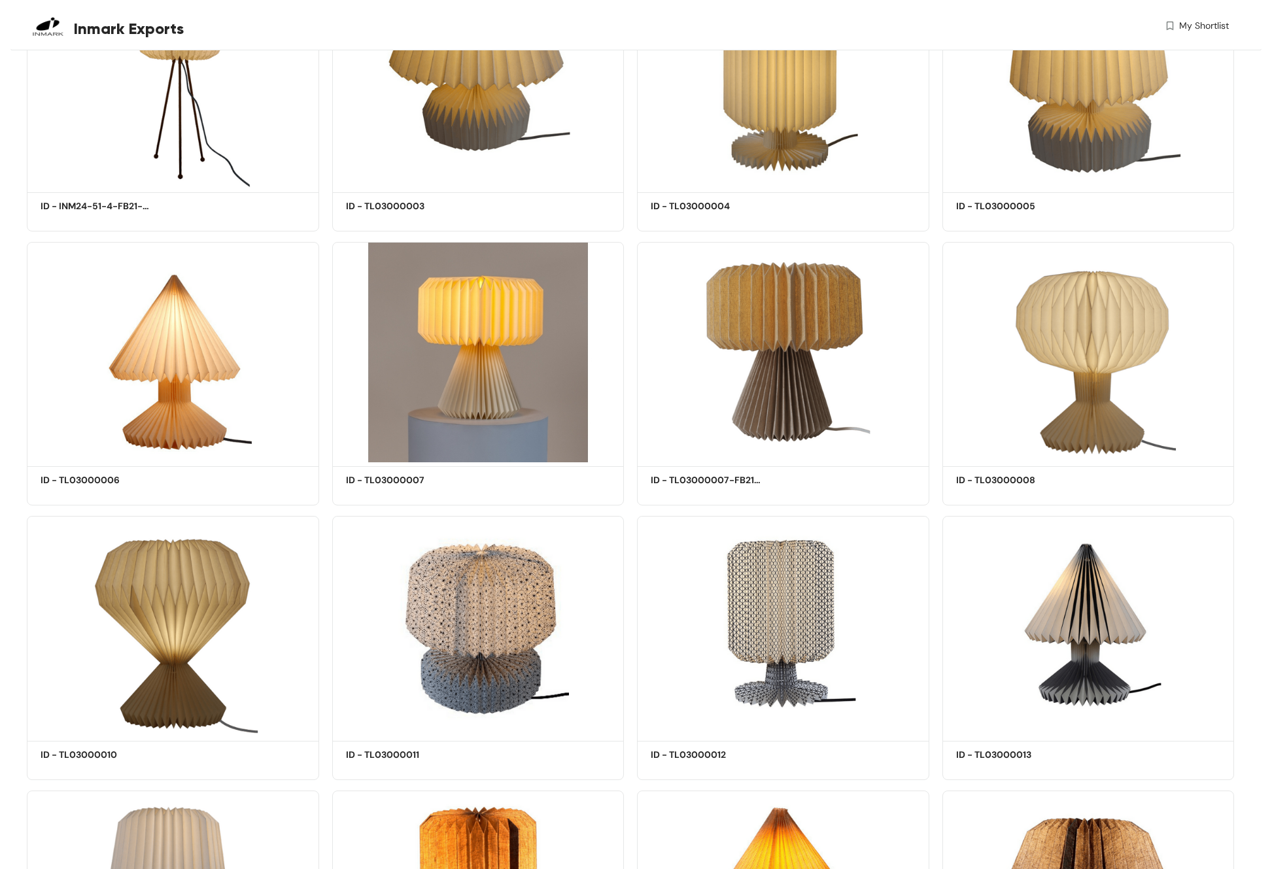
scroll to position [4940, 0]
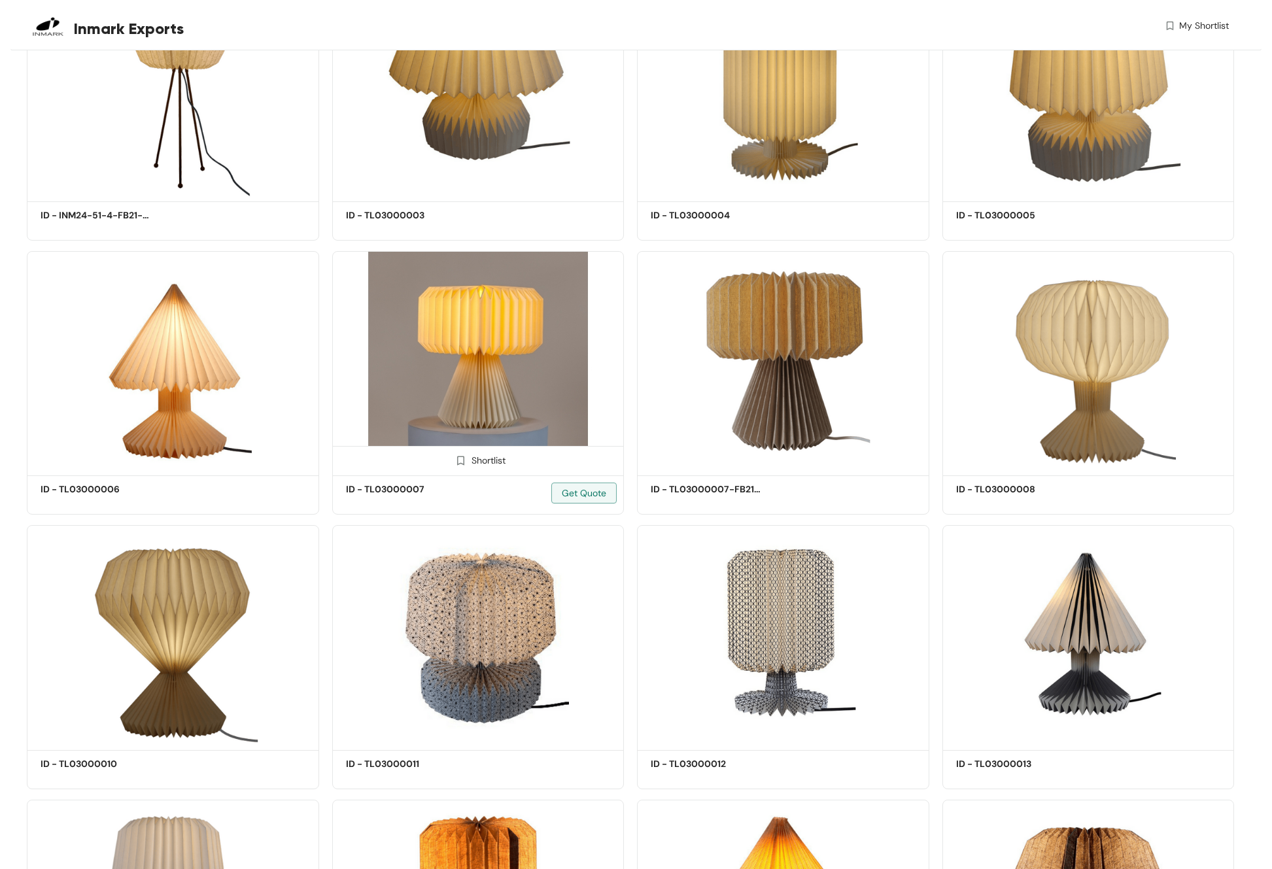
click at [500, 352] on img at bounding box center [478, 361] width 292 height 220
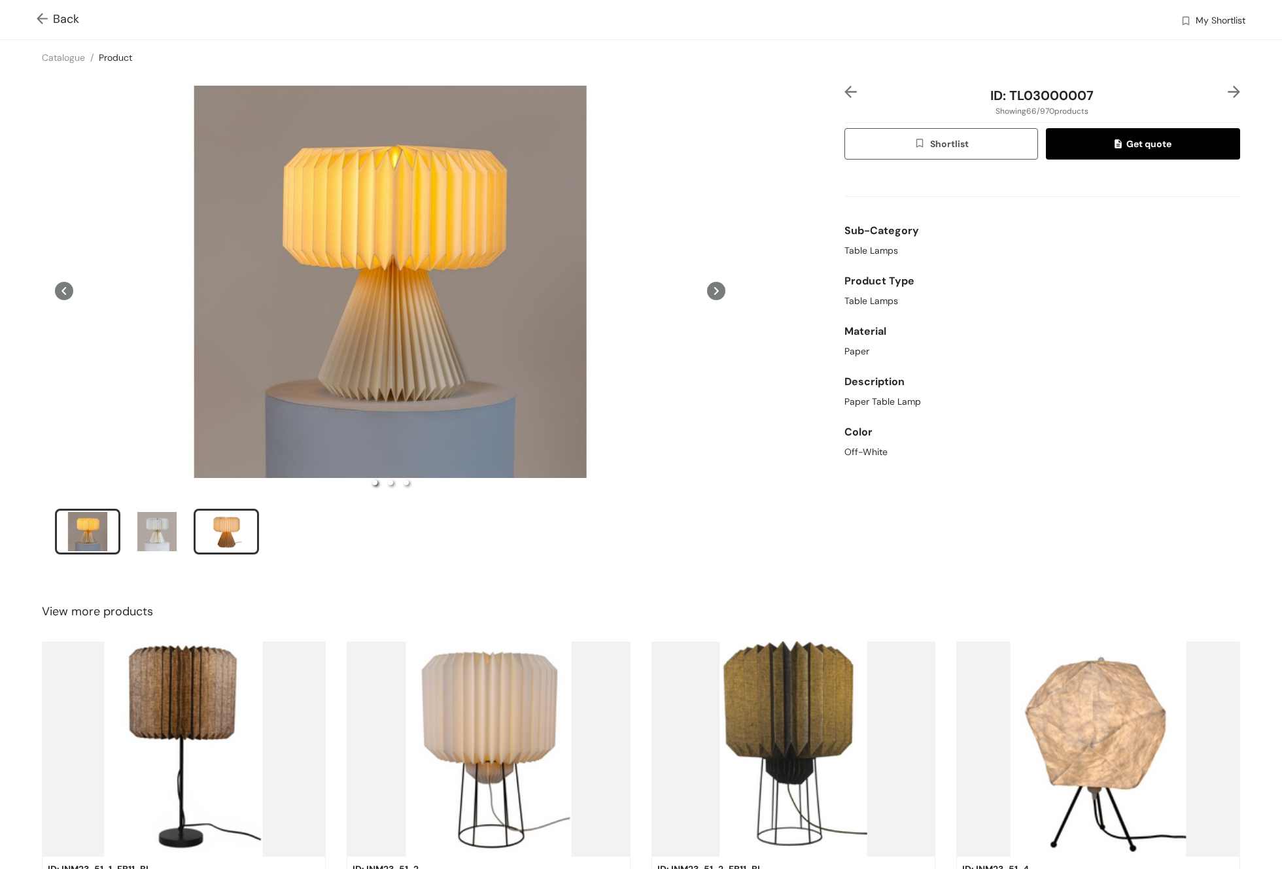
click at [213, 535] on div "slide item 3" at bounding box center [226, 531] width 59 height 39
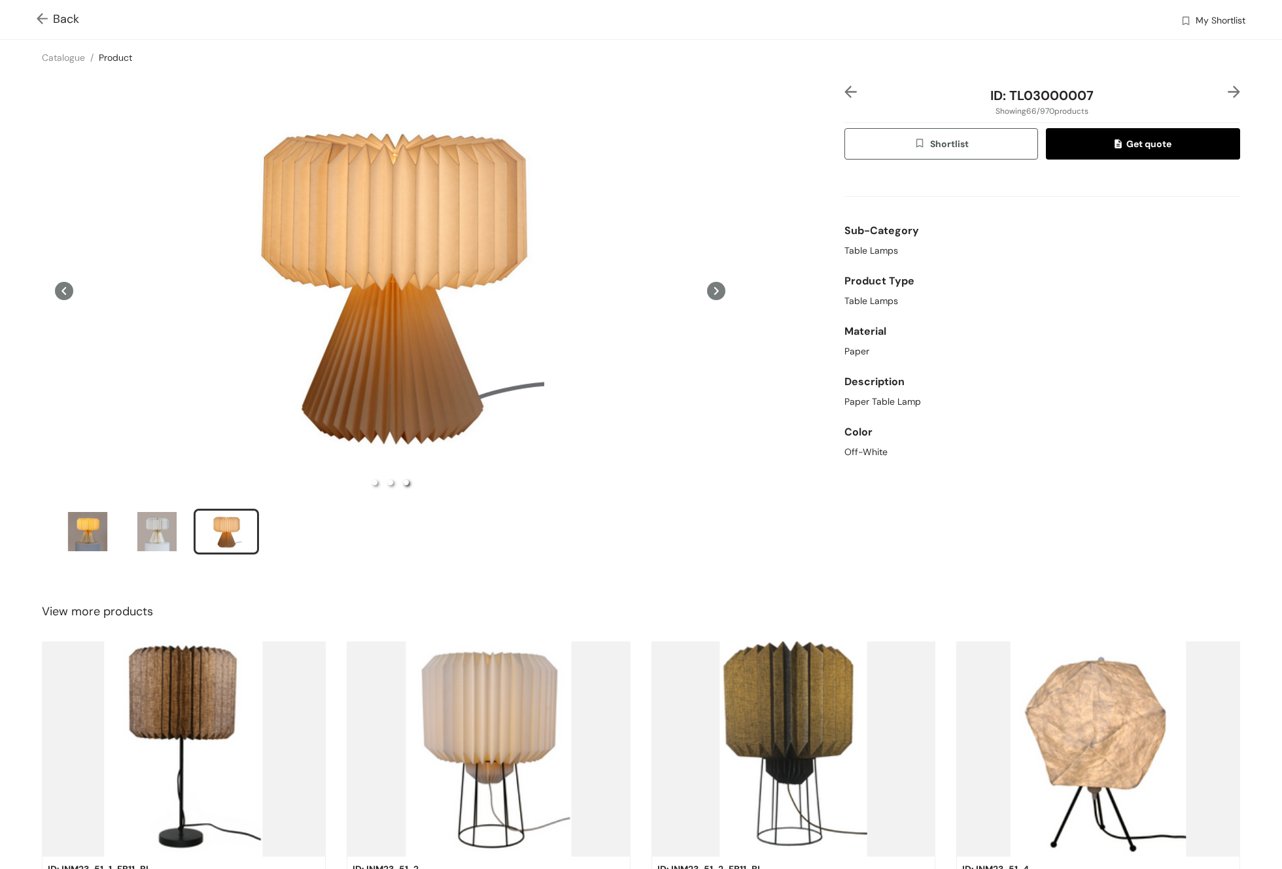
click at [56, 17] on span "Back" at bounding box center [58, 19] width 43 height 18
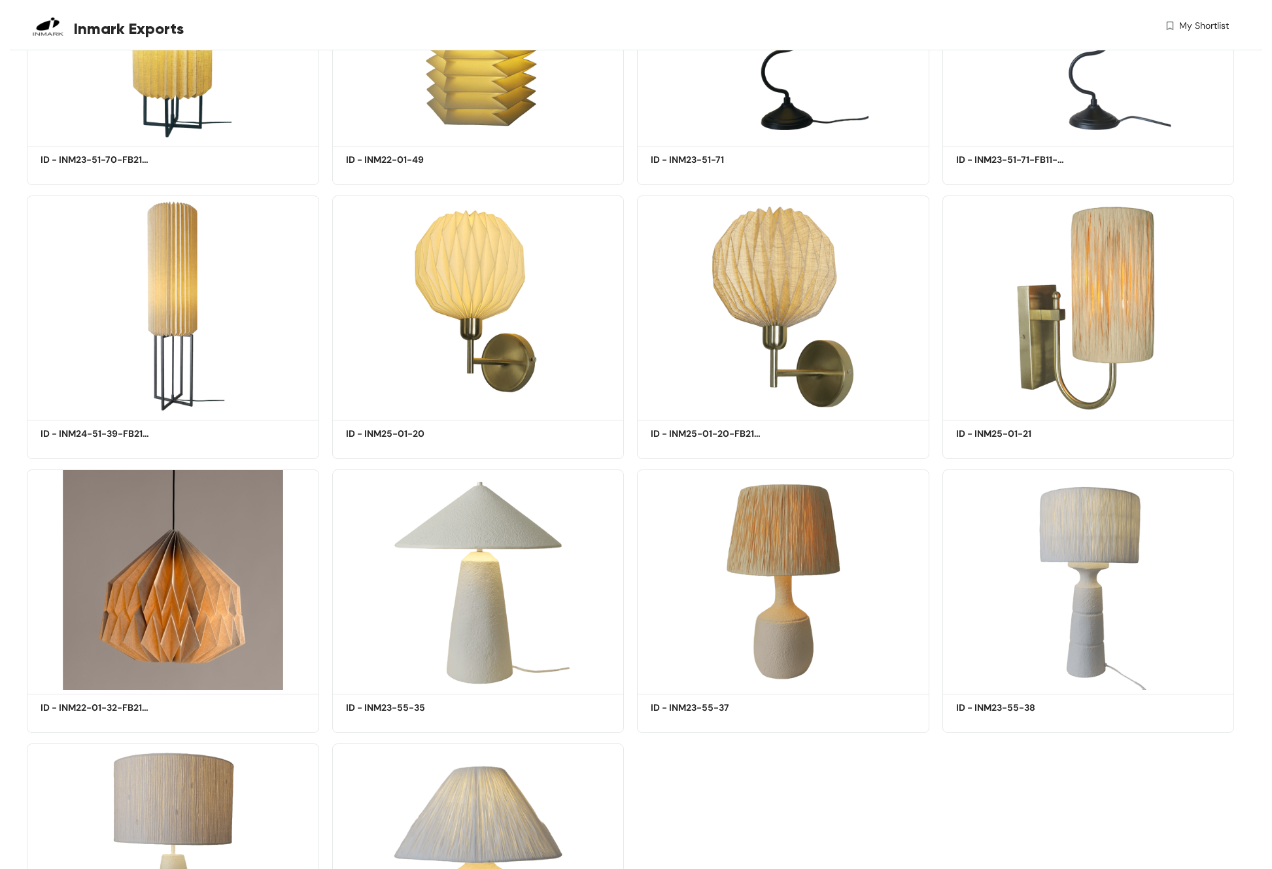
scroll to position [66473, 0]
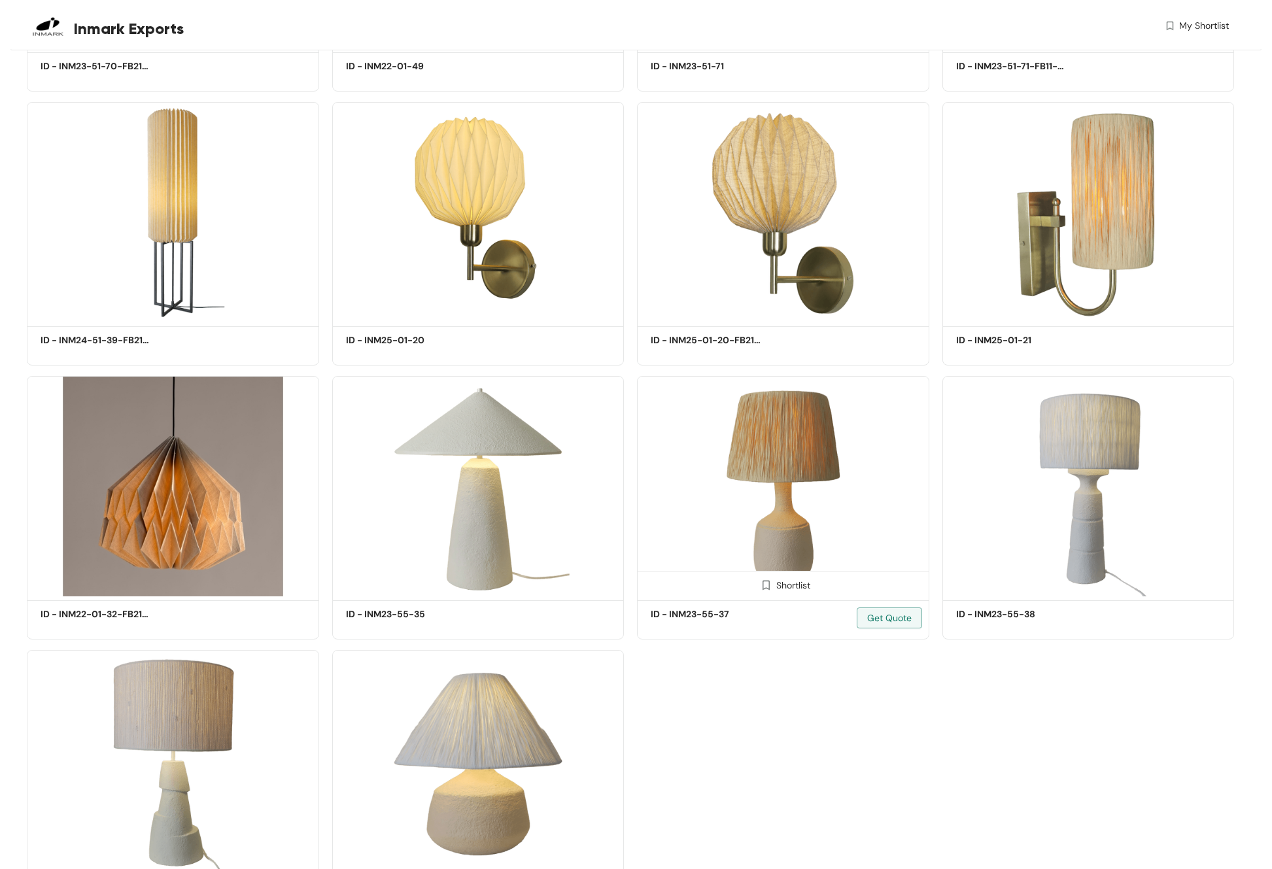
drag, startPoint x: 209, startPoint y: 362, endPoint x: 753, endPoint y: 571, distance: 582.6
drag, startPoint x: 753, startPoint y: 571, endPoint x: 1055, endPoint y: 639, distance: 309.6
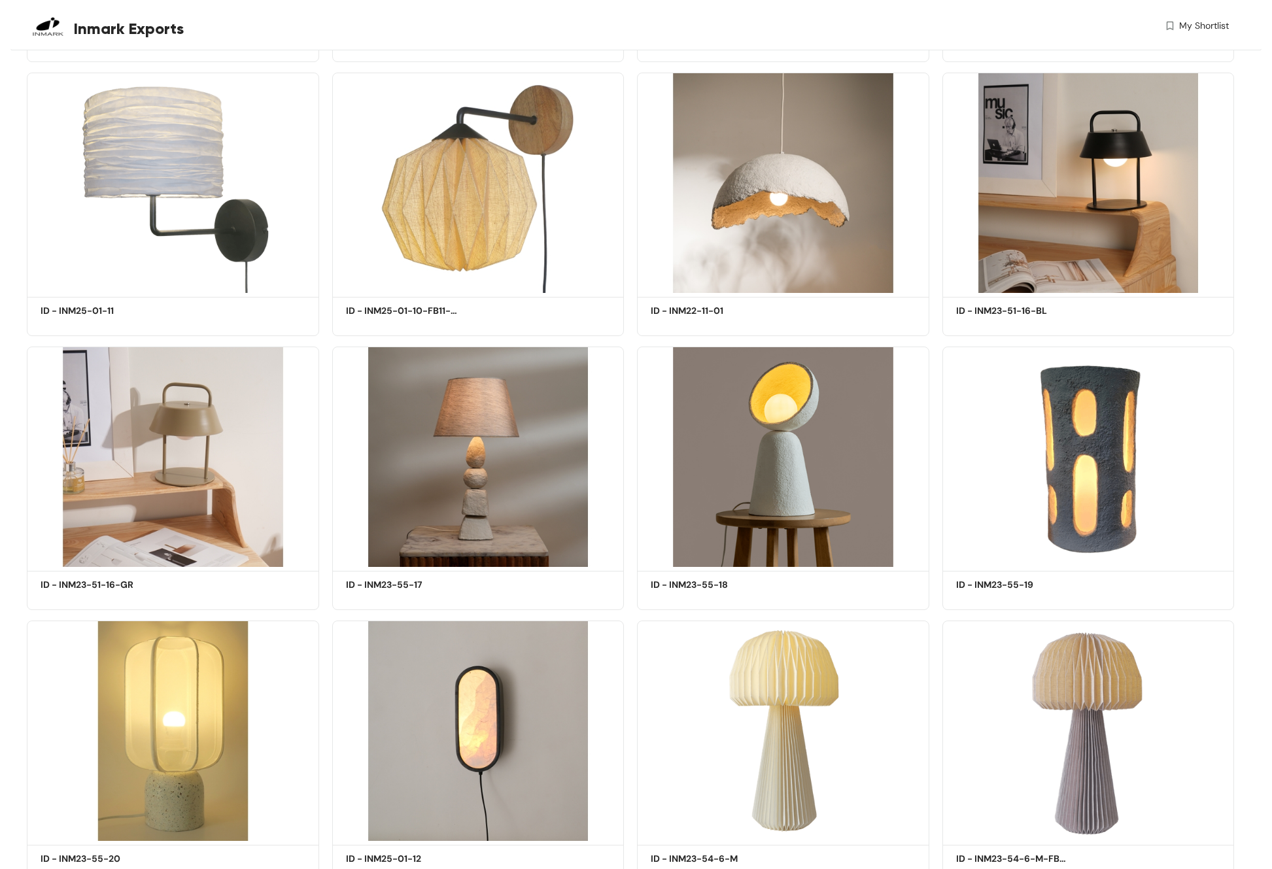
scroll to position [48889, 0]
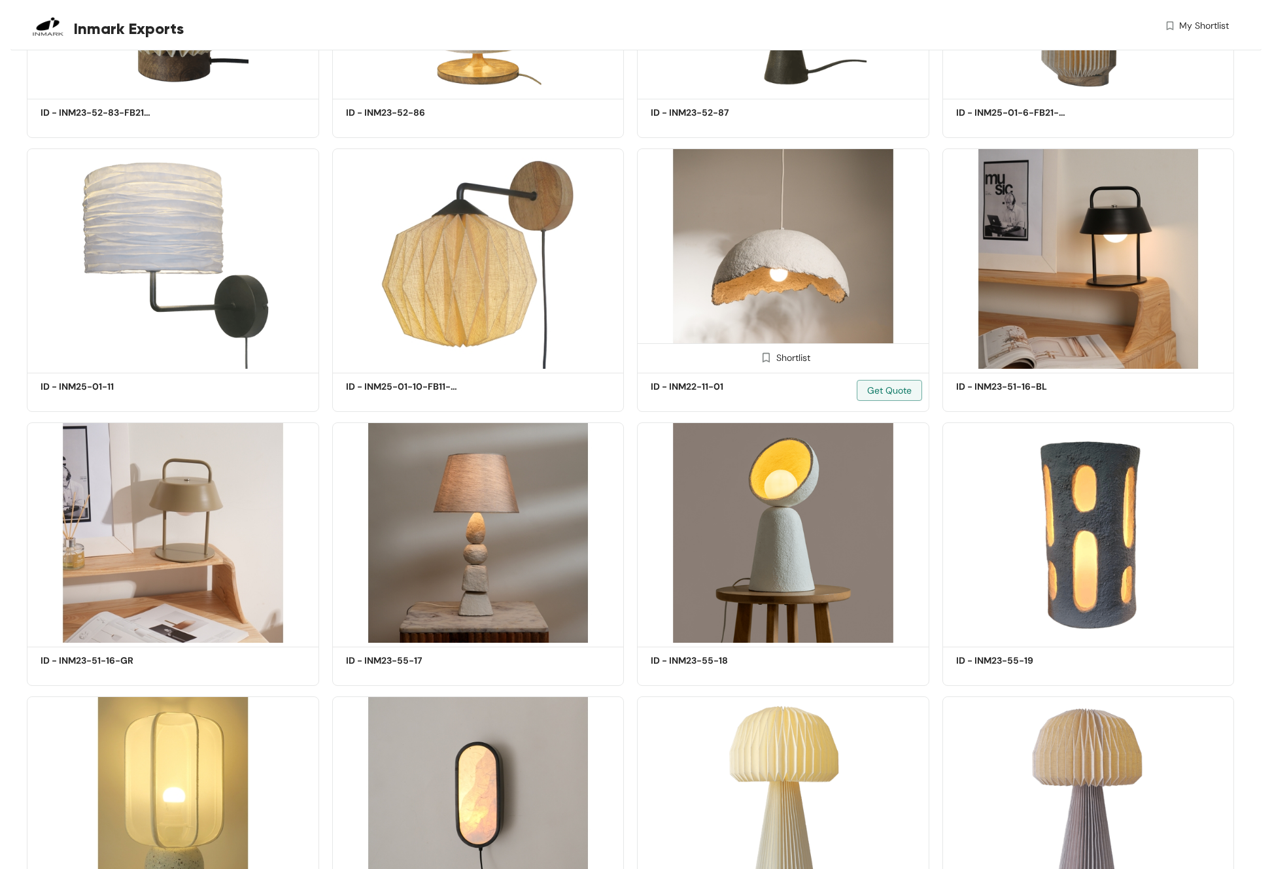
click at [755, 265] on img at bounding box center [783, 258] width 292 height 220
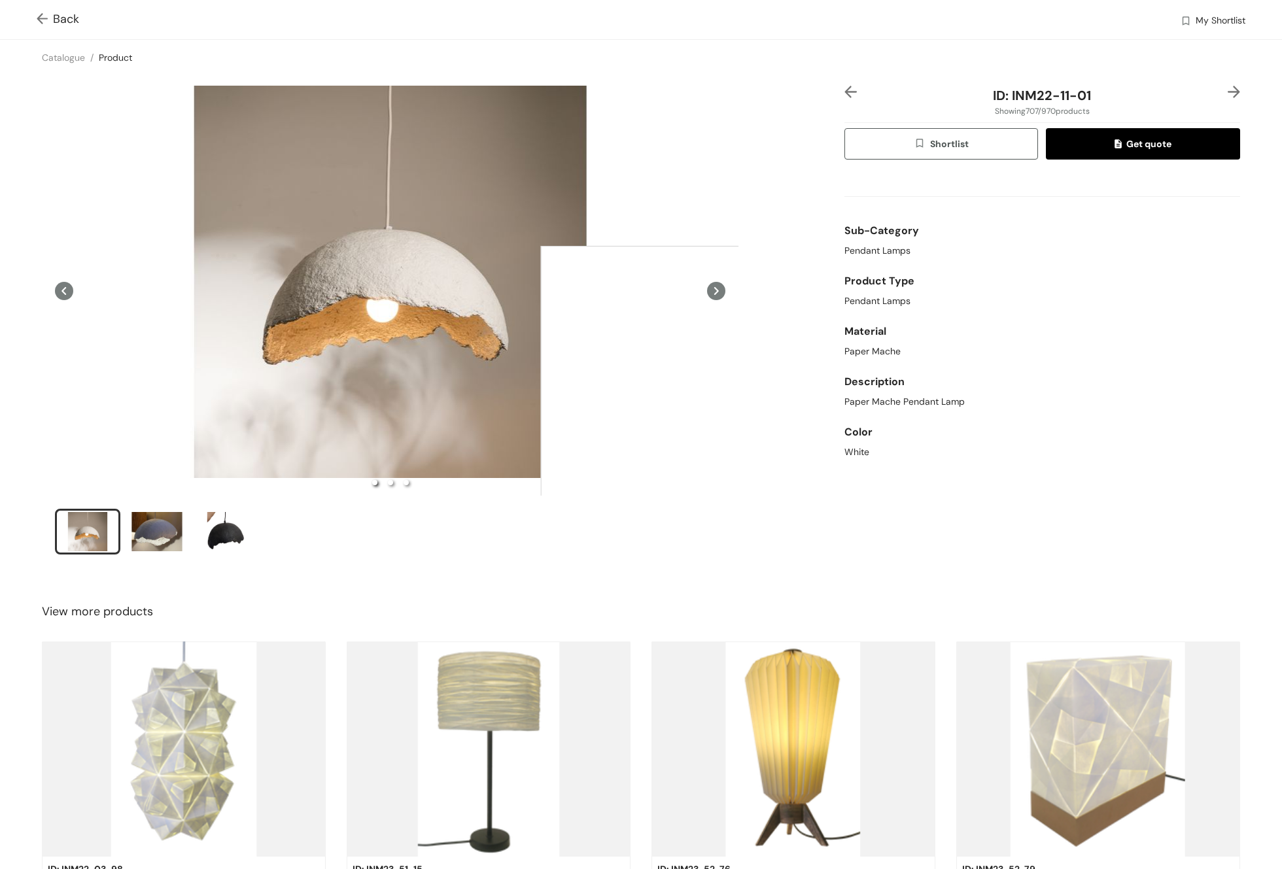
scroll to position [3, 0]
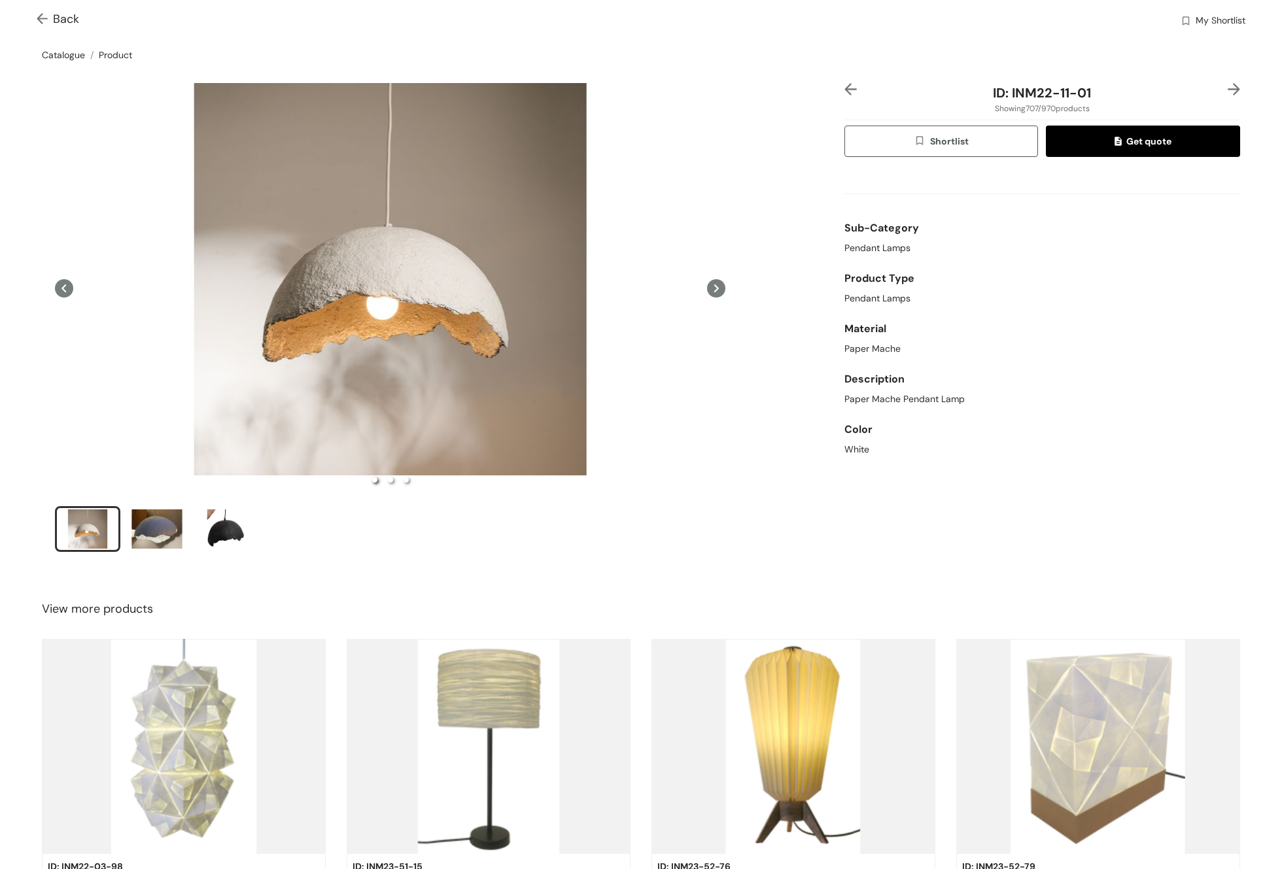
click at [64, 53] on link "Catalogue" at bounding box center [63, 55] width 43 height 12
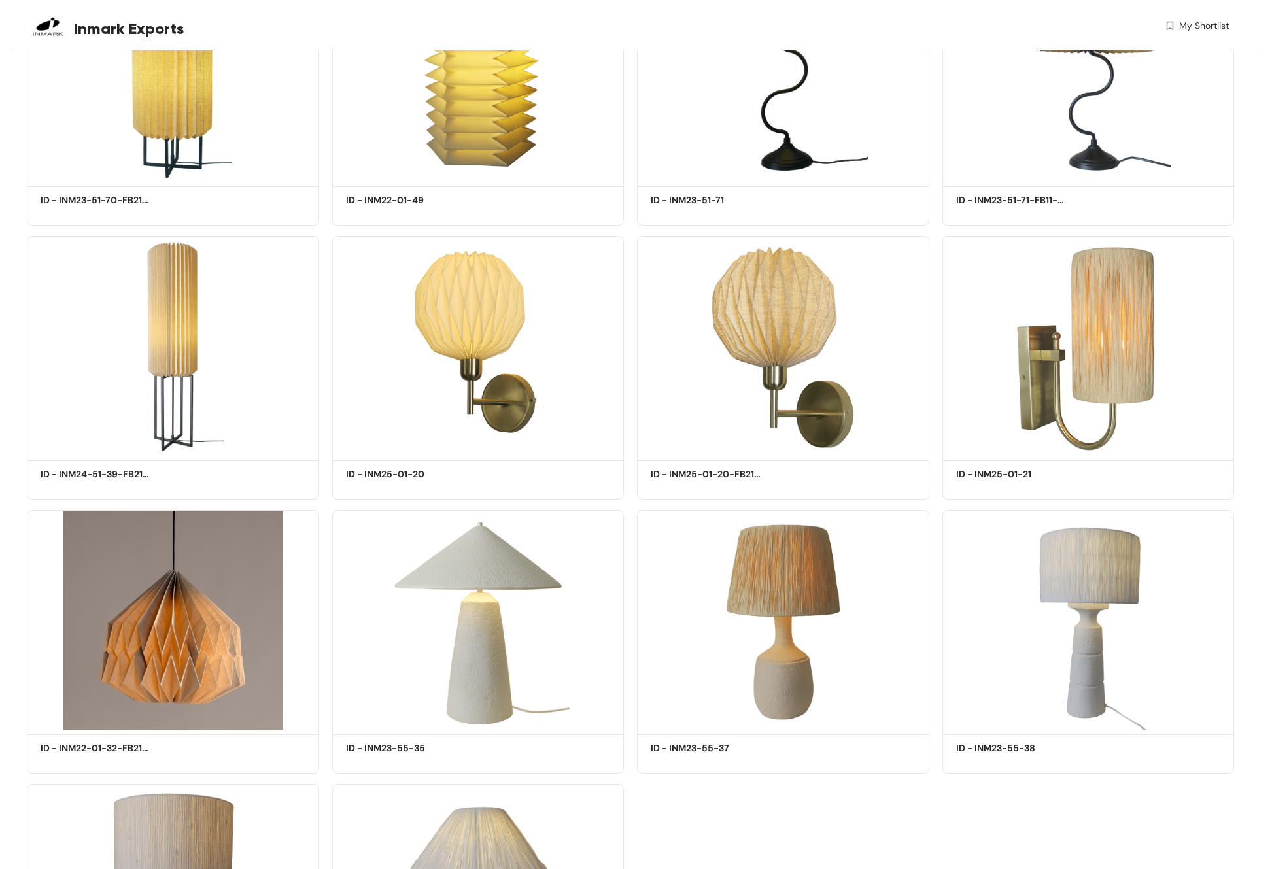
scroll to position [66543, 0]
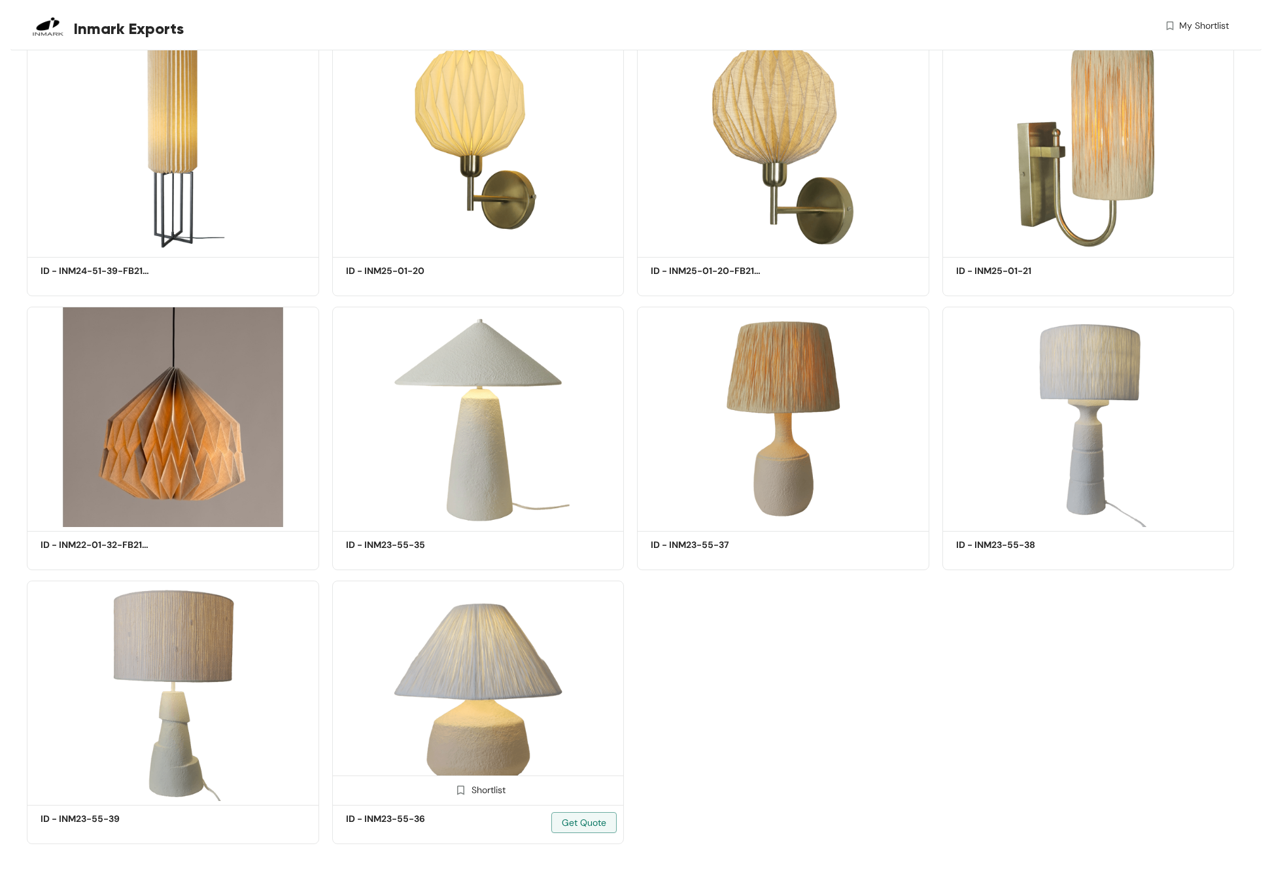
click at [515, 662] on img at bounding box center [478, 691] width 292 height 220
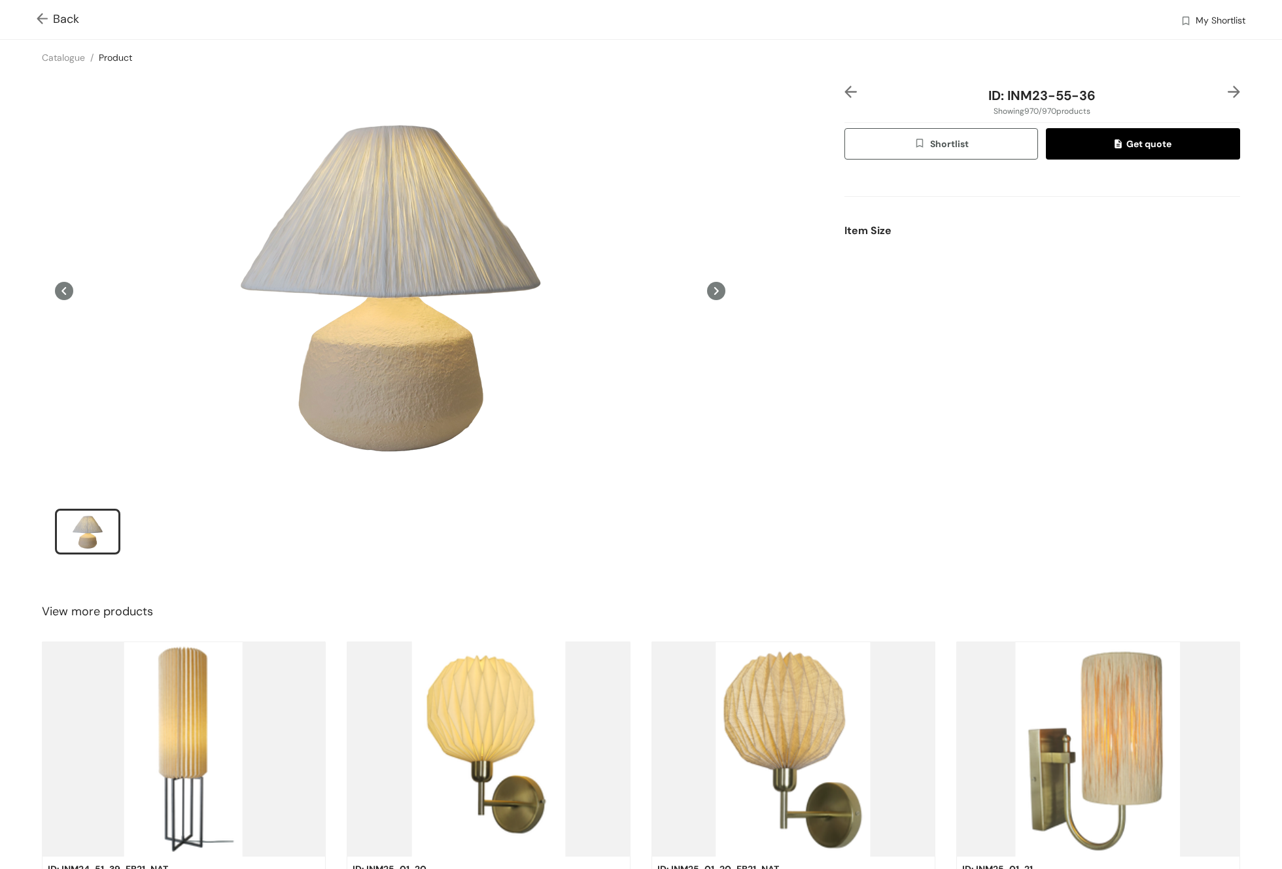
click at [66, 21] on span "Back" at bounding box center [58, 19] width 43 height 18
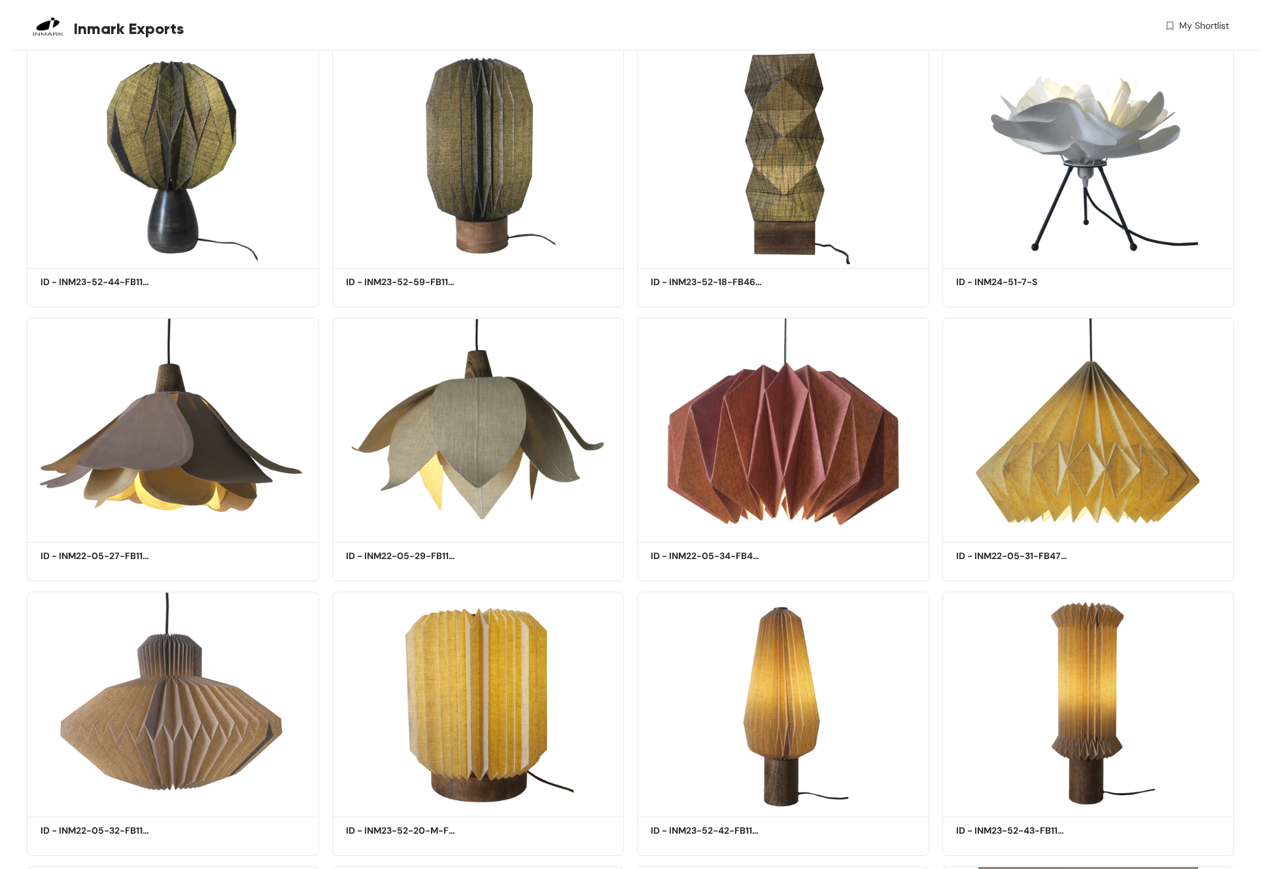
scroll to position [32623, 0]
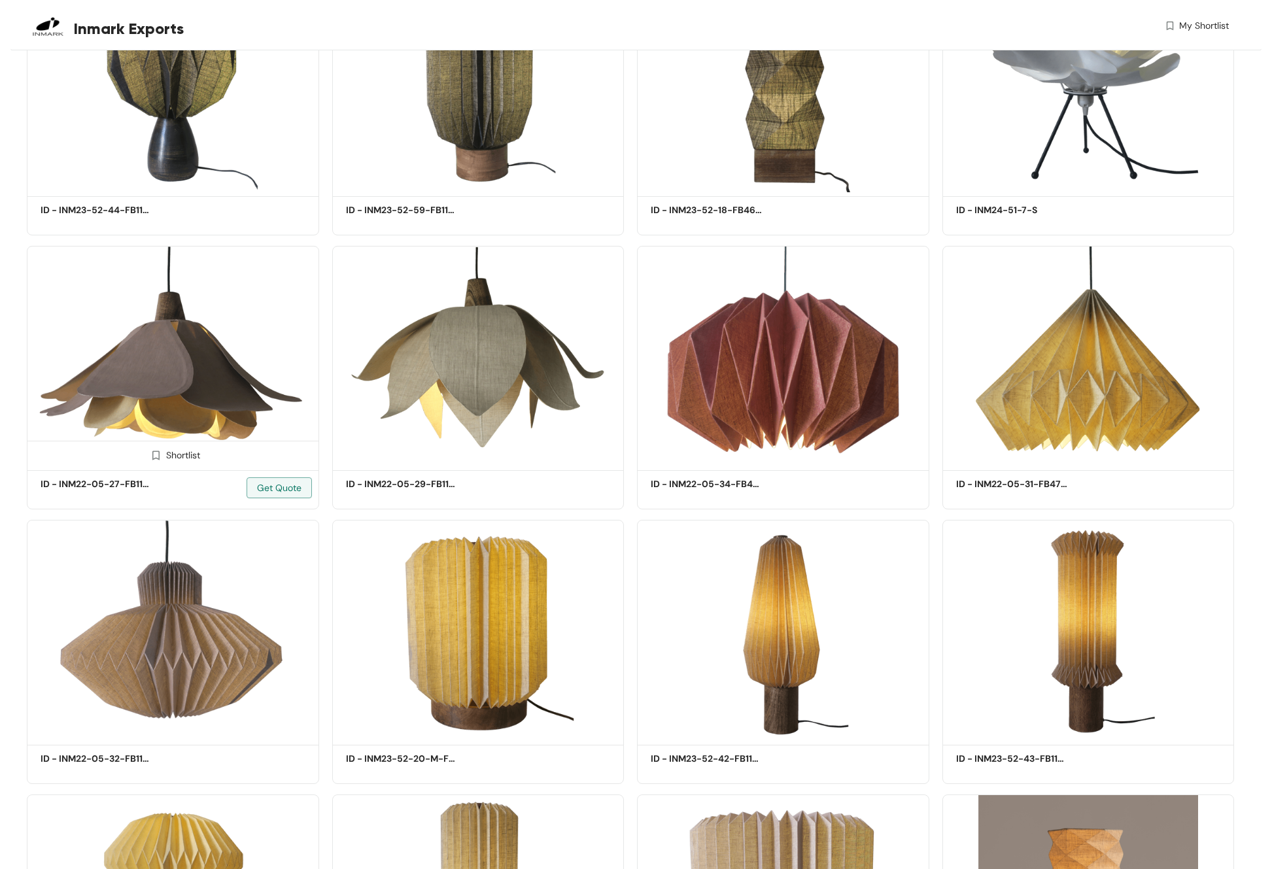
click at [149, 359] on img at bounding box center [173, 356] width 292 height 220
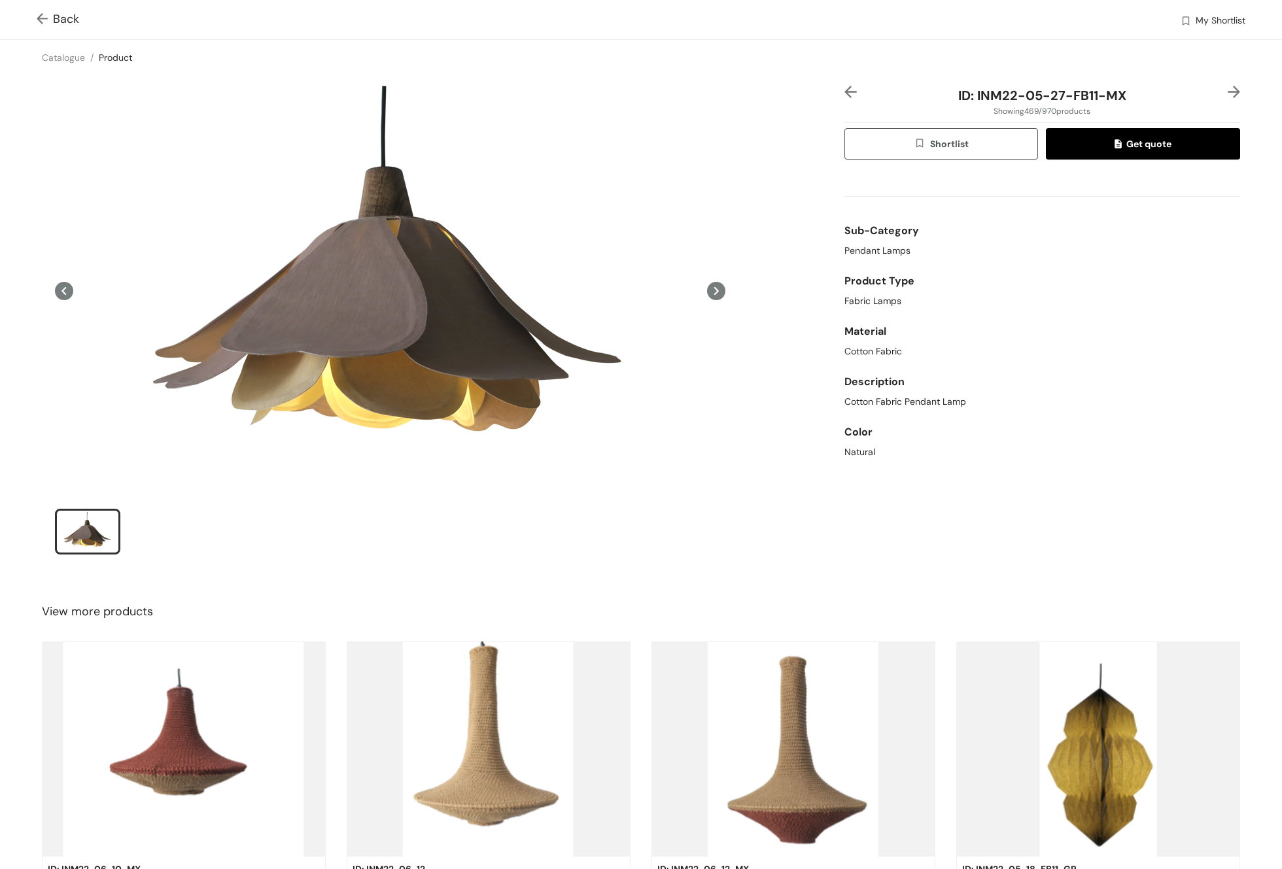
click at [37, 18] on div "Back My Shortlist" at bounding box center [641, 19] width 1282 height 39
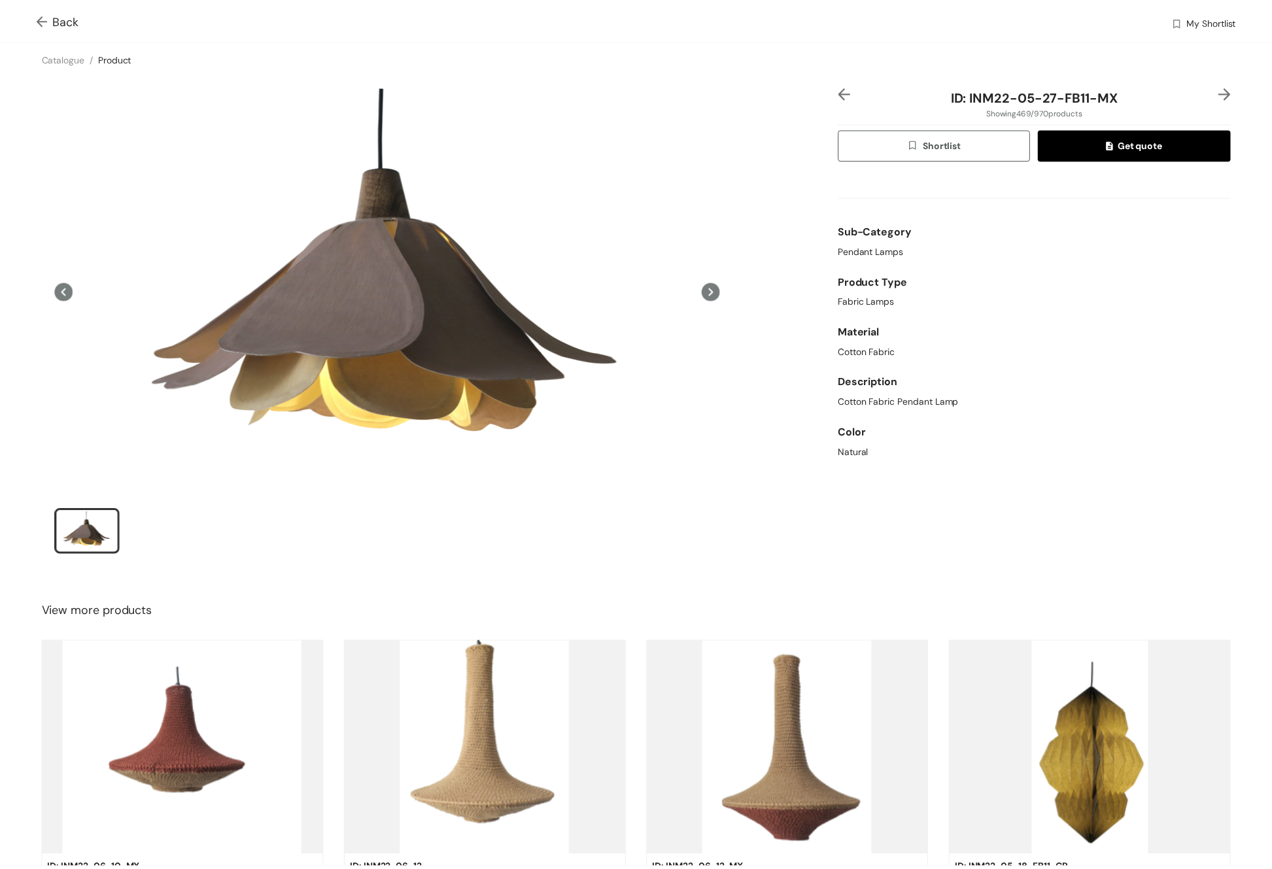
scroll to position [126, 0]
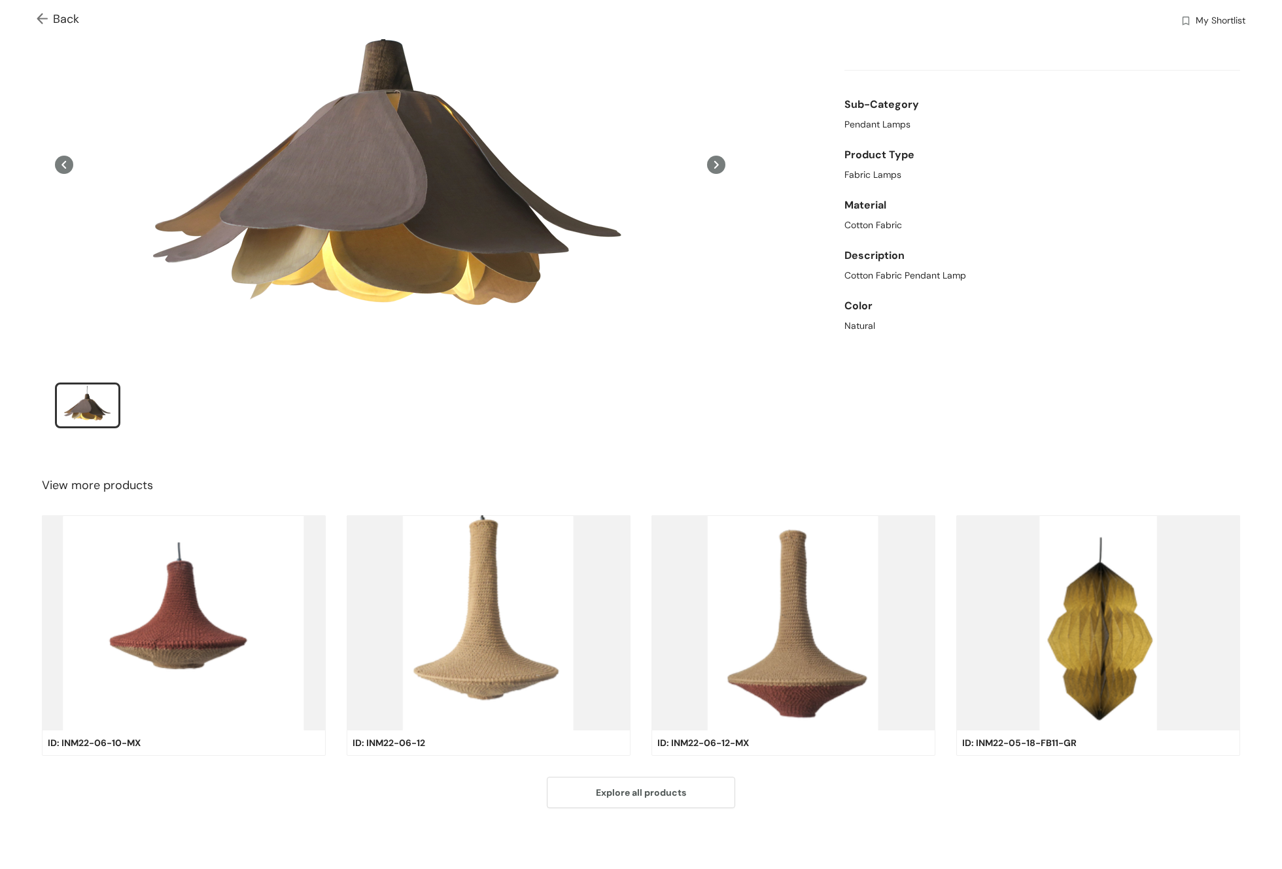
drag, startPoint x: 50, startPoint y: 8, endPoint x: 47, endPoint y: 14, distance: 7.3
click at [50, 9] on div "Back My Shortlist" at bounding box center [641, 19] width 1282 height 39
click at [44, 17] on img at bounding box center [45, 20] width 16 height 14
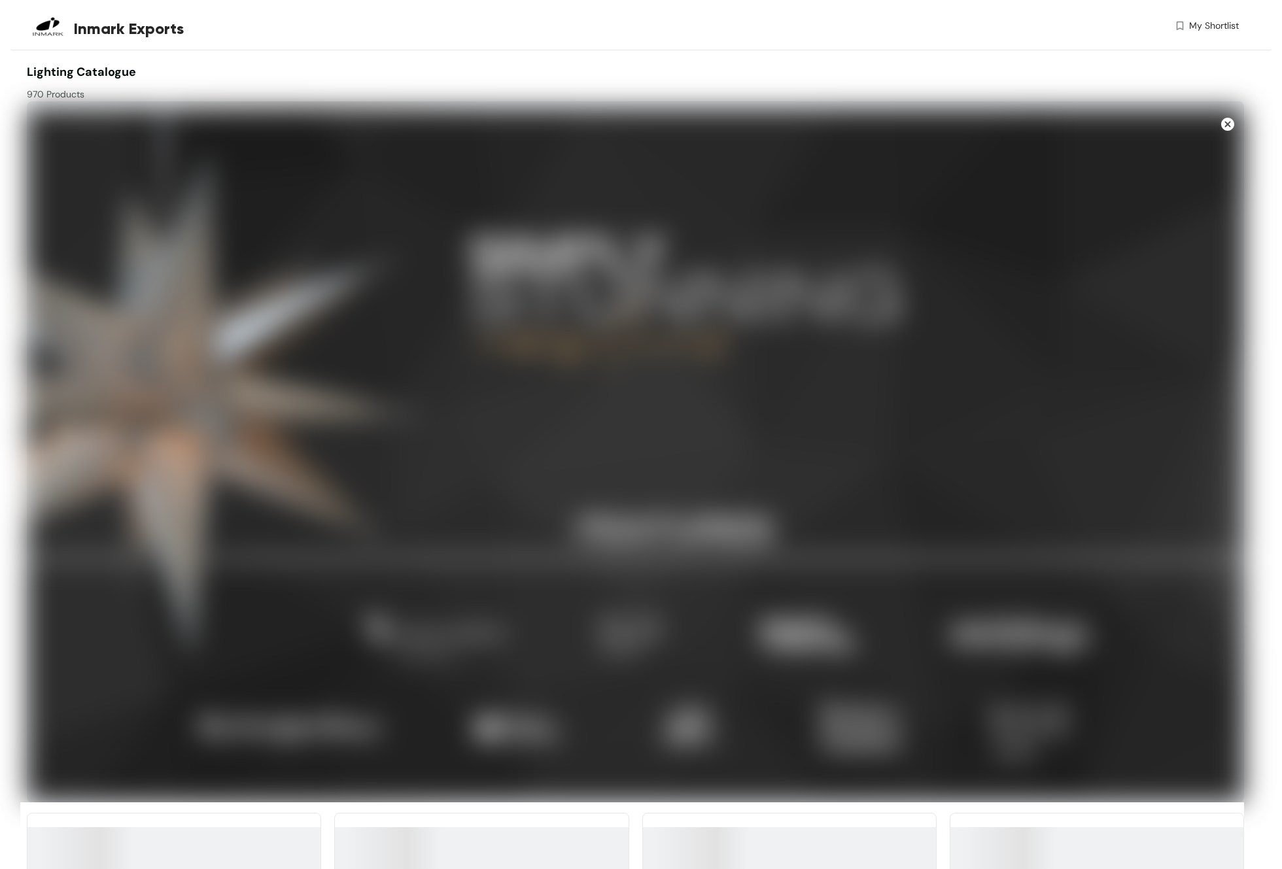
click at [1221, 127] on img at bounding box center [1227, 124] width 13 height 13
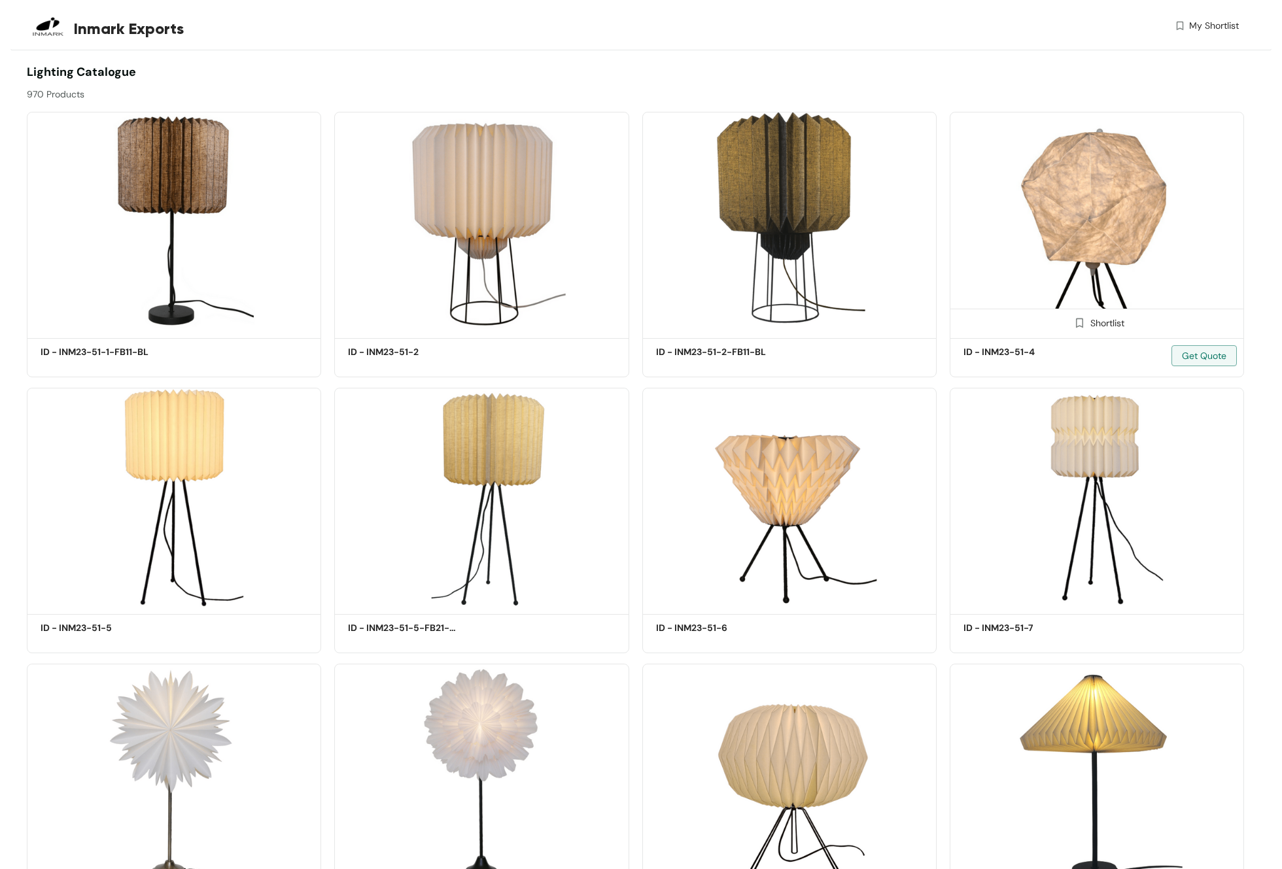
click at [1221, 124] on img at bounding box center [1096, 223] width 294 height 222
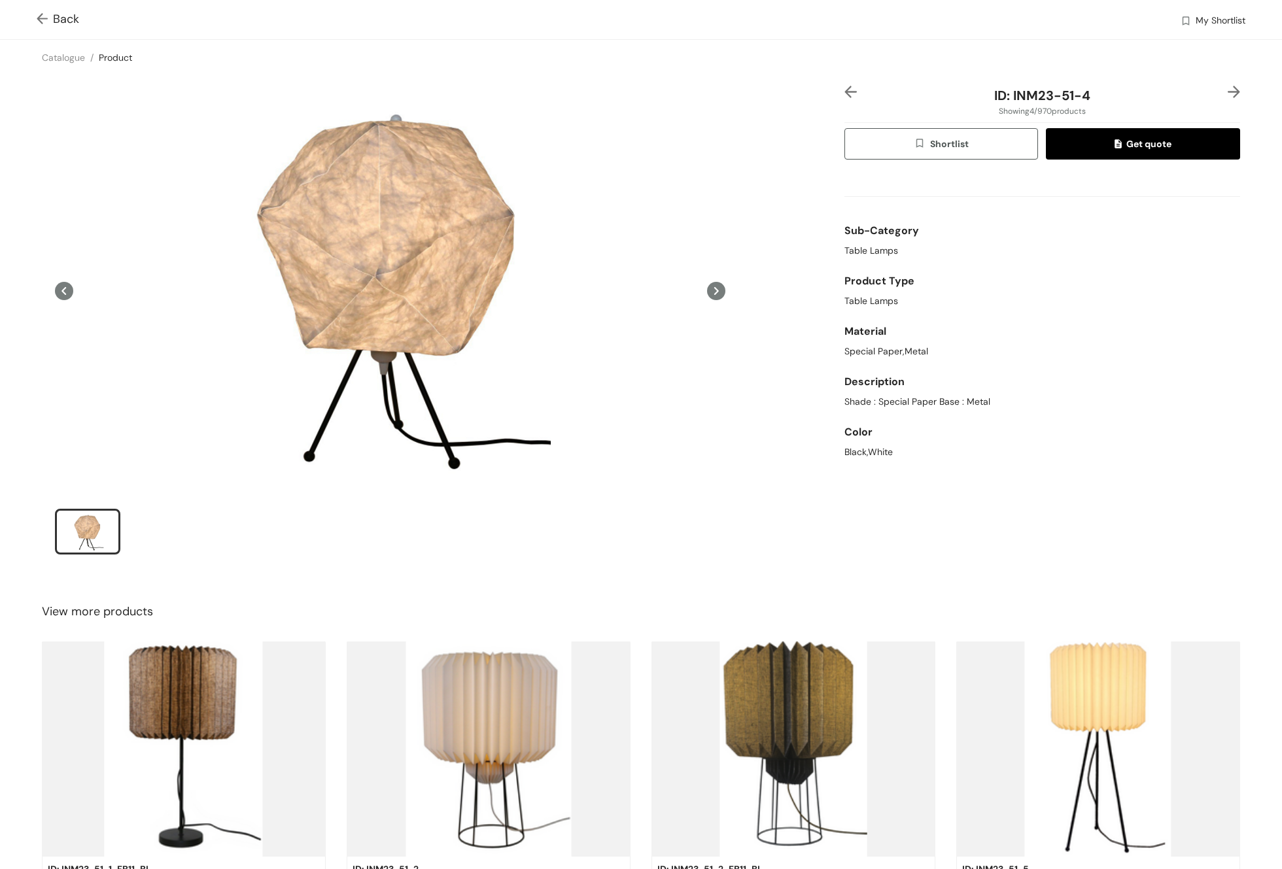
click at [54, 21] on span "Back" at bounding box center [58, 19] width 43 height 18
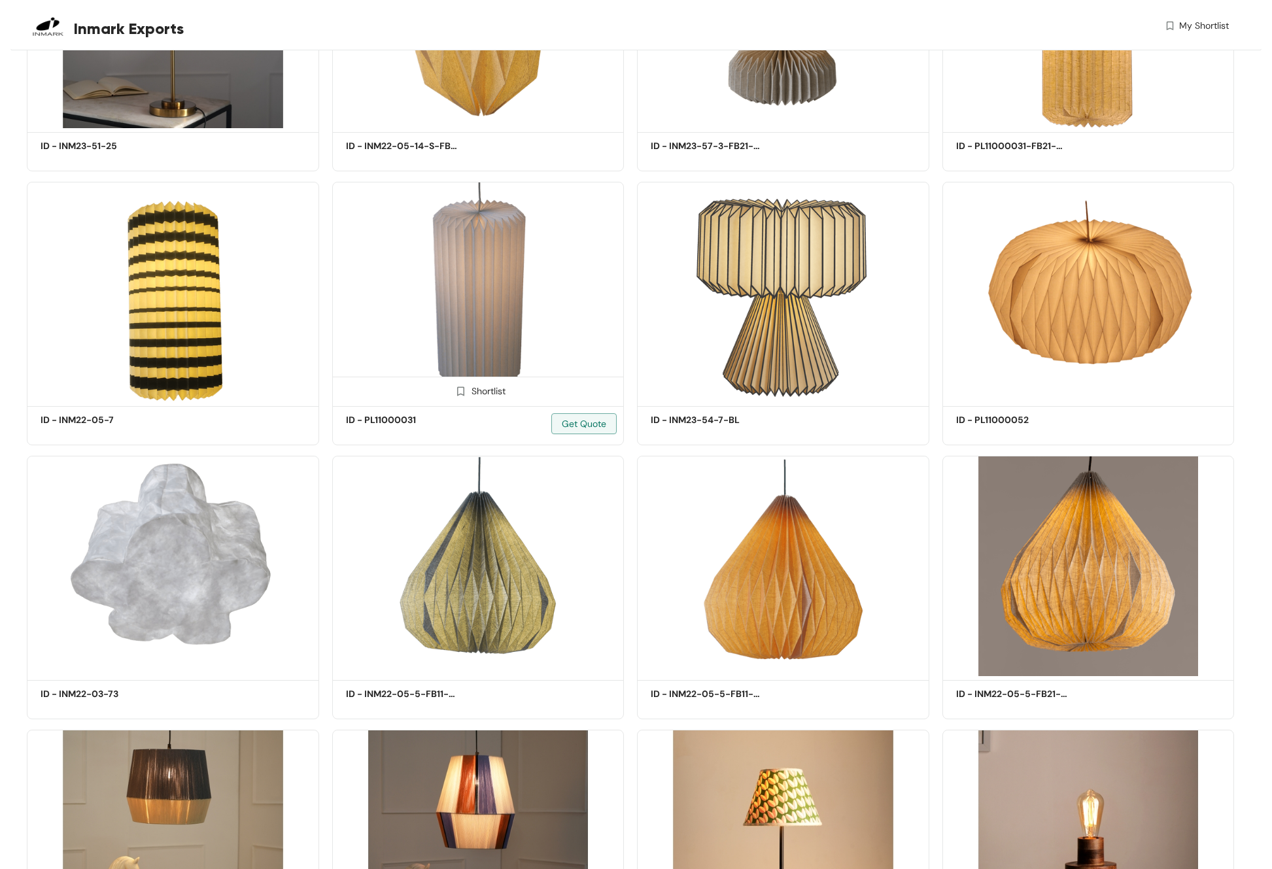
scroll to position [21903, 0]
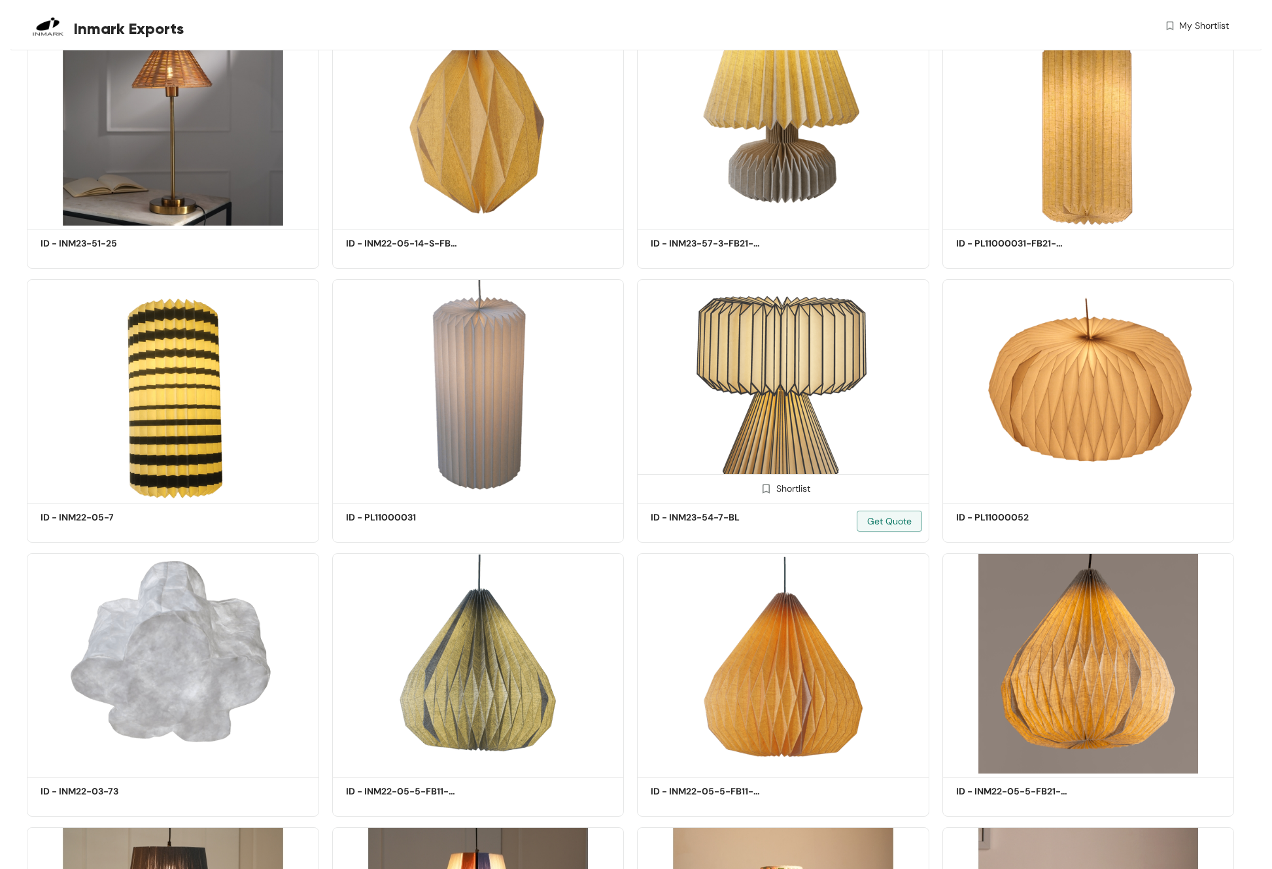
click at [748, 335] on img at bounding box center [783, 389] width 292 height 220
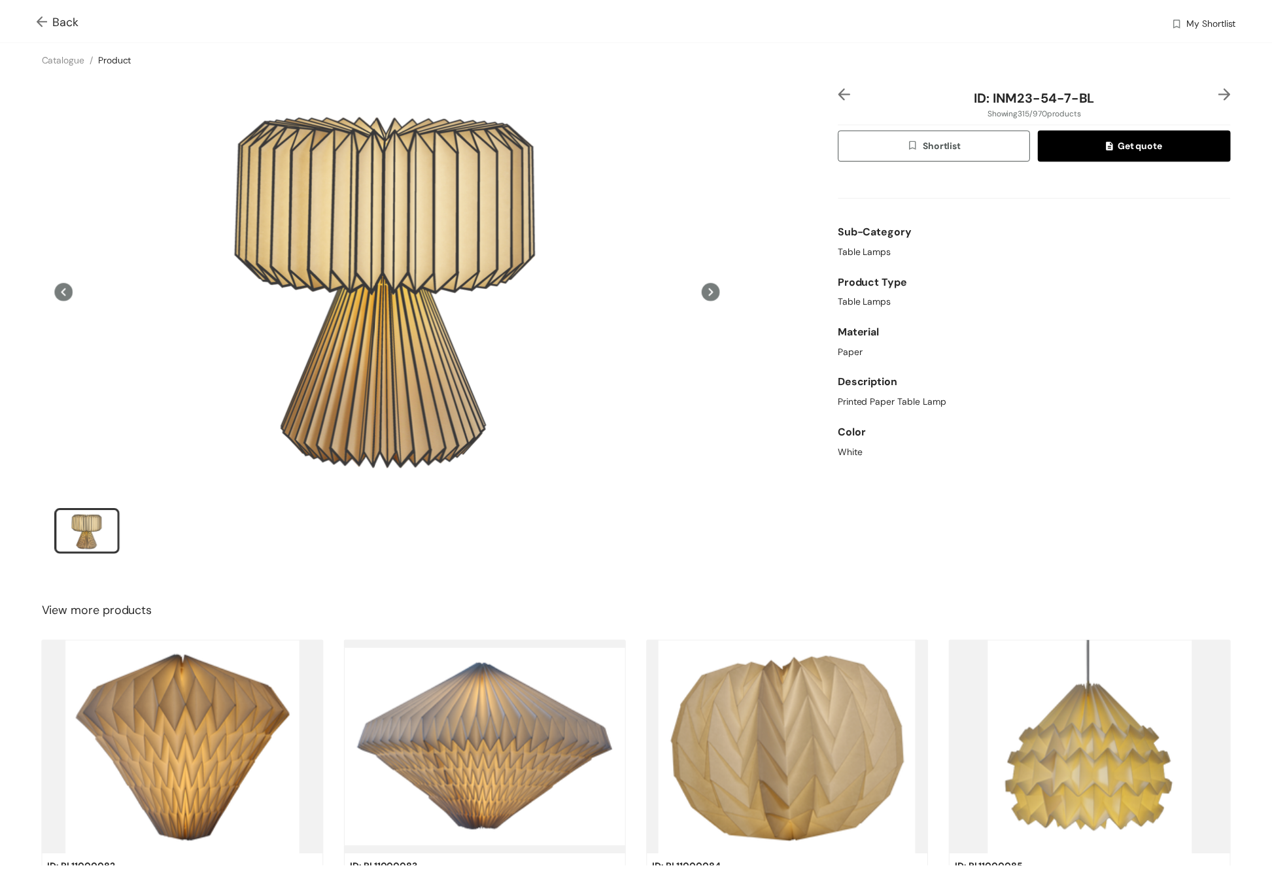
scroll to position [126, 0]
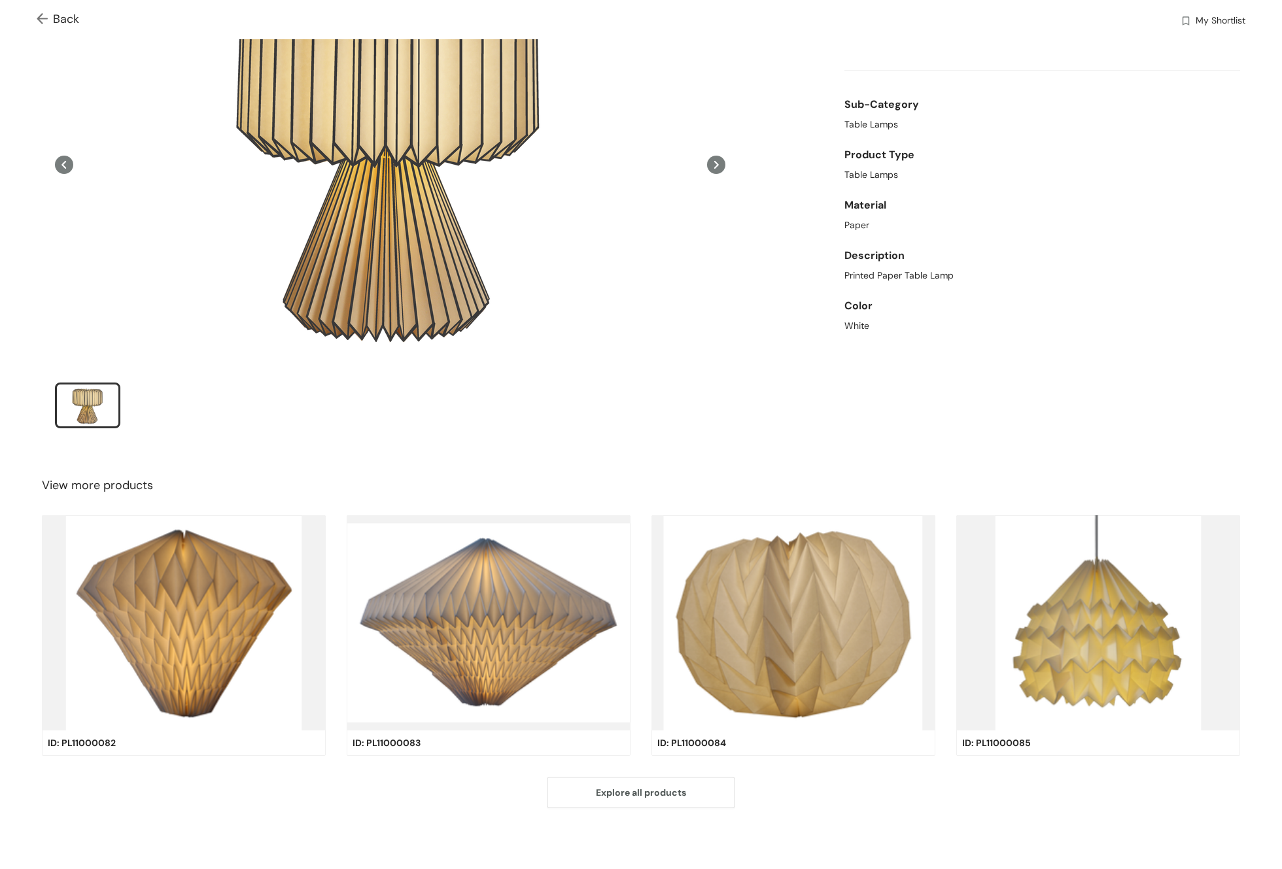
click at [71, 20] on span "Back" at bounding box center [58, 19] width 43 height 18
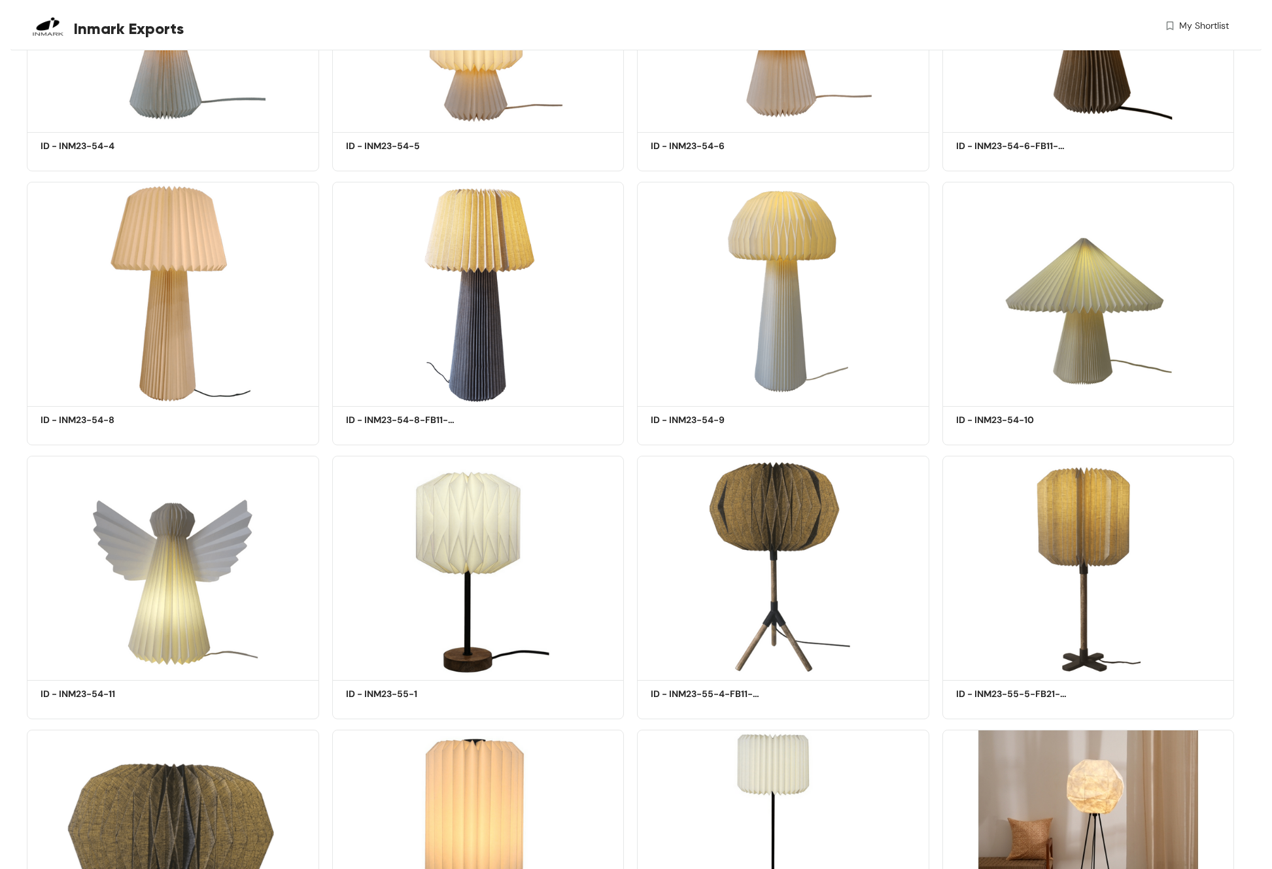
scroll to position [4090, 0]
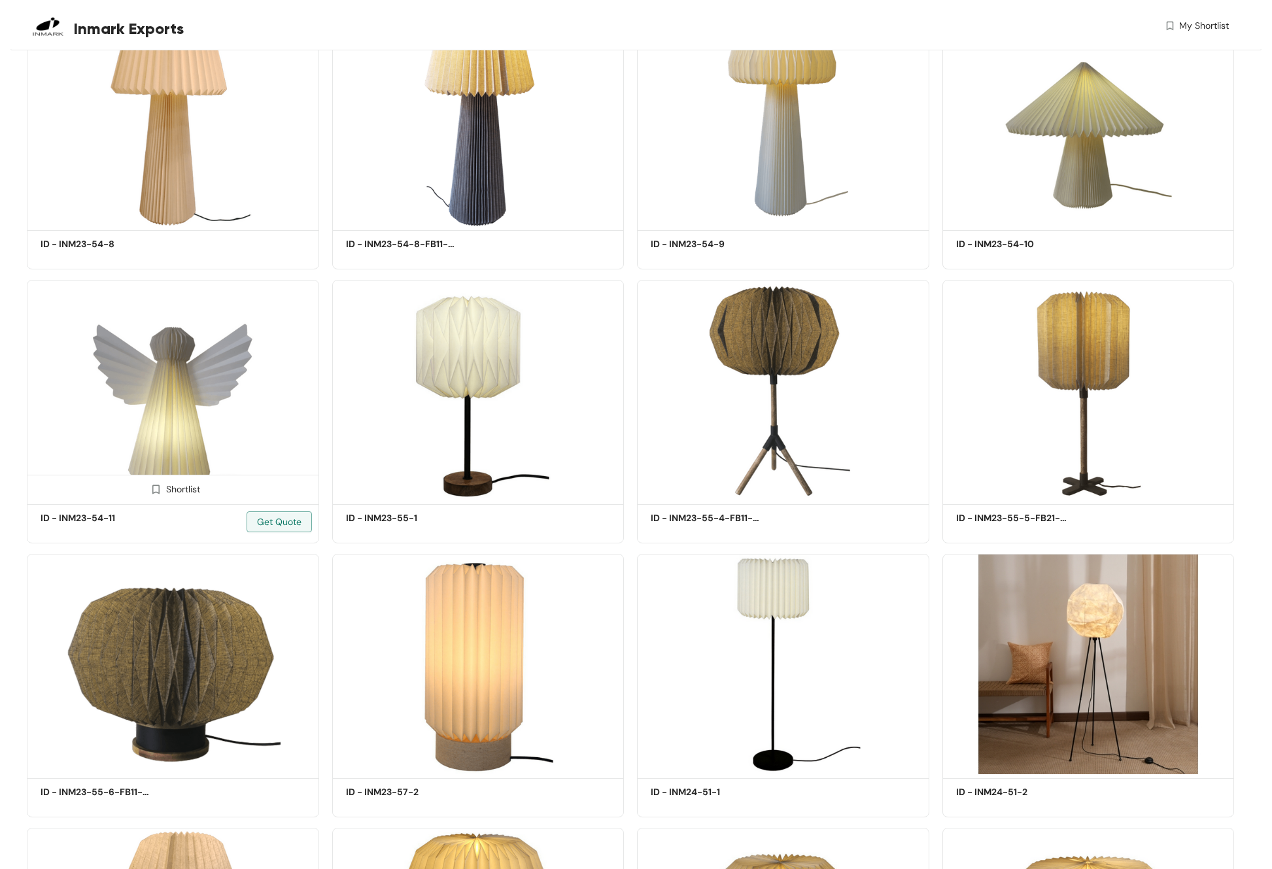
click at [155, 376] on img at bounding box center [173, 390] width 292 height 220
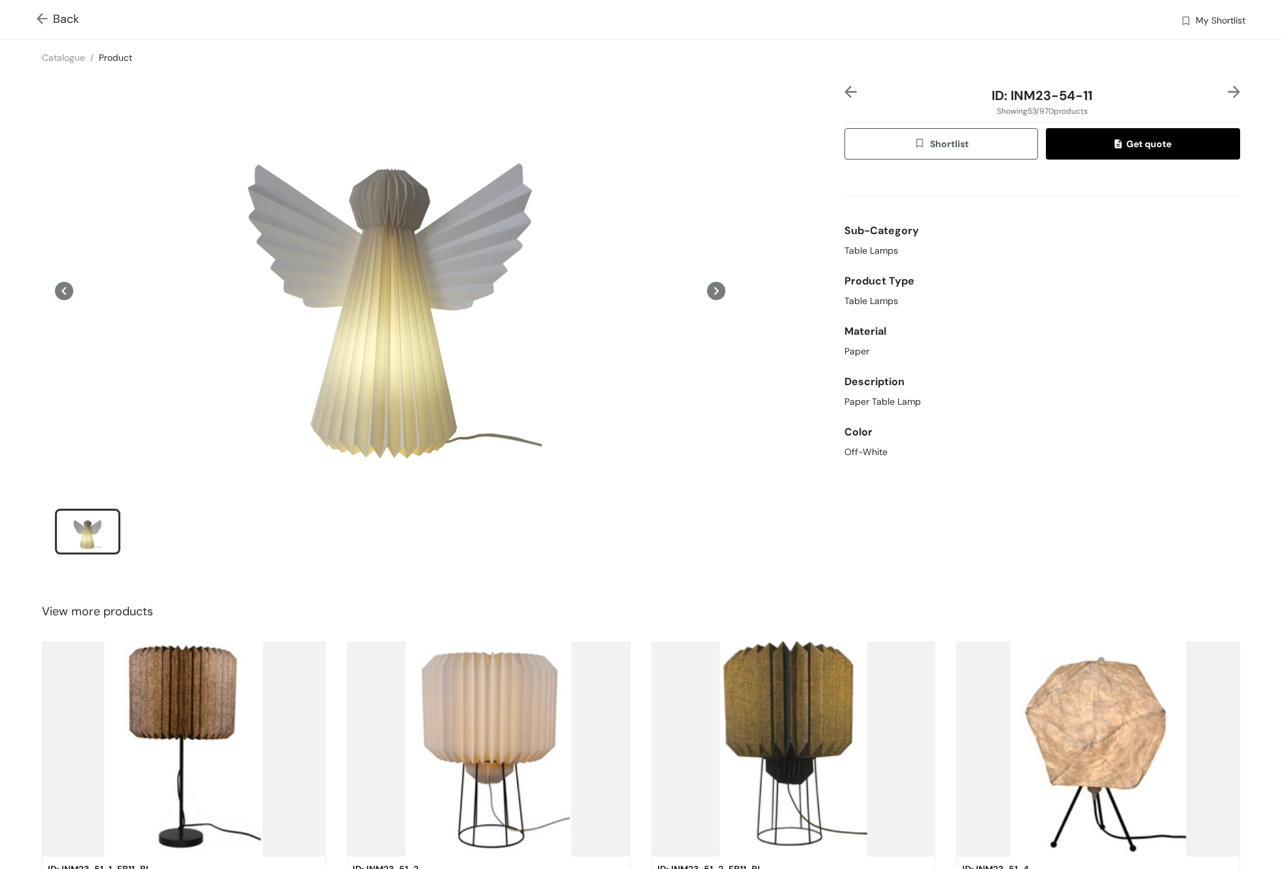
click at [56, 292] on icon at bounding box center [64, 291] width 18 height 18
